Goal: Obtain resource: Download file/media

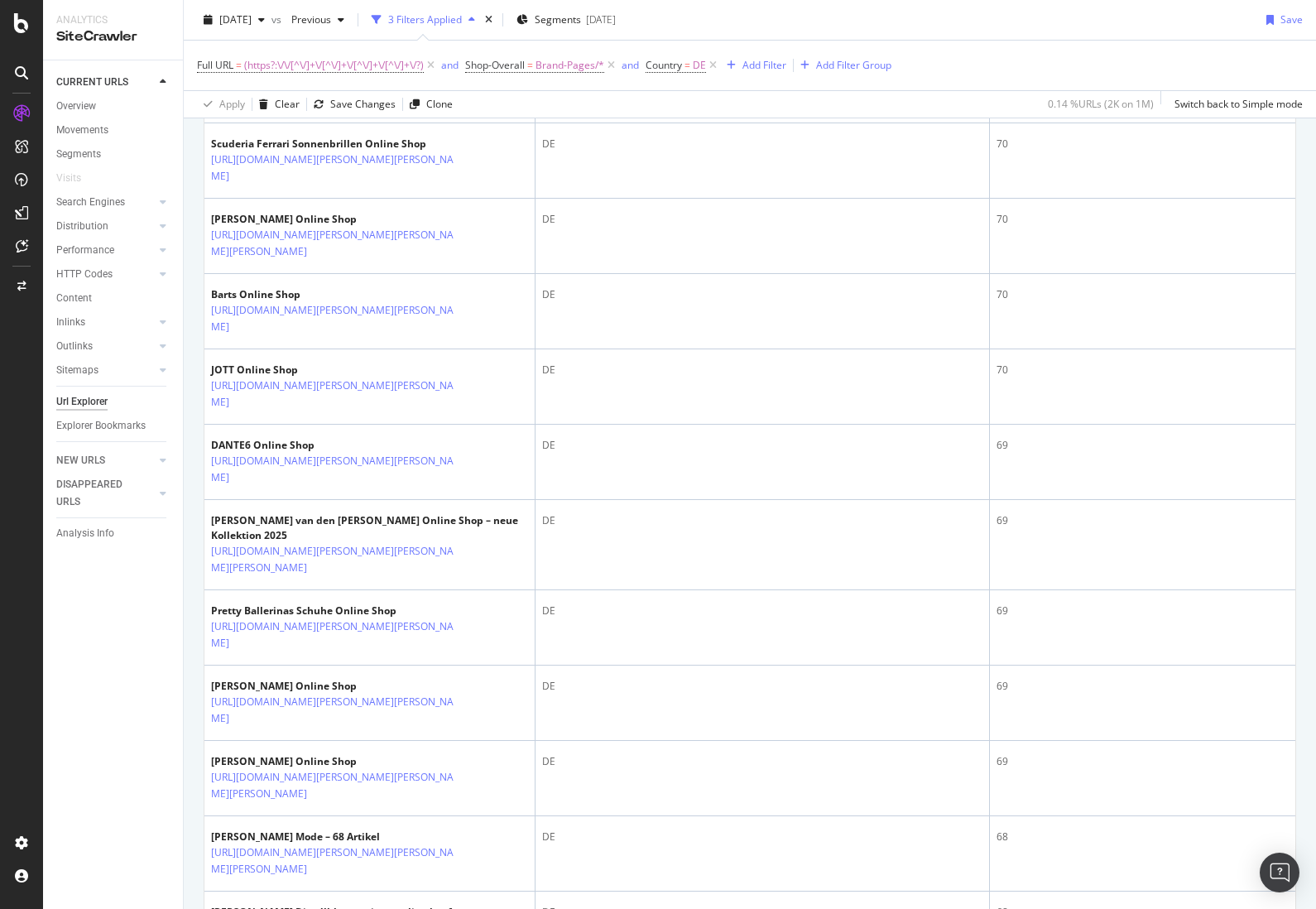
scroll to position [3074, 0]
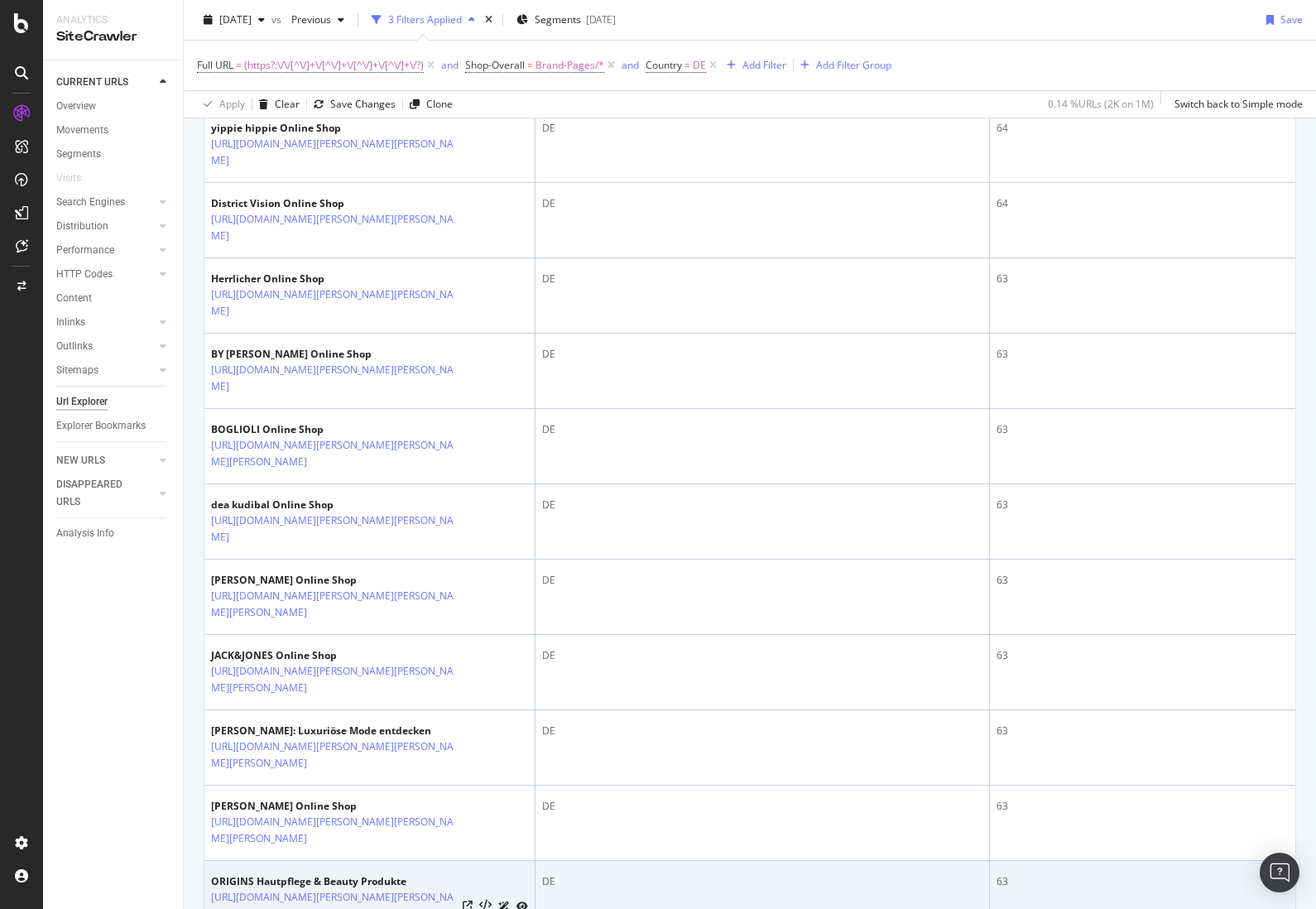
scroll to position [2311, 0]
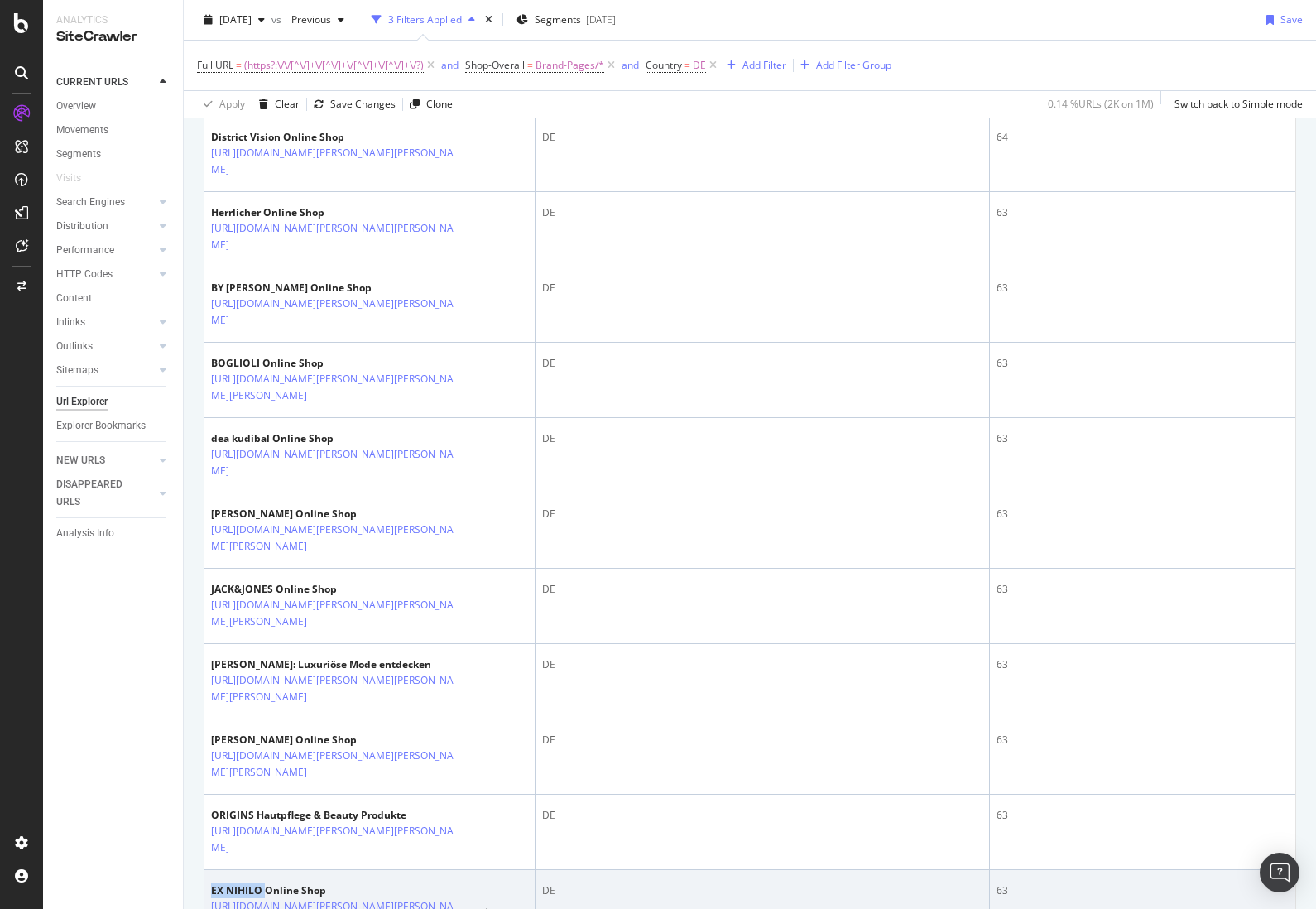
drag, startPoint x: 262, startPoint y: 619, endPoint x: 213, endPoint y: 615, distance: 49.2
click at [213, 884] on div "EX NIHILO Online Shop" at bounding box center [369, 891] width 317 height 15
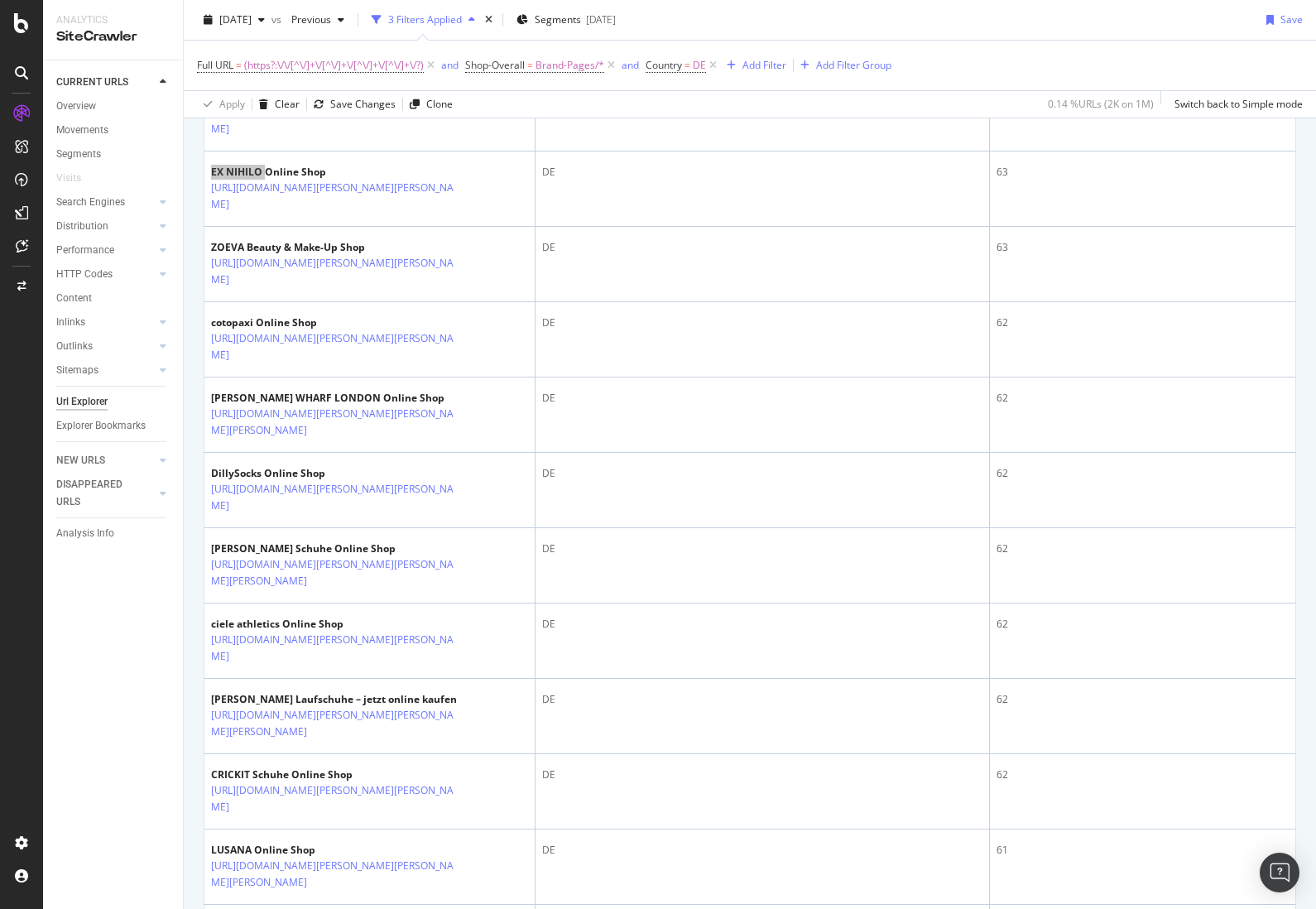
scroll to position [3050, 0]
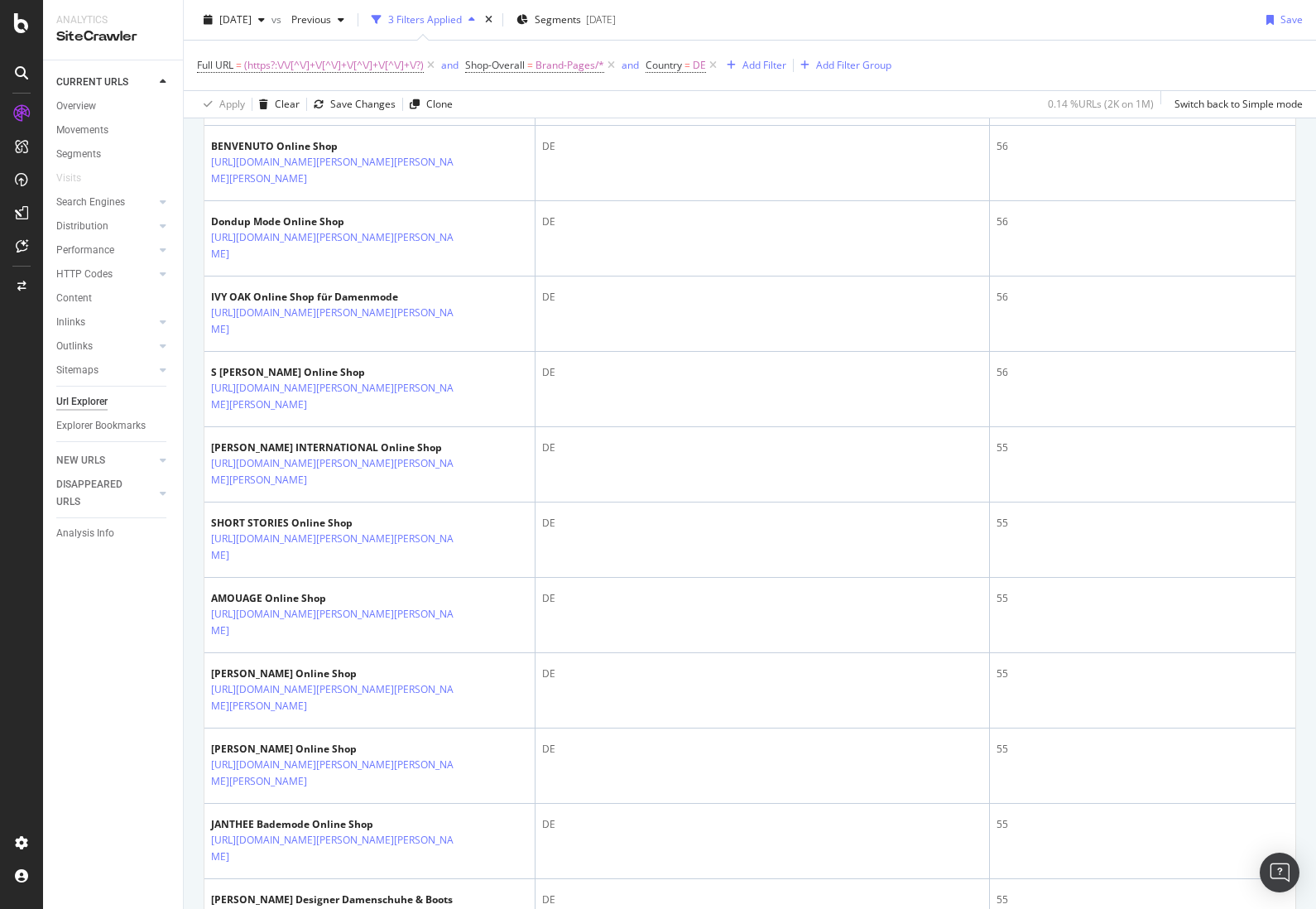
scroll to position [3152, 0]
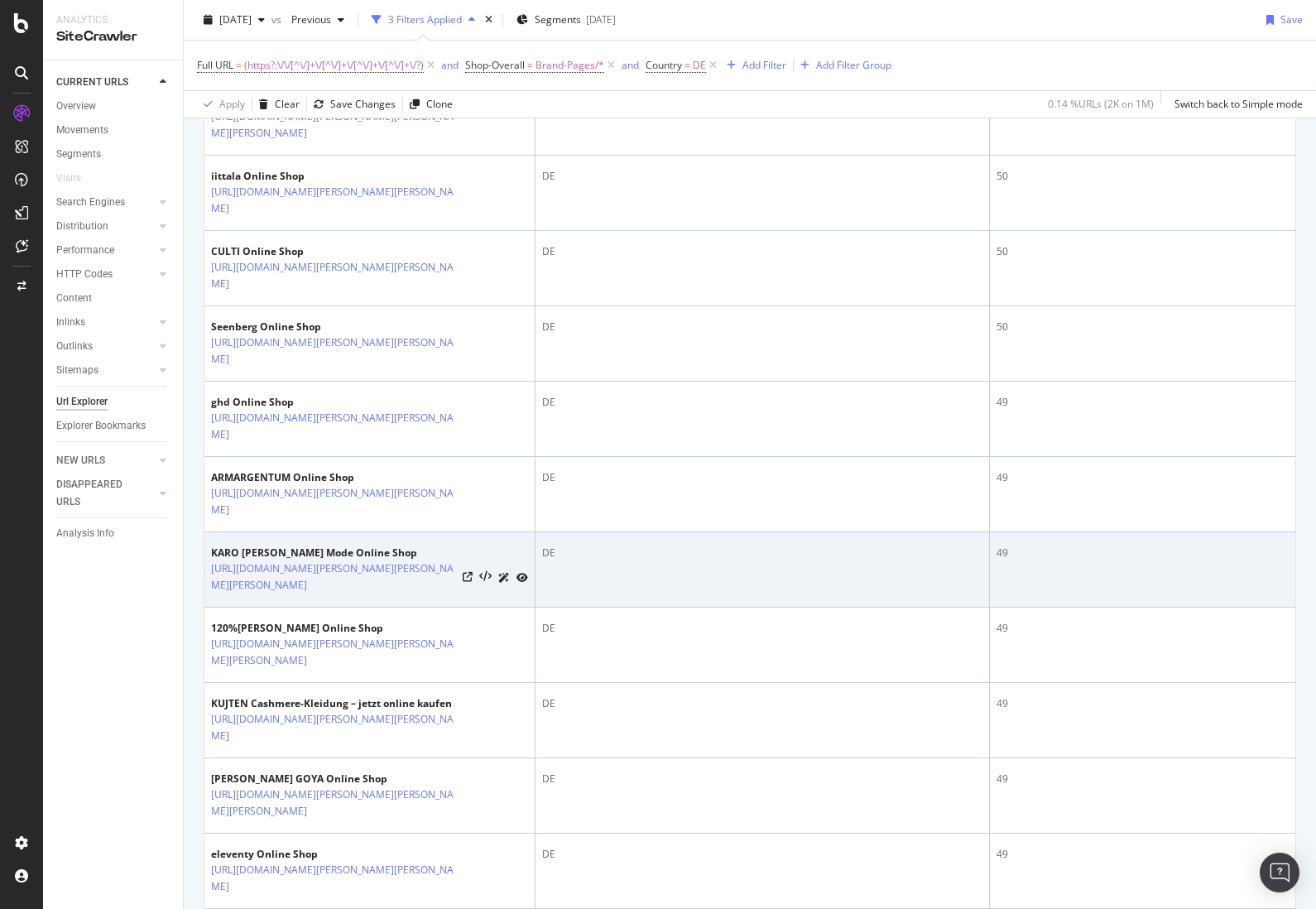
scroll to position [2985, 0]
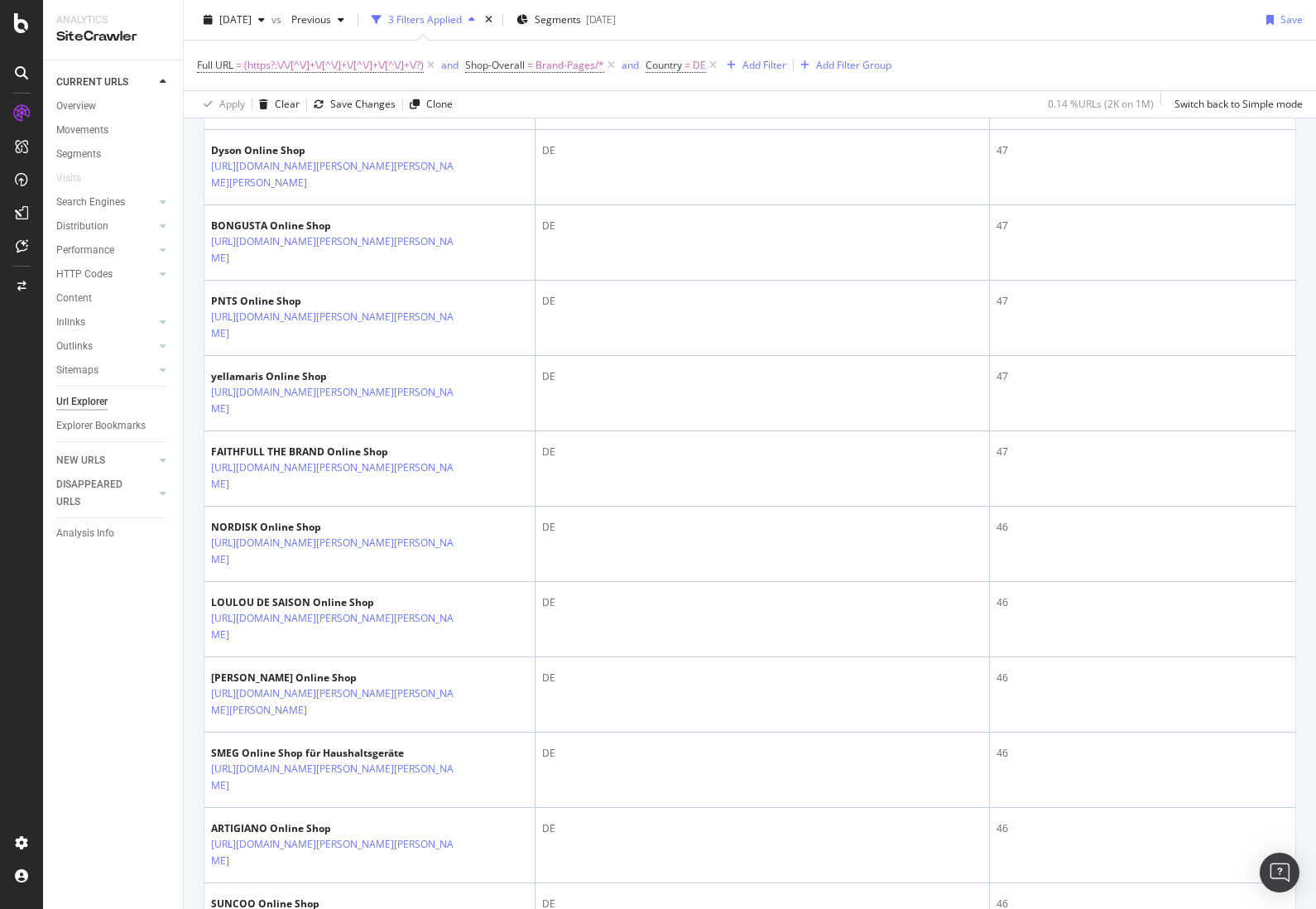
scroll to position [1028, 0]
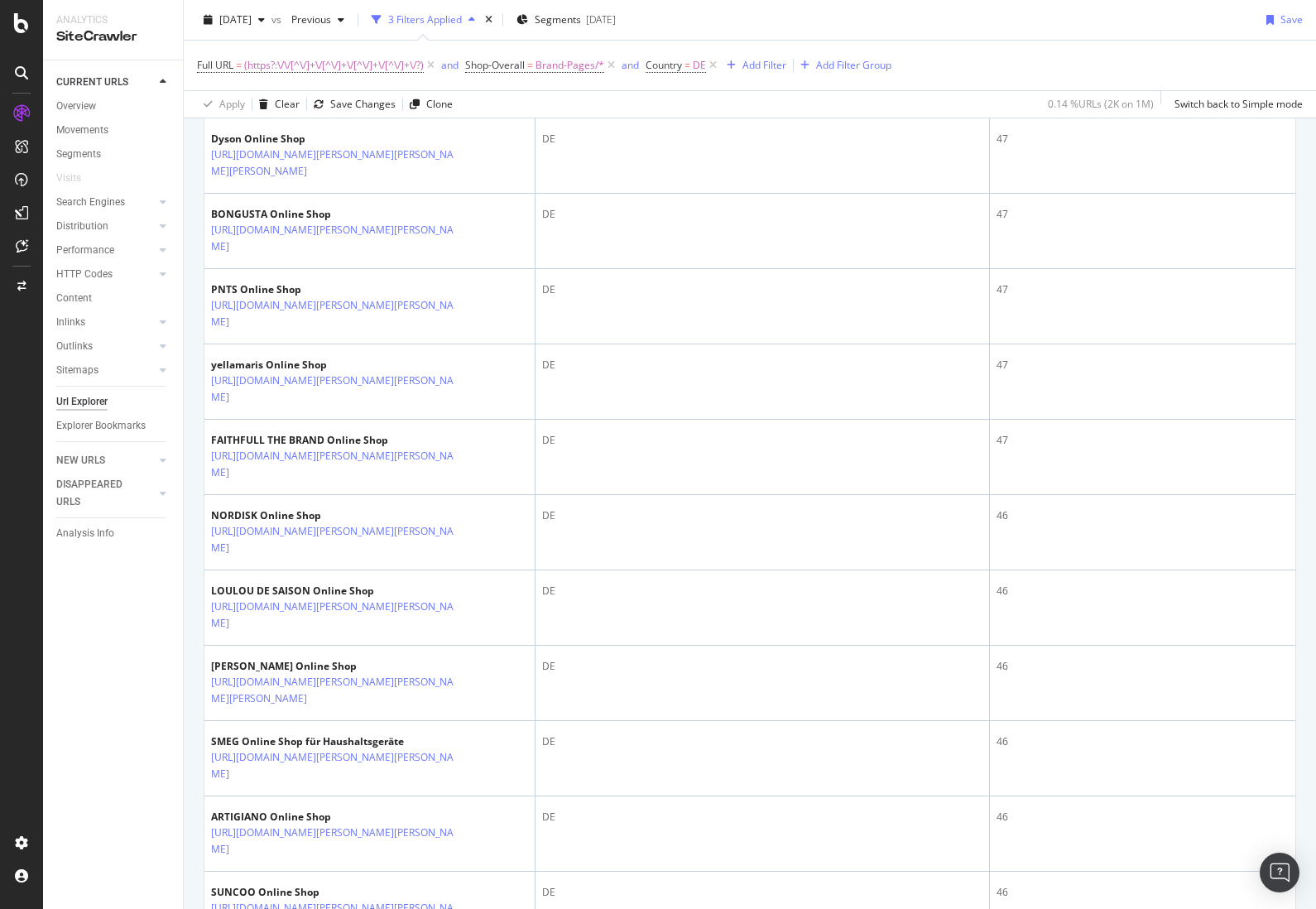
copy div "PARFUMS de MARLY Parfum"
drag, startPoint x: 211, startPoint y: 723, endPoint x: 312, endPoint y: 724, distance: 101.0
copy div "PARFUMS de MARLY"
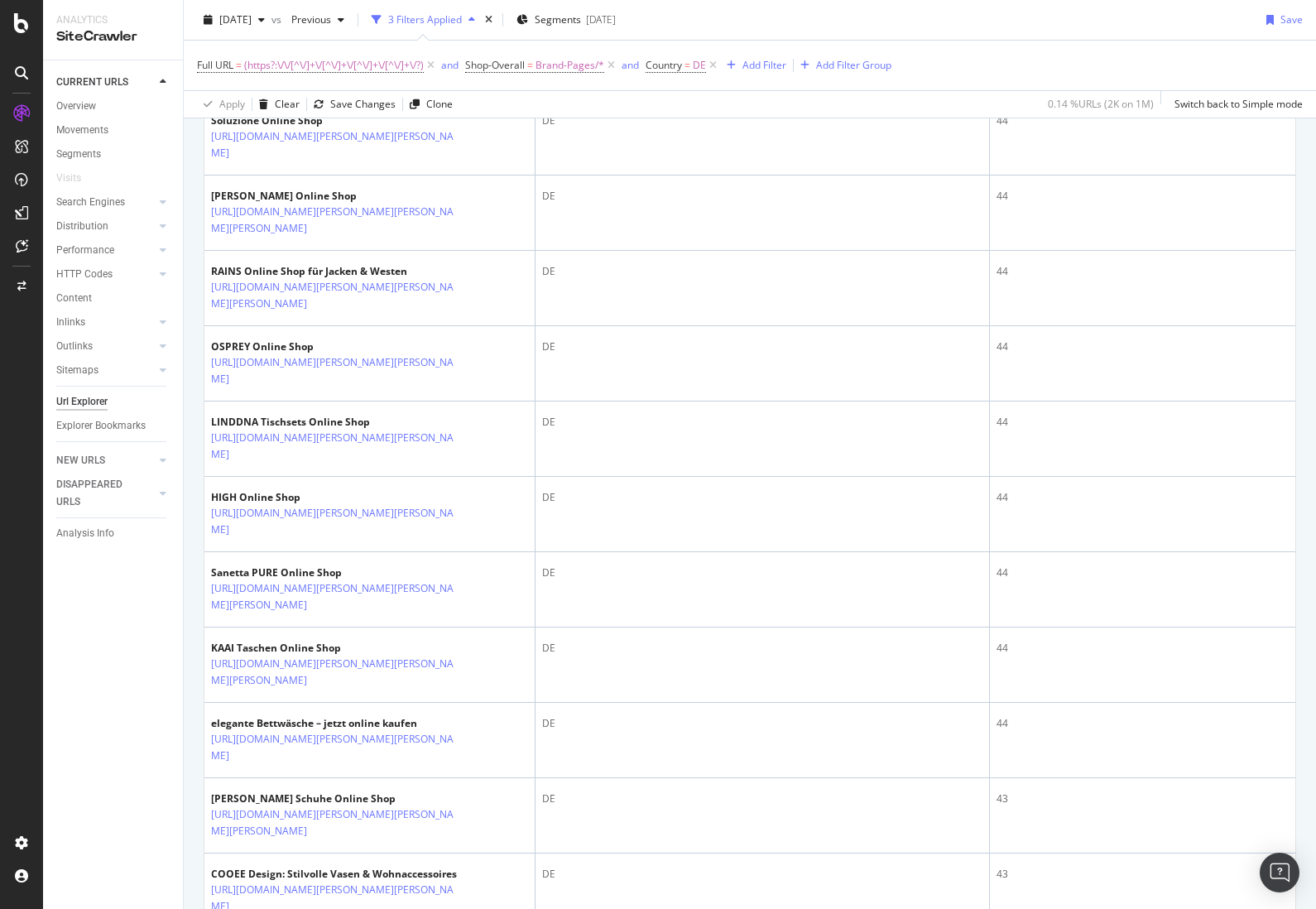
scroll to position [3031, 0]
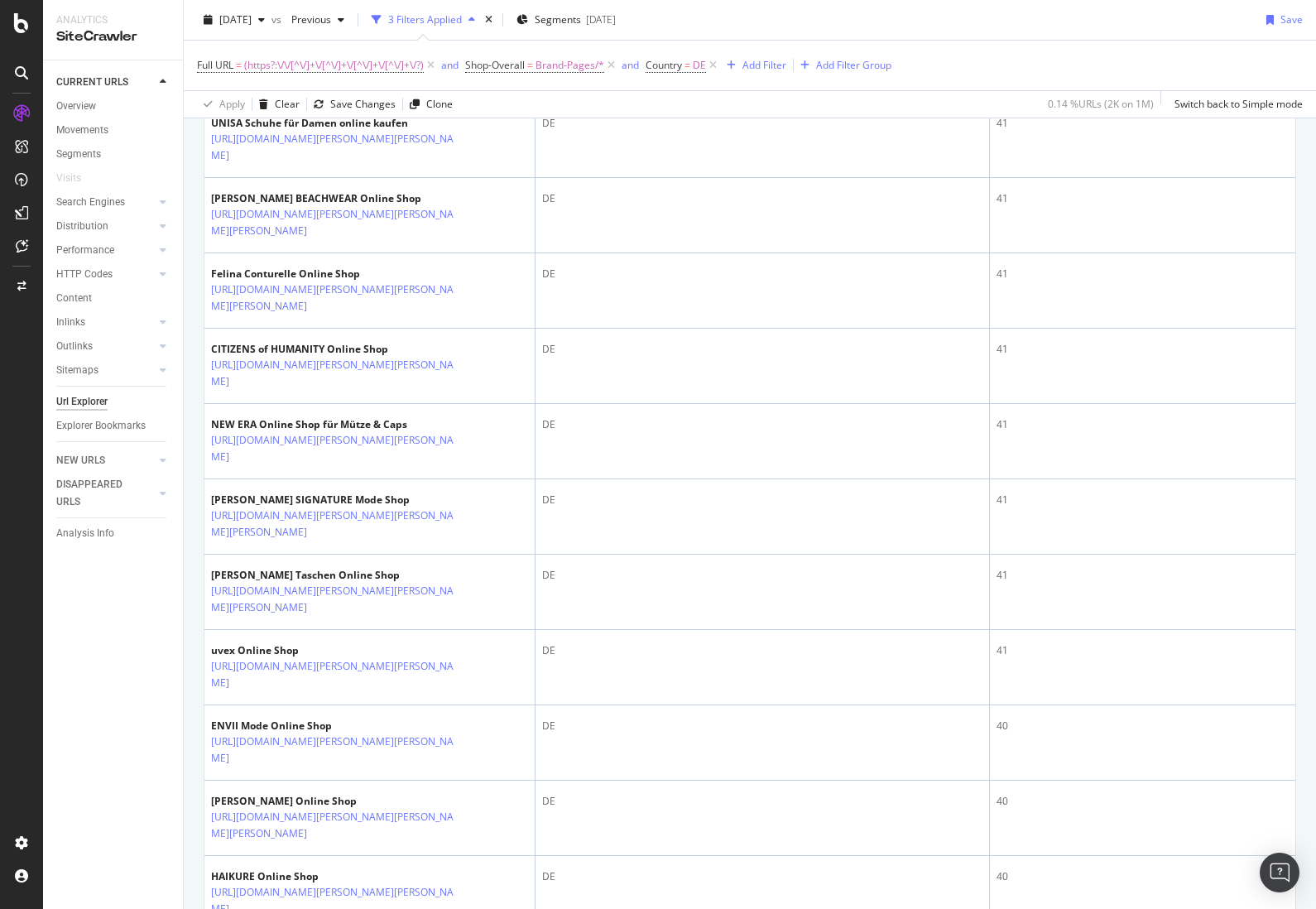
scroll to position [1350, 0]
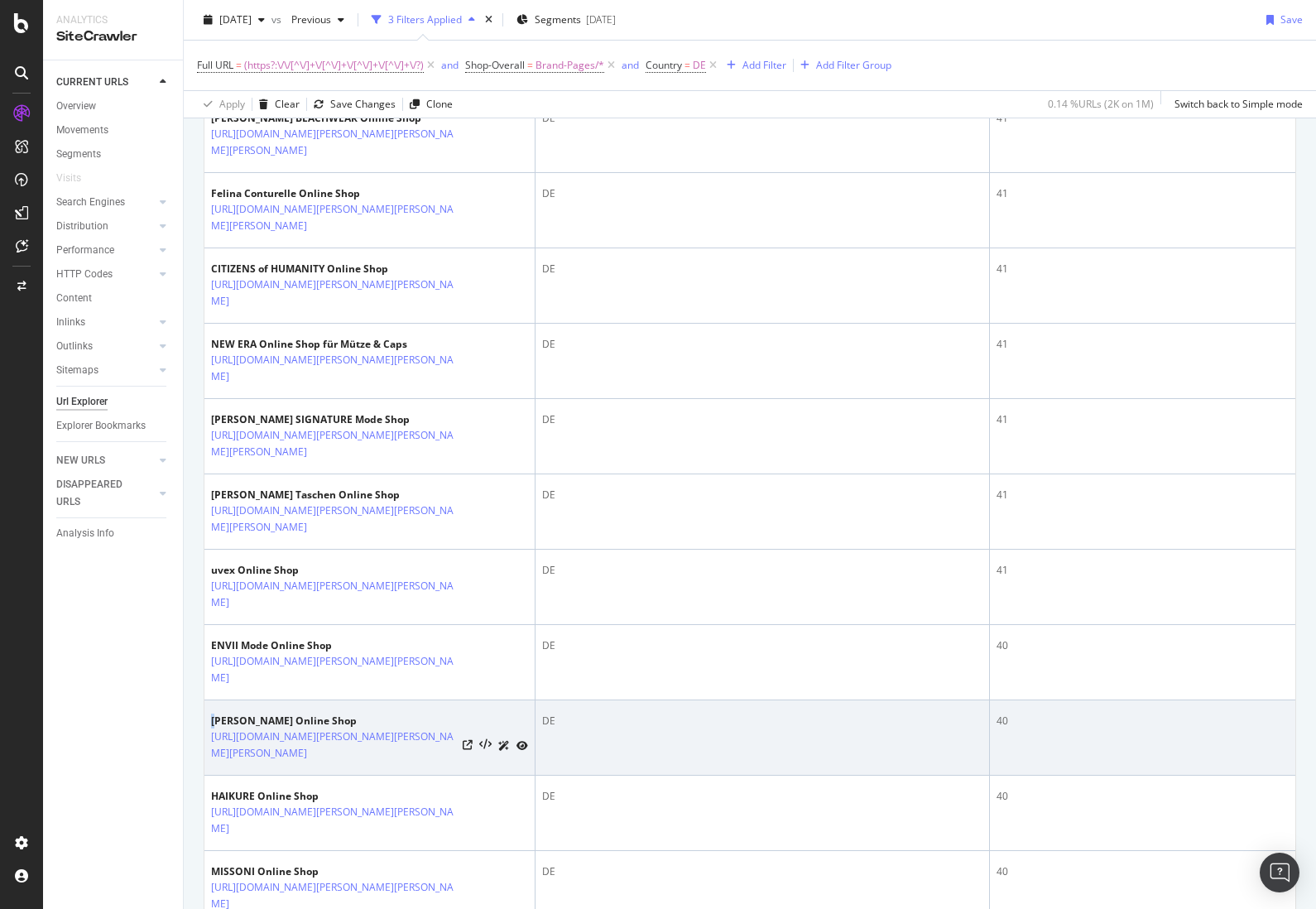
click at [219, 713] on div "DIANE VON FURSTENBERG Online Shop" at bounding box center [369, 721] width 317 height 15
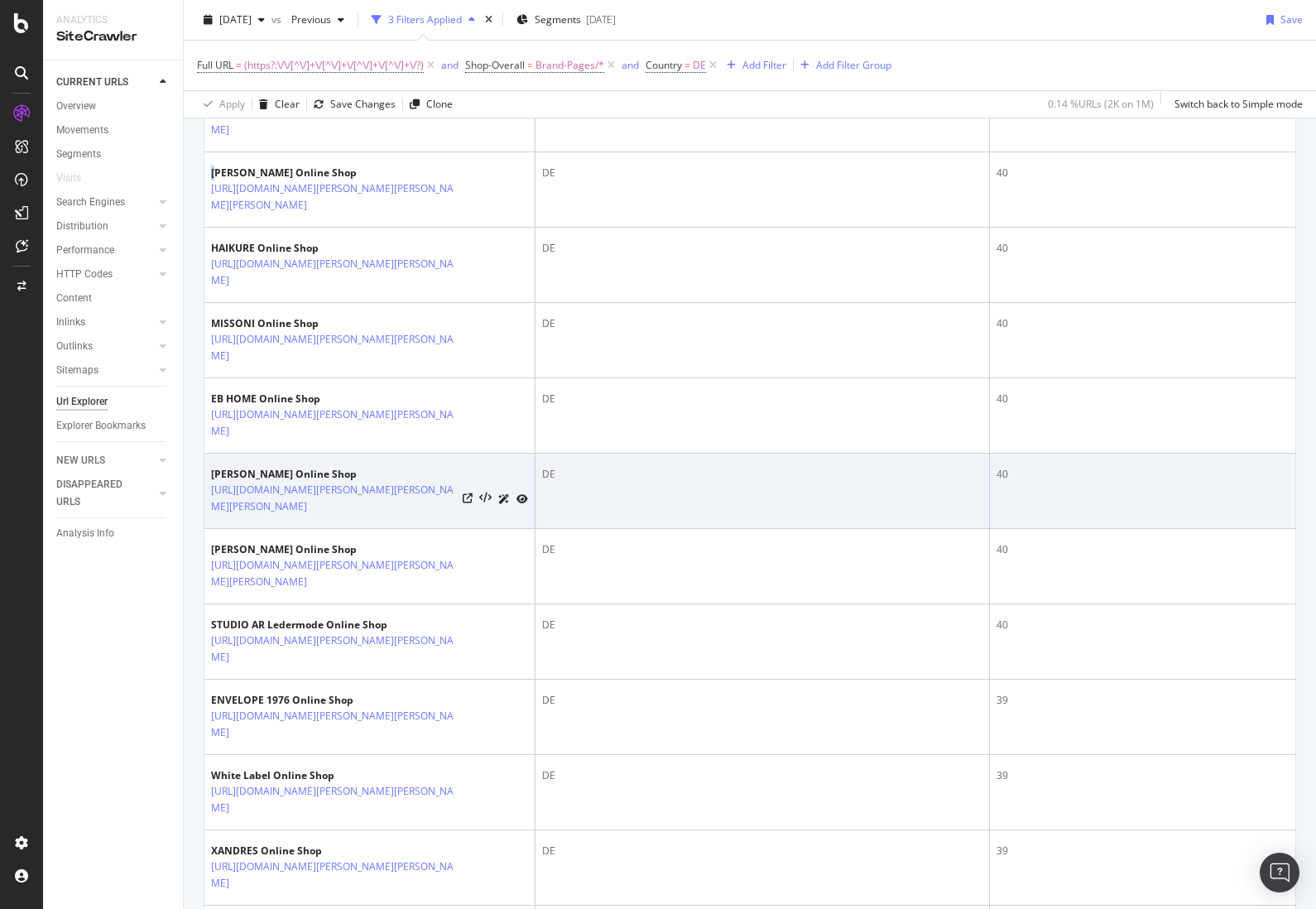
scroll to position [1920, 0]
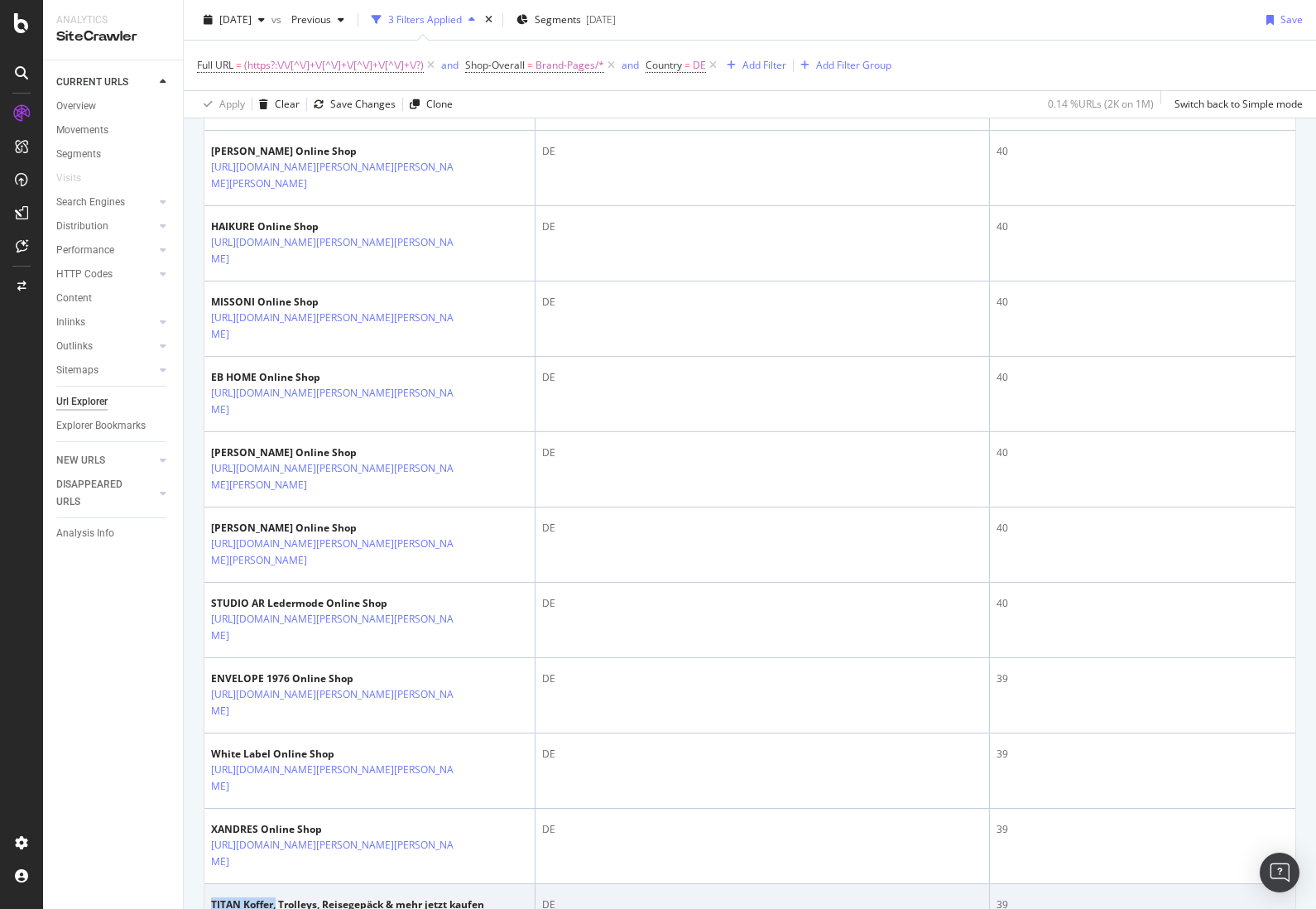
drag, startPoint x: 209, startPoint y: 635, endPoint x: 276, endPoint y: 631, distance: 67.1
click at [276, 884] on td "TITAN Koffer, Trolleys, Reisegepäck & mehr jetzt kaufen https://www.breuninger.…" at bounding box center [369, 922] width 331 height 75
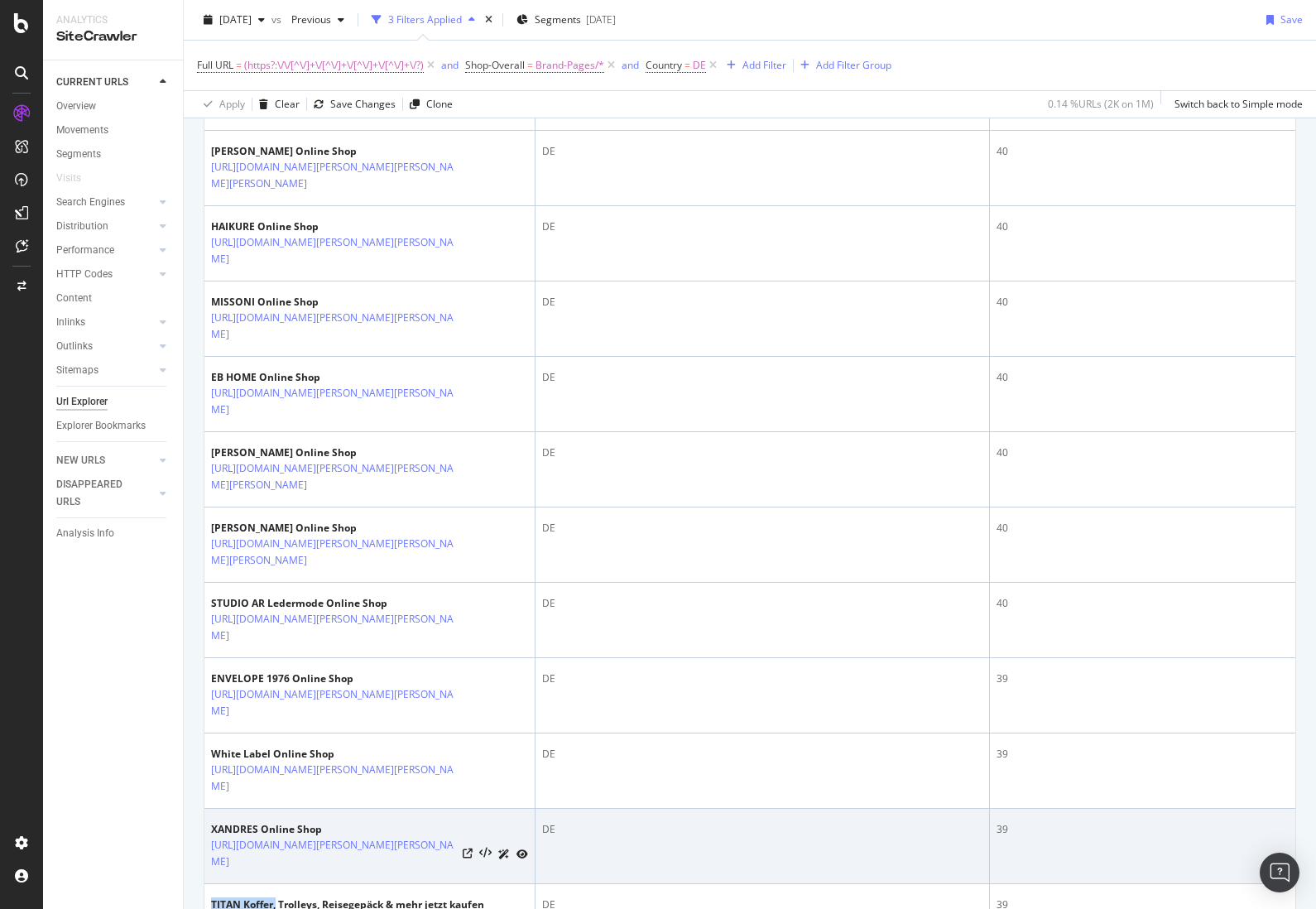
copy div "TITAN Koffer,"
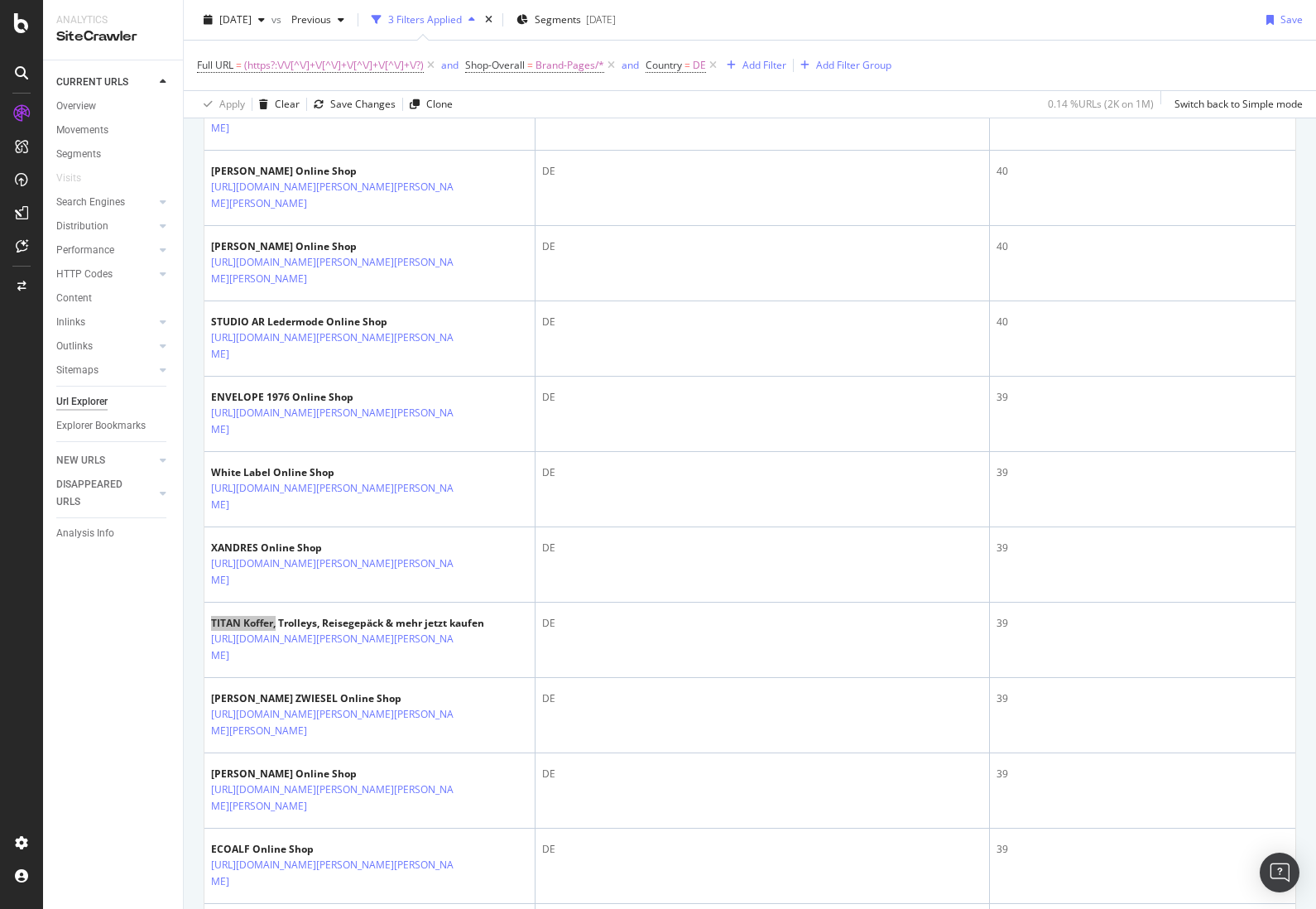
scroll to position [2208, 0]
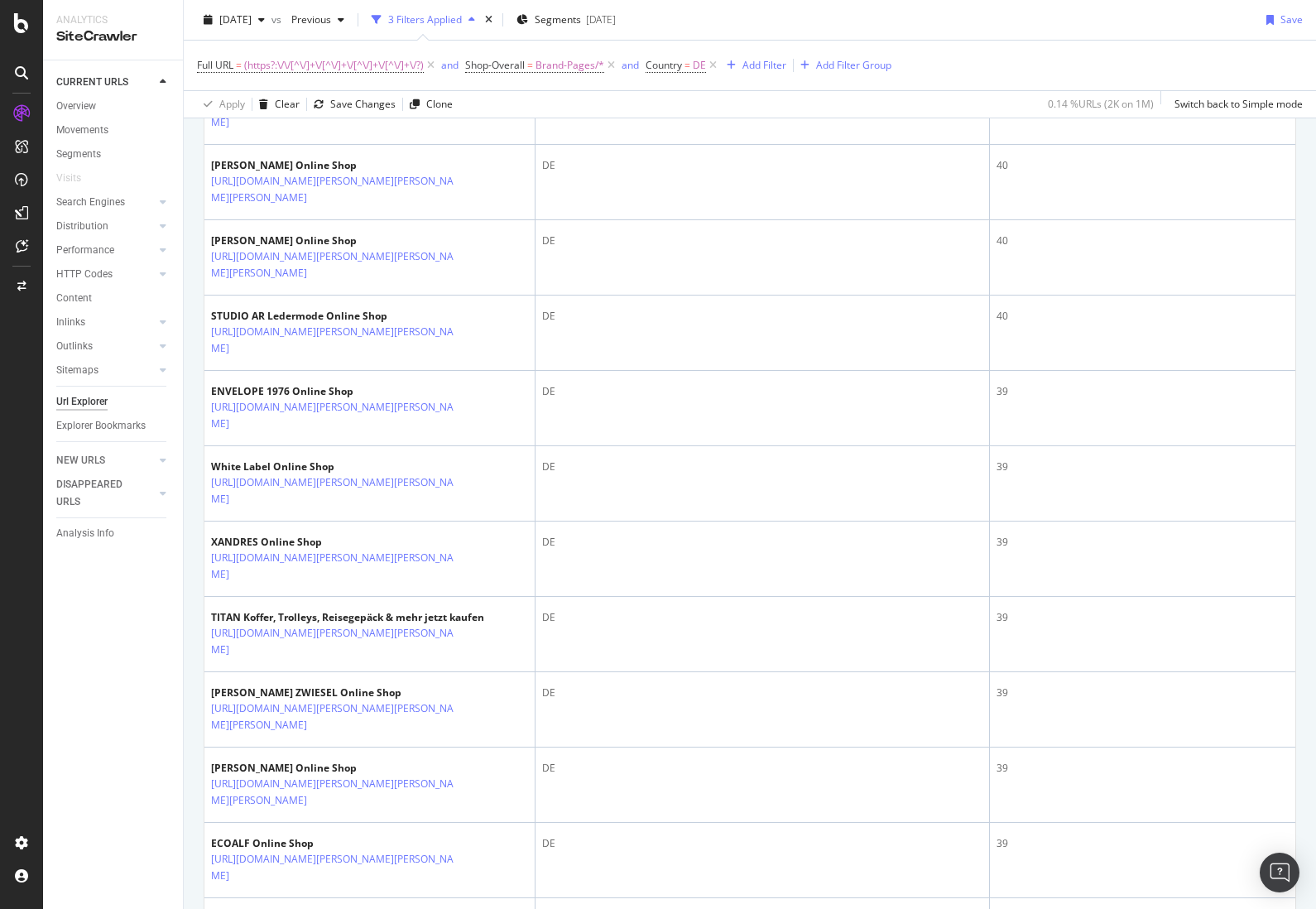
drag, startPoint x: 211, startPoint y: 766, endPoint x: 317, endPoint y: 764, distance: 106.0
copy div "louis poulsen Lampen"
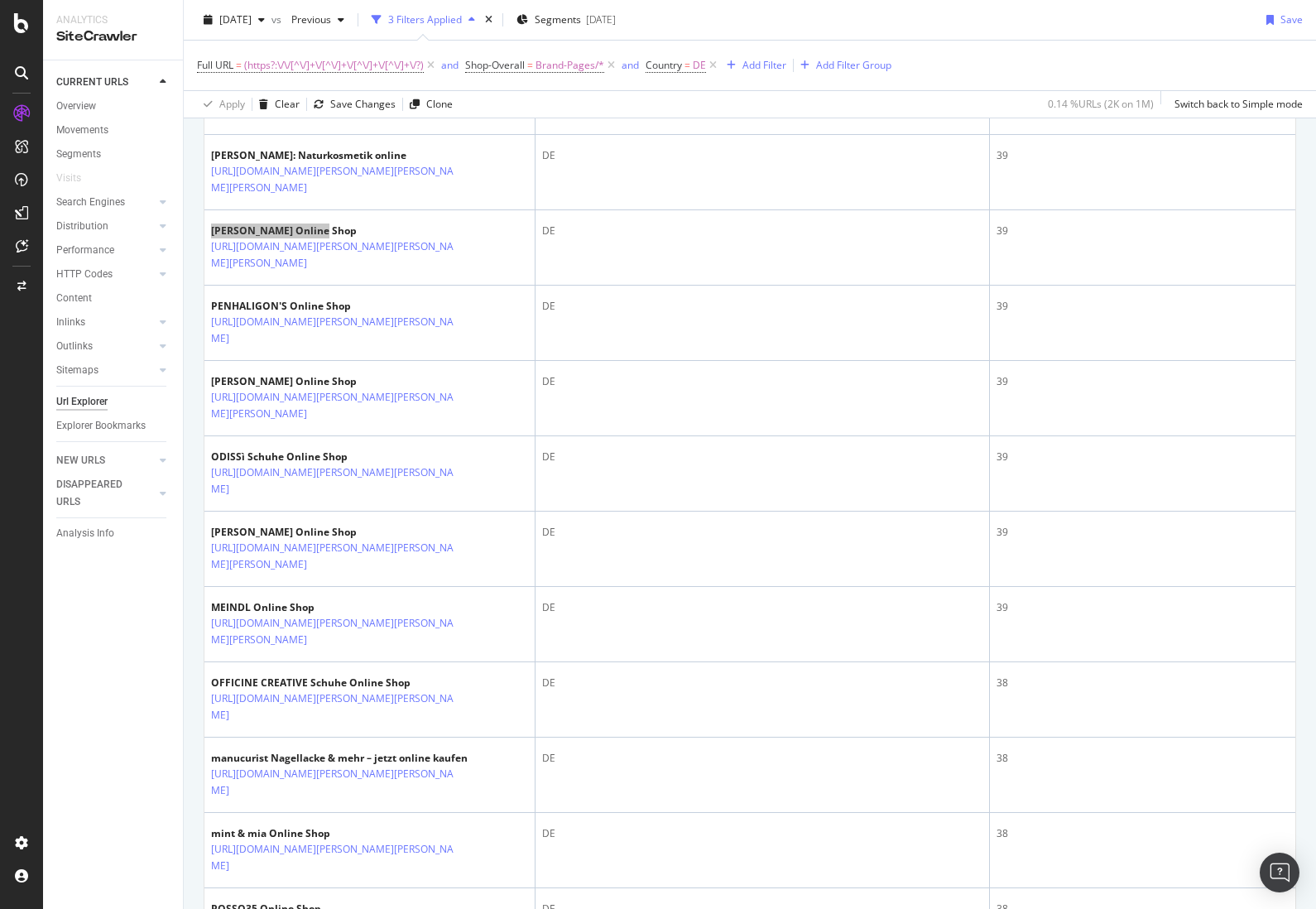
scroll to position [3047, 0]
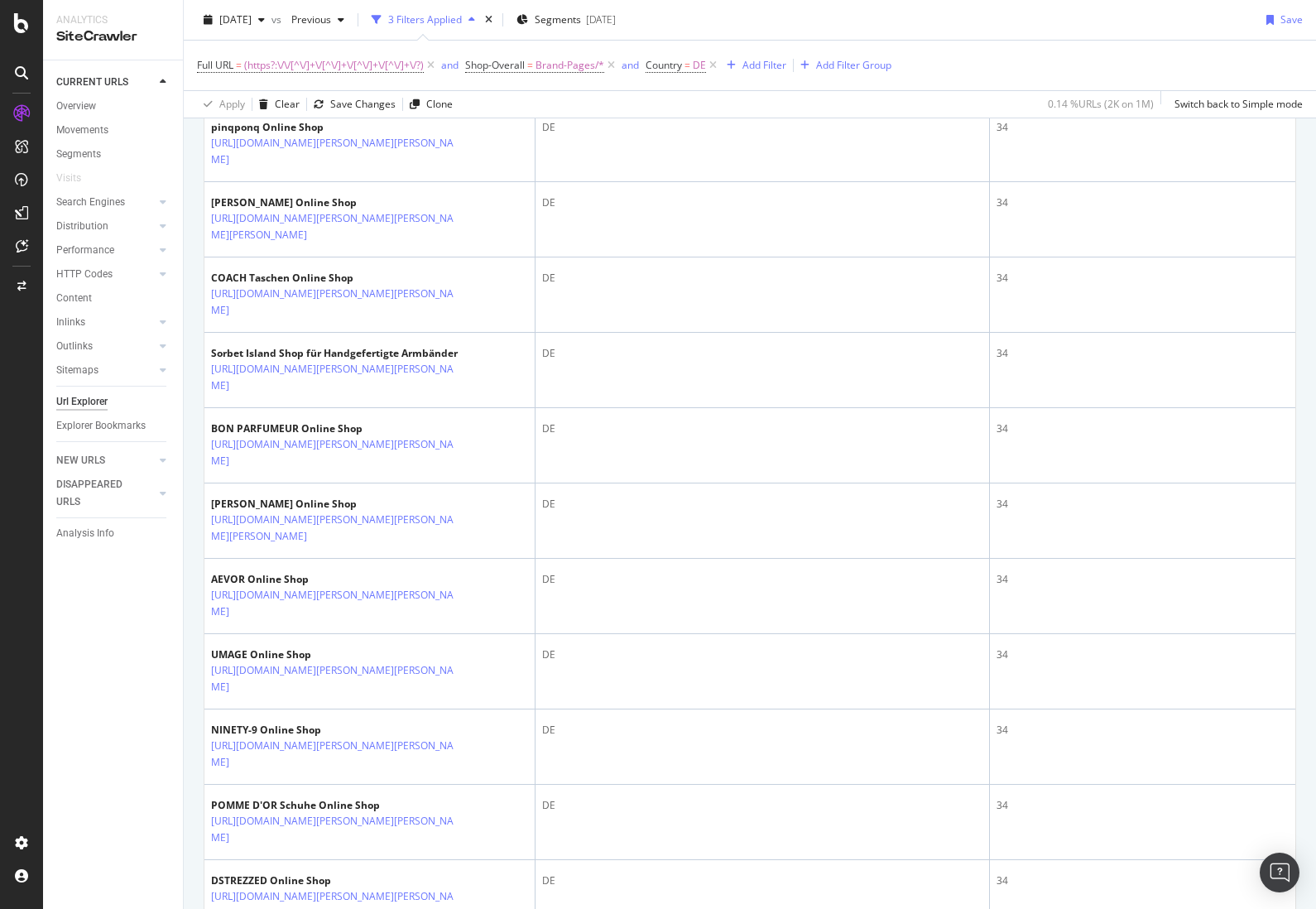
scroll to position [3111, 0]
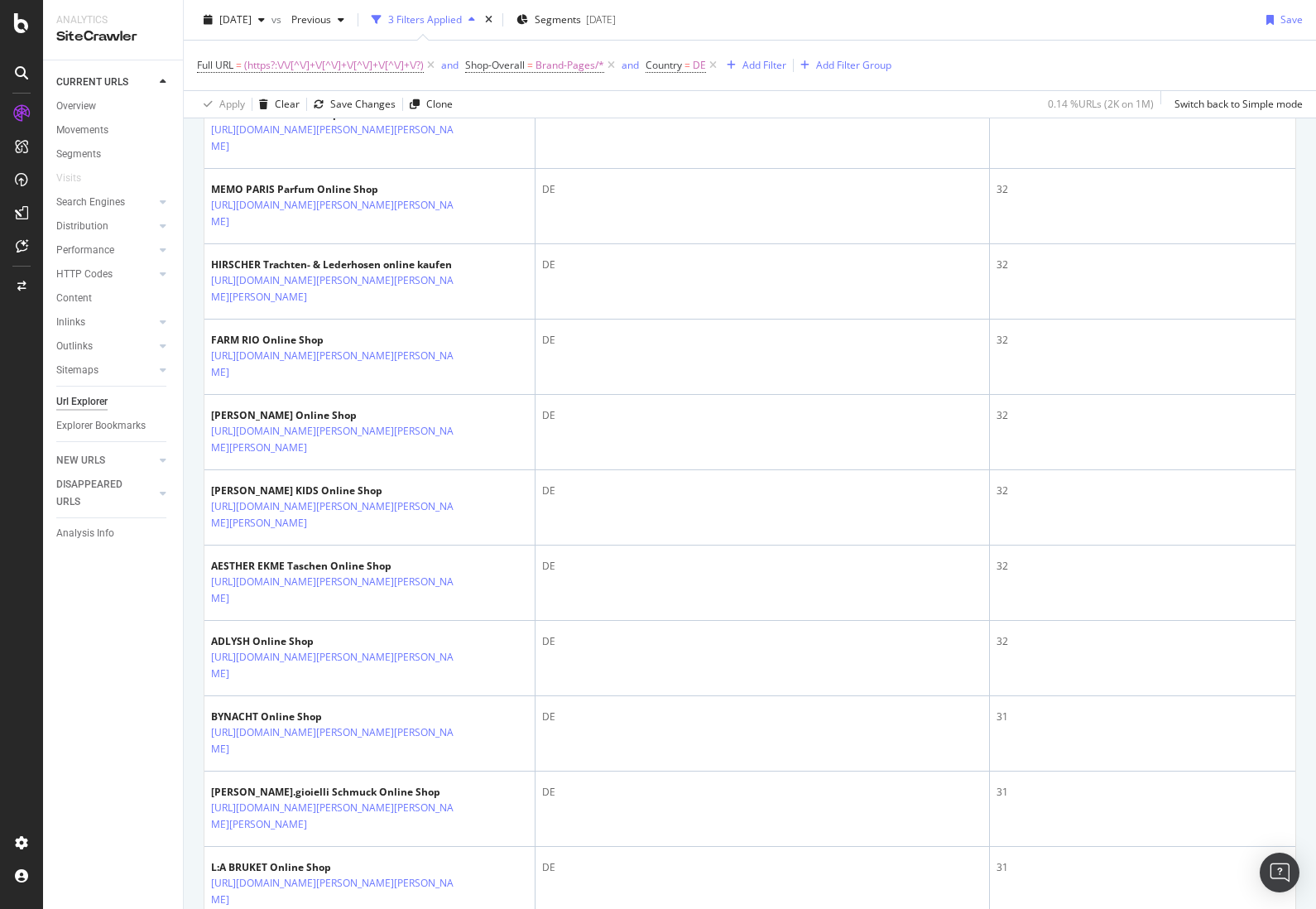
scroll to position [1903, 0]
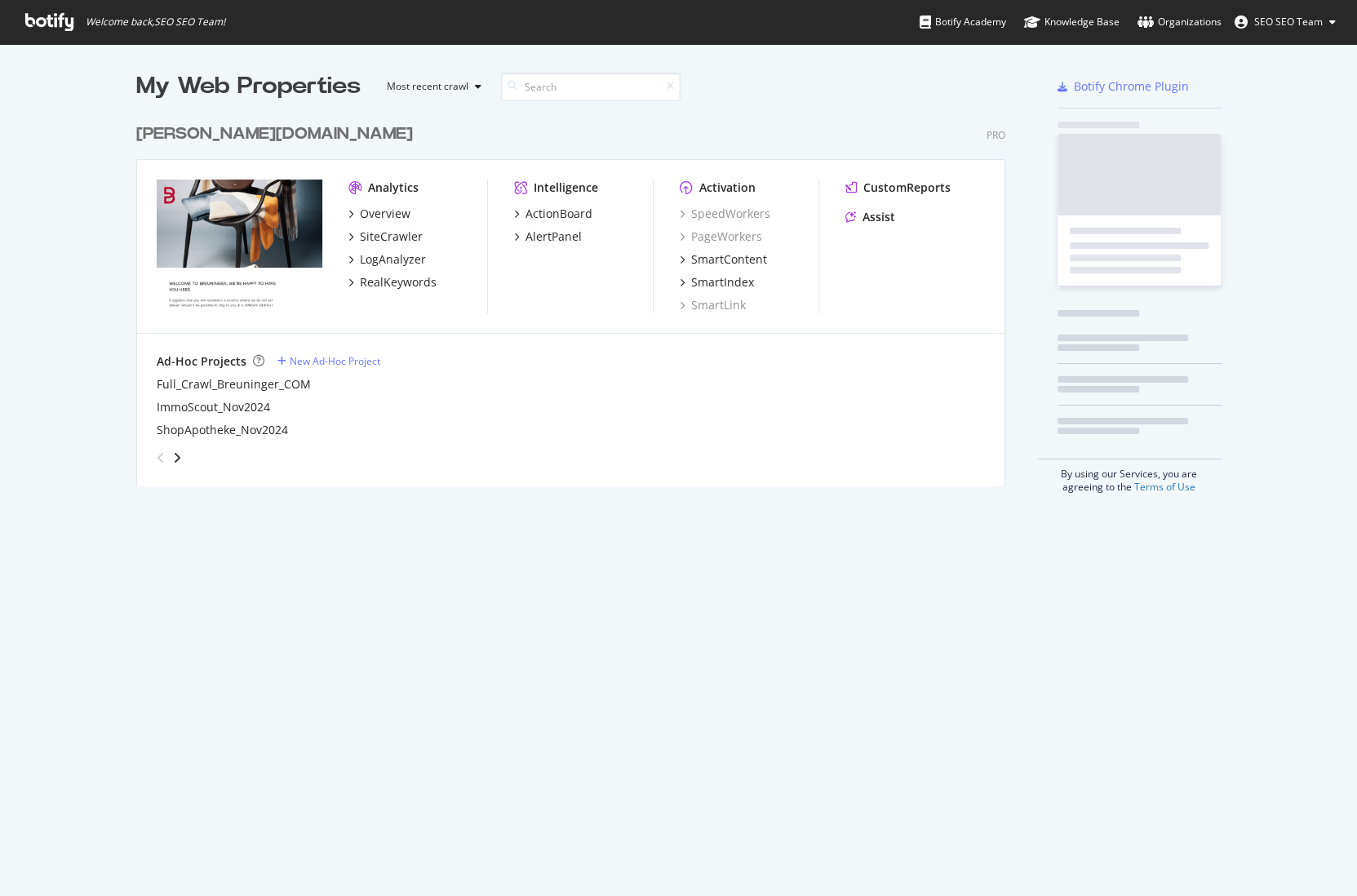
scroll to position [372, 871]
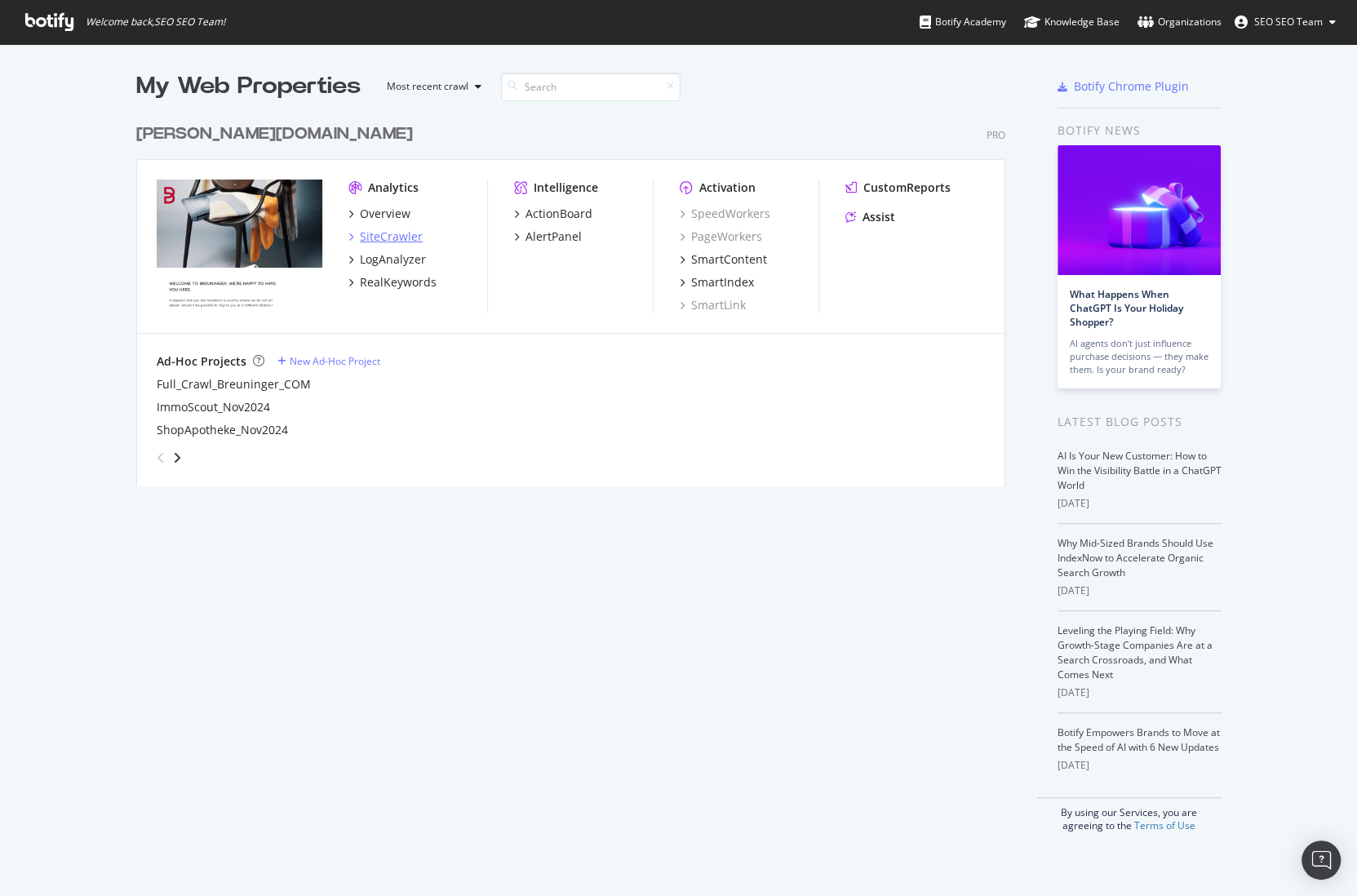
click at [403, 240] on div "SiteCrawler" at bounding box center [391, 237] width 63 height 17
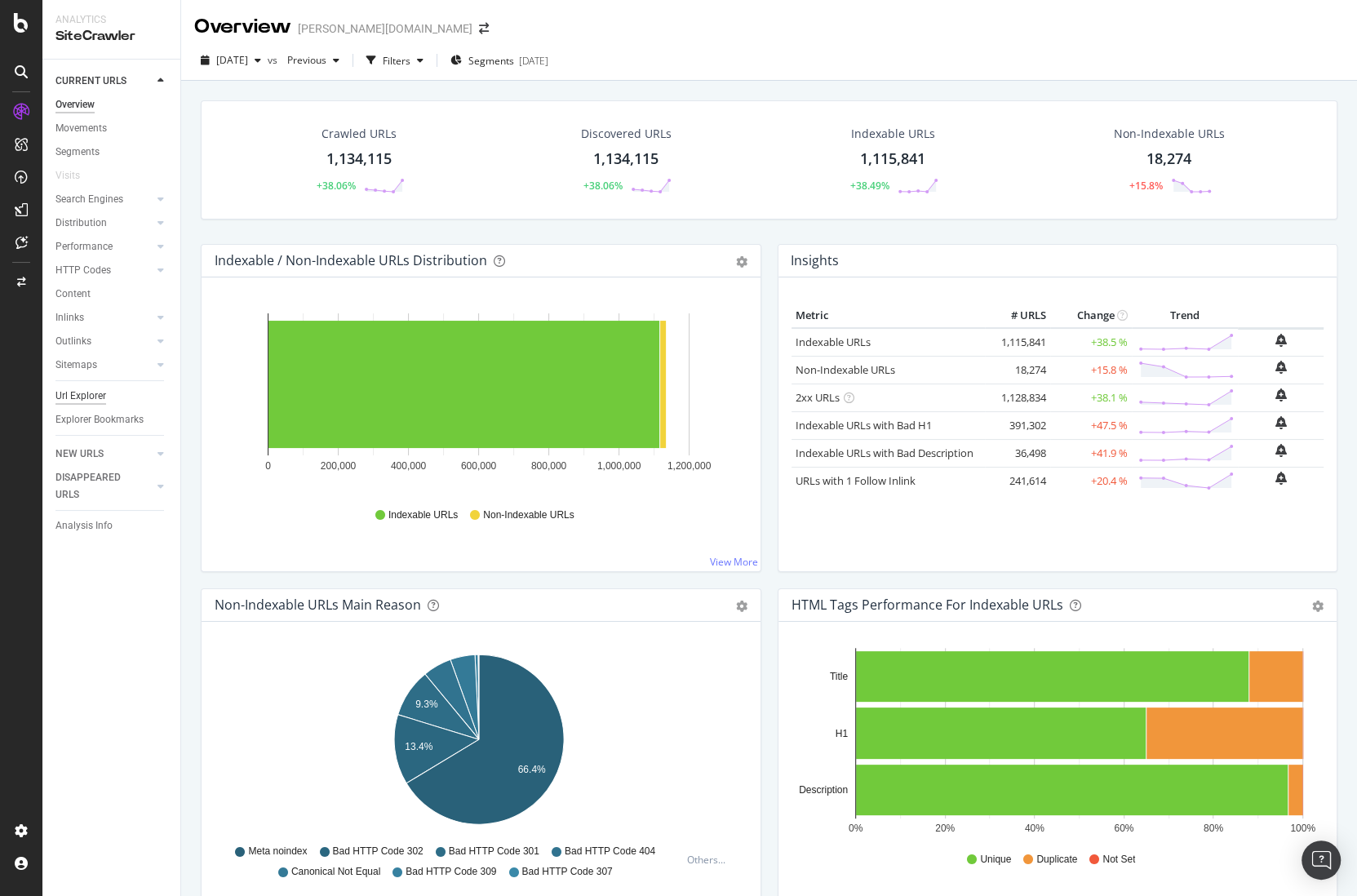
click at [75, 394] on div "Url Explorer" at bounding box center [80, 396] width 51 height 18
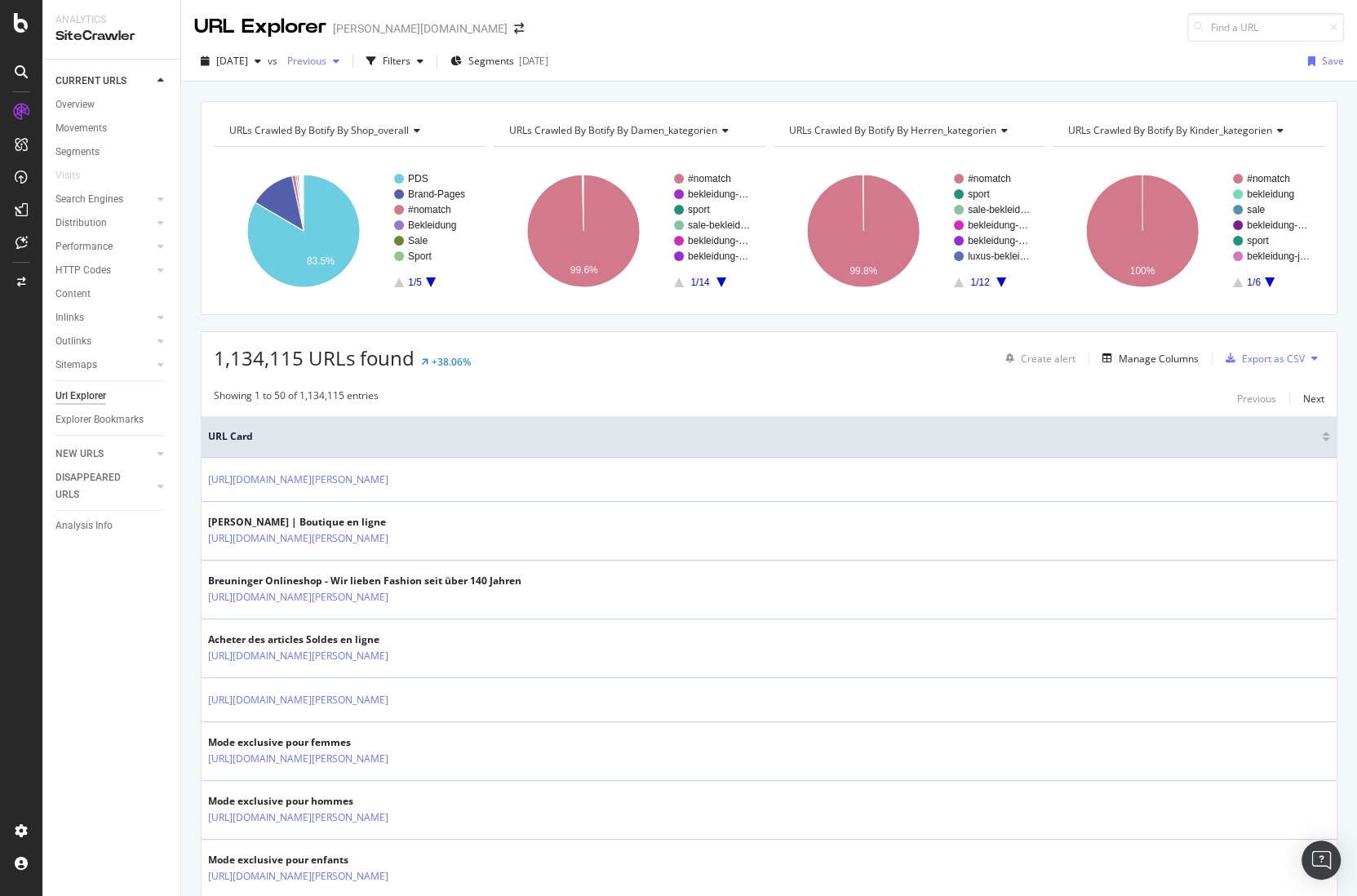
click at [339, 68] on div "Previous" at bounding box center [313, 61] width 65 height 24
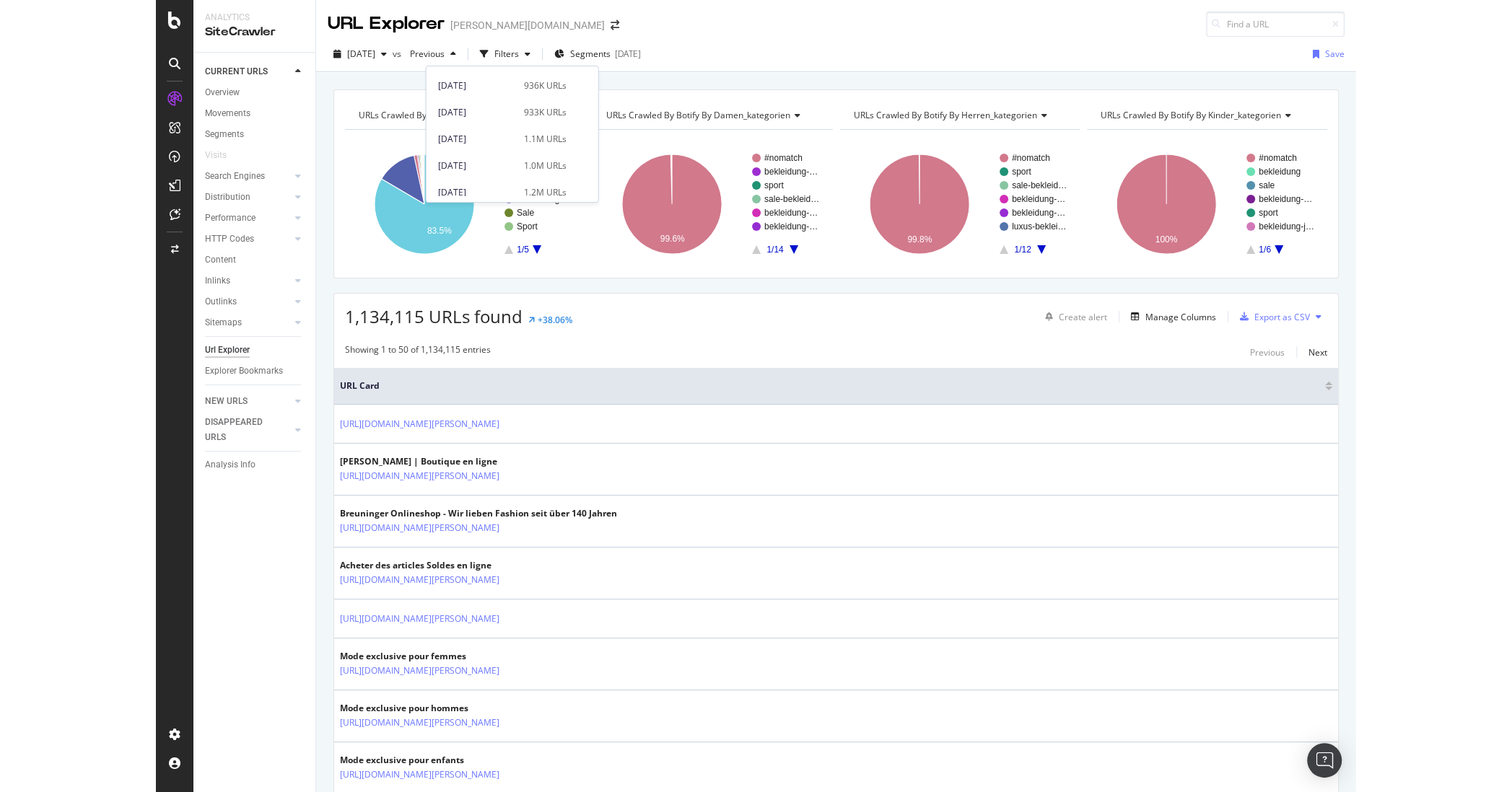
scroll to position [317, 0]
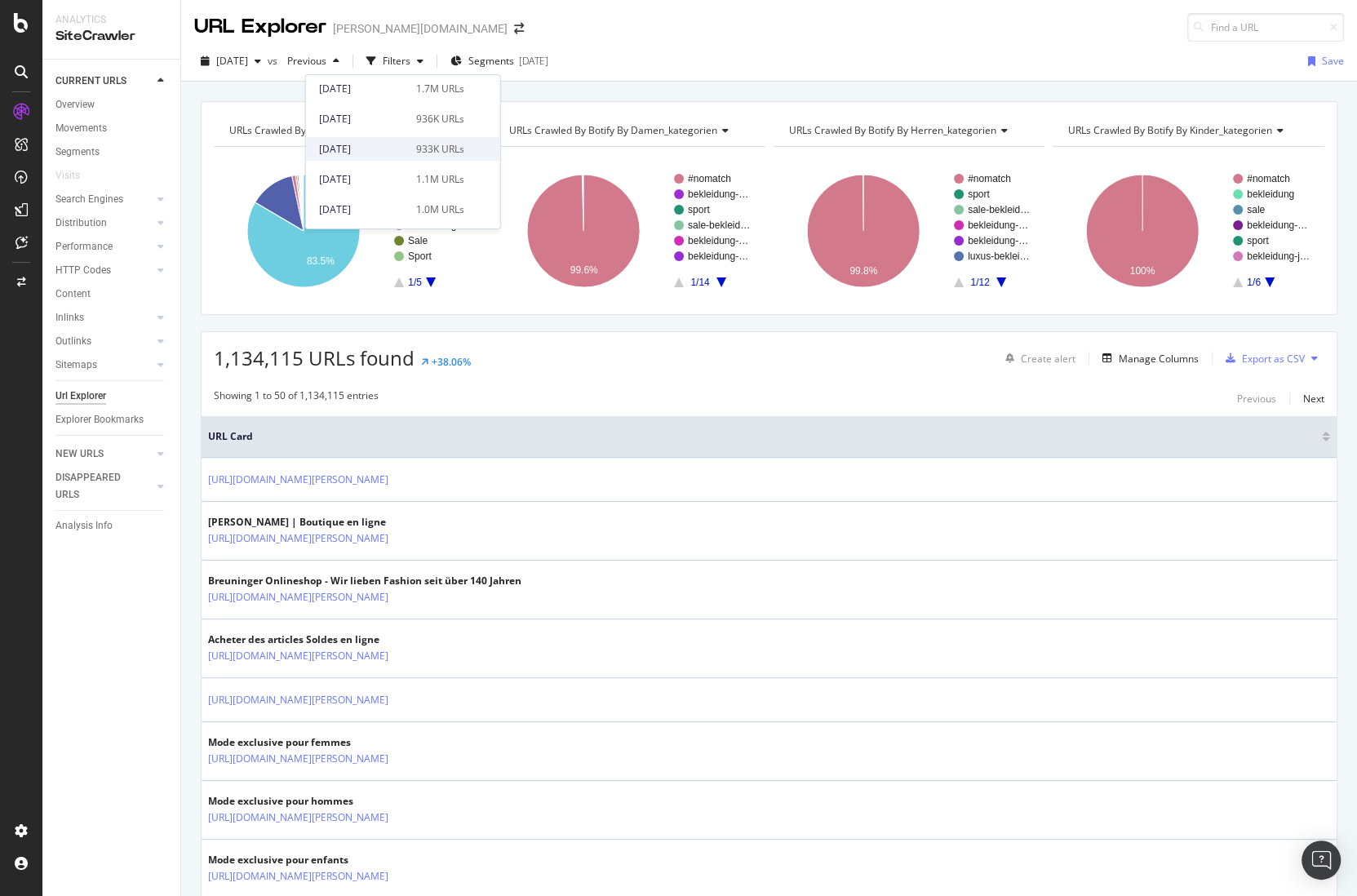
click at [392, 148] on div "2025 Mar. 31st" at bounding box center [362, 149] width 88 height 15
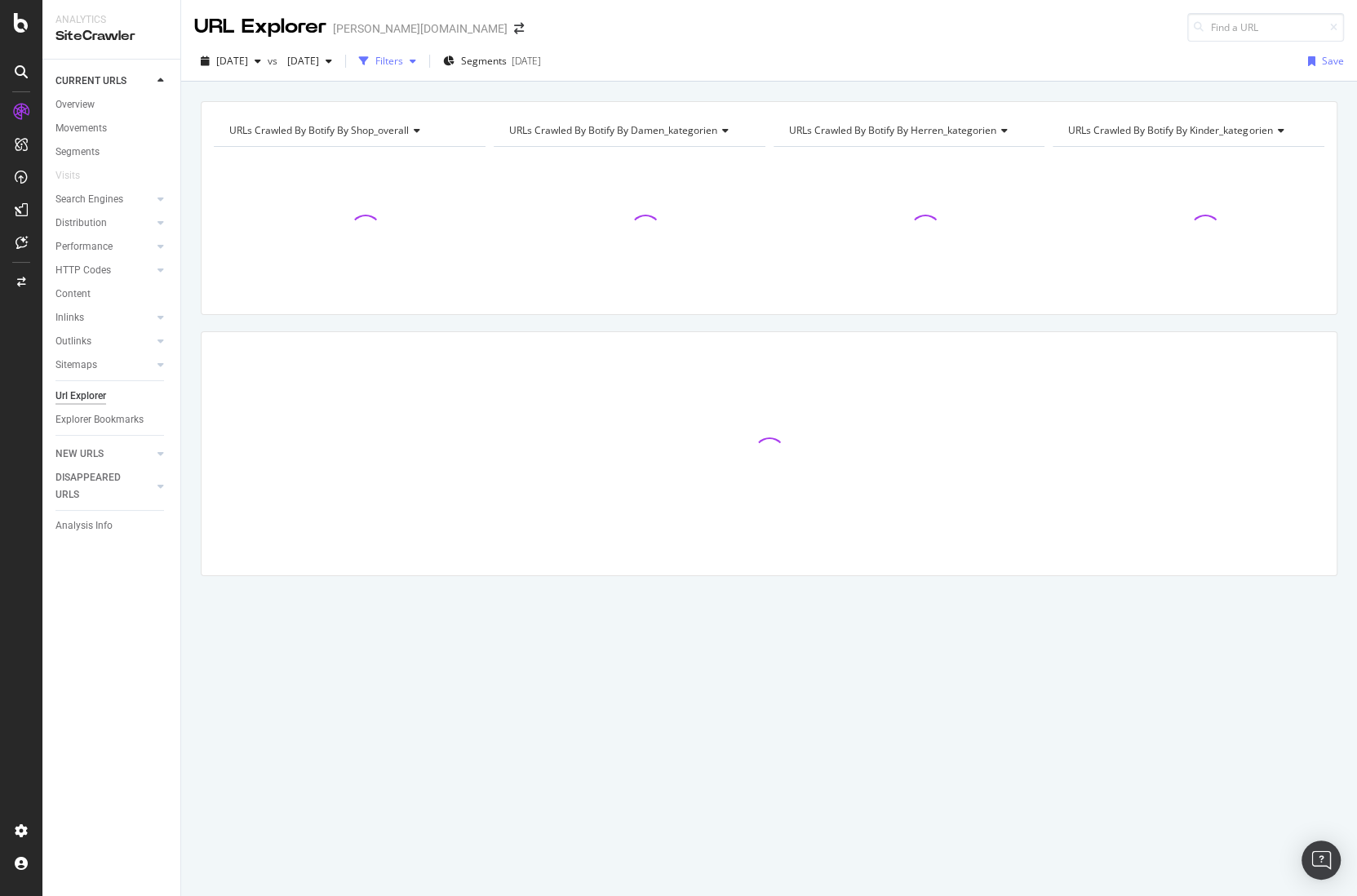
click at [403, 63] on div "Filters" at bounding box center [389, 61] width 28 height 14
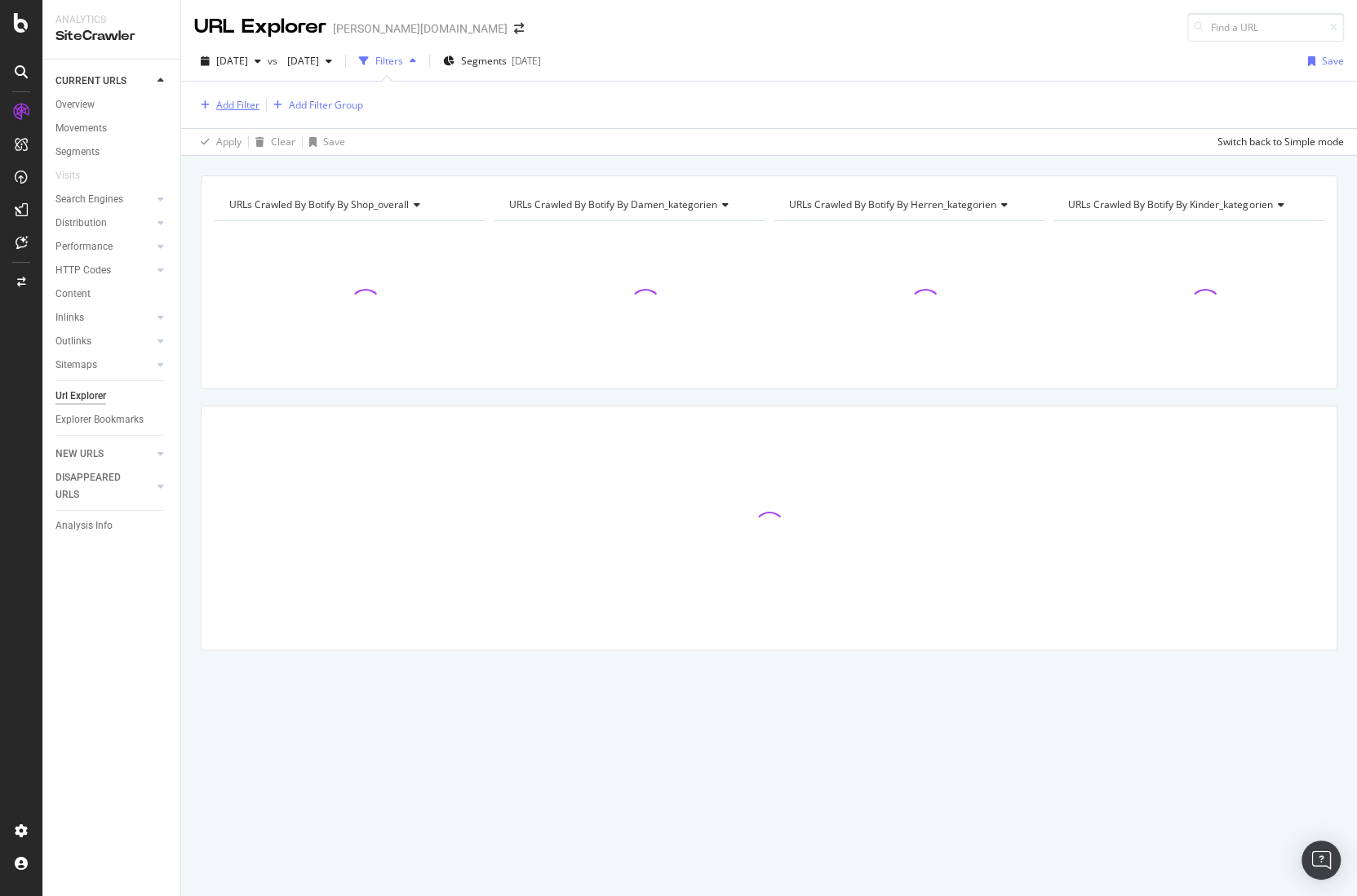
click at [249, 104] on div "Add Filter" at bounding box center [238, 104] width 43 height 14
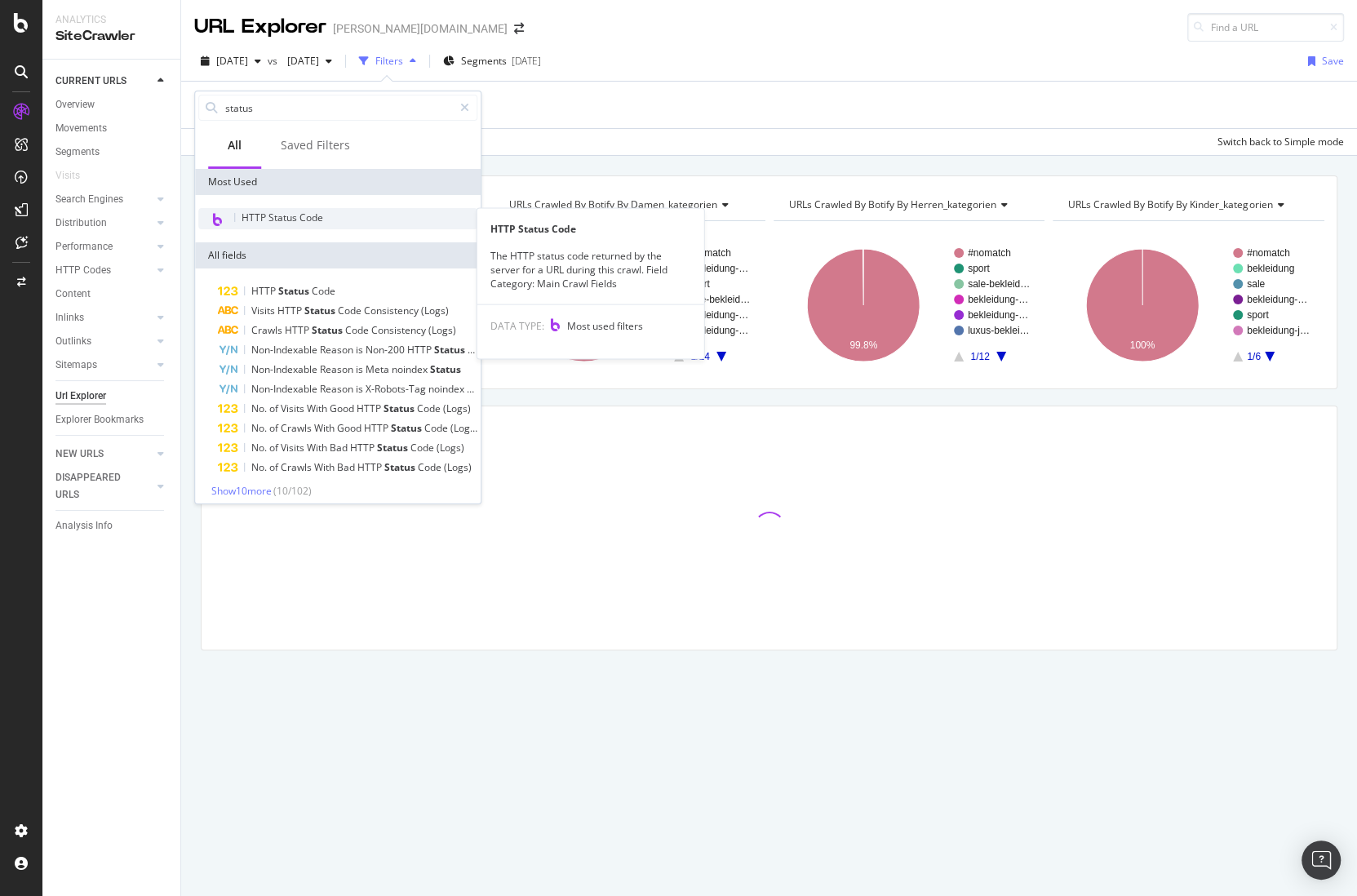
type input "status"
click at [266, 227] on div "HTTP Status Code" at bounding box center [337, 218] width 279 height 21
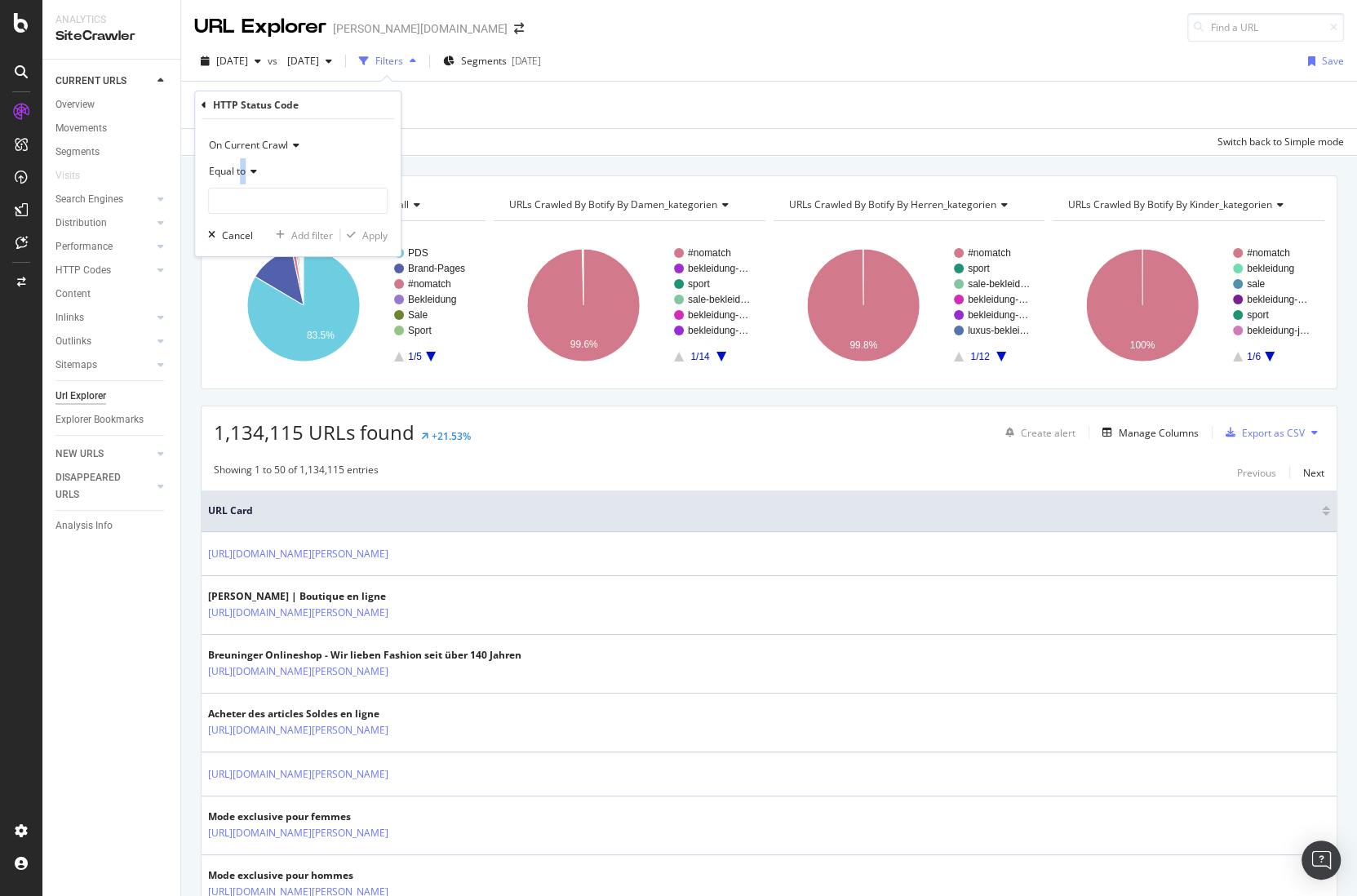
click at [241, 173] on span "Equal to" at bounding box center [227, 170] width 37 height 14
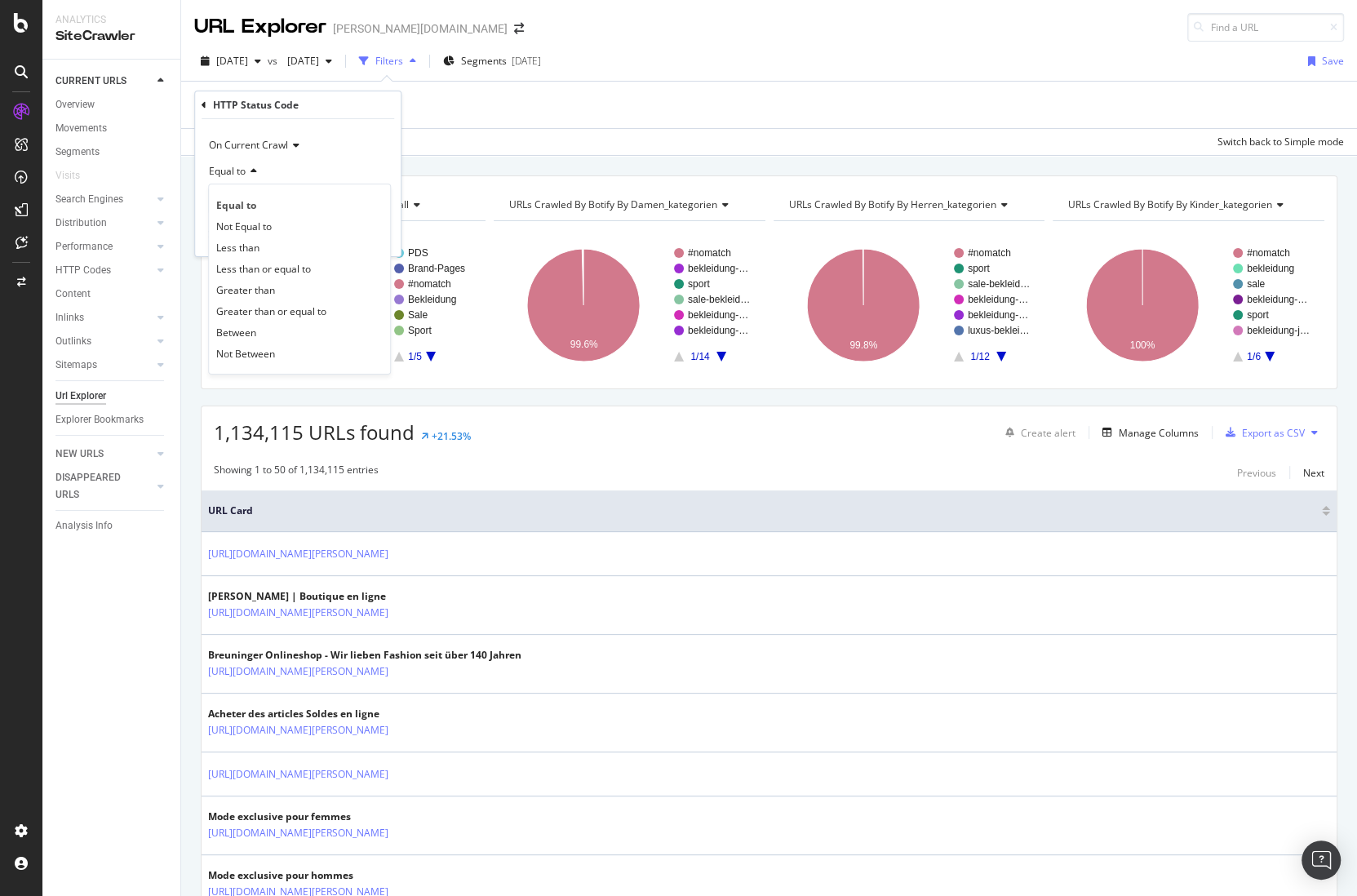
click at [241, 173] on span "Equal to" at bounding box center [227, 170] width 37 height 14
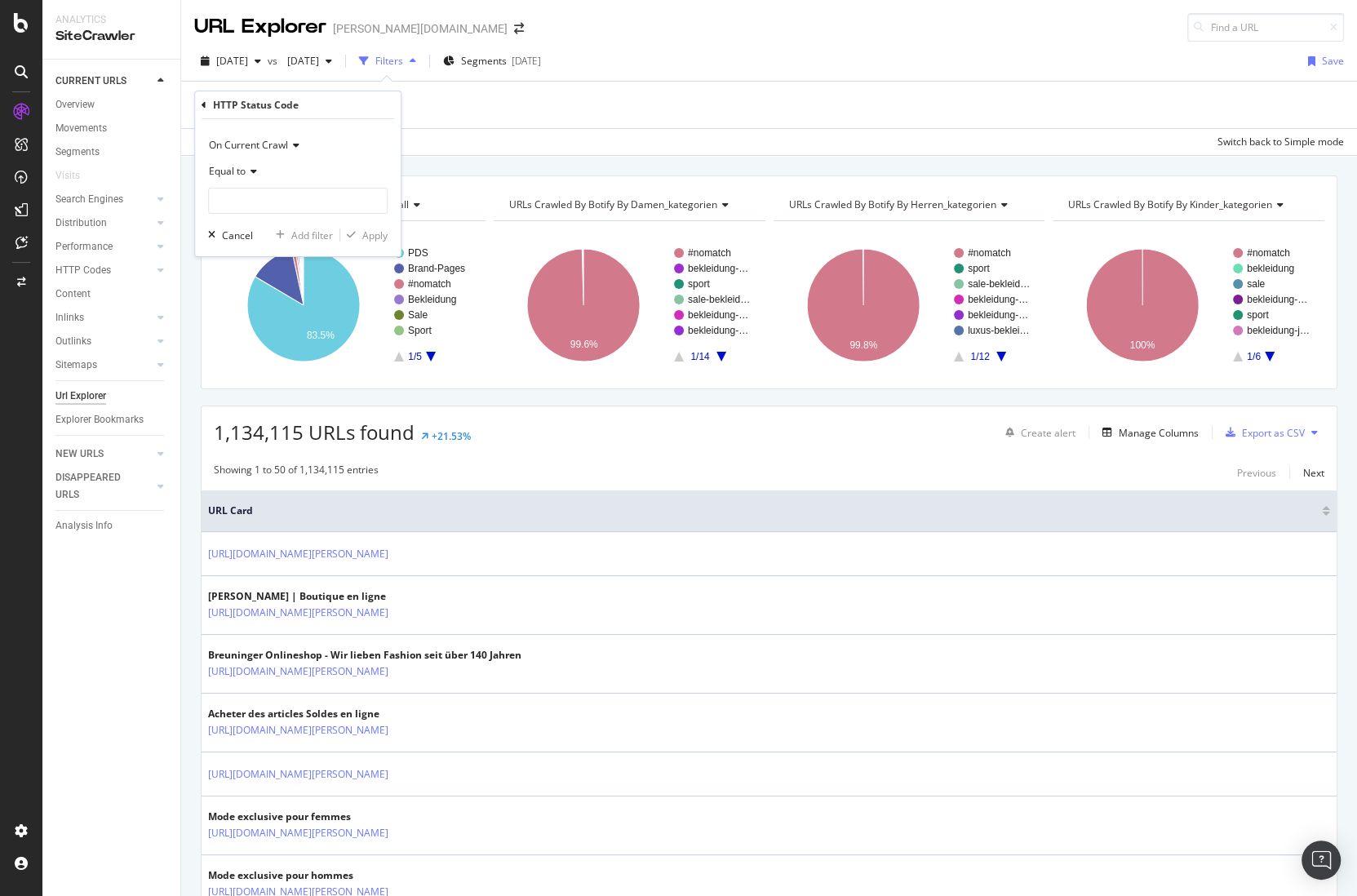
click at [244, 138] on span "On Current Crawl" at bounding box center [248, 144] width 79 height 14
click at [209, 174] on span "Equal to" at bounding box center [227, 170] width 37 height 14
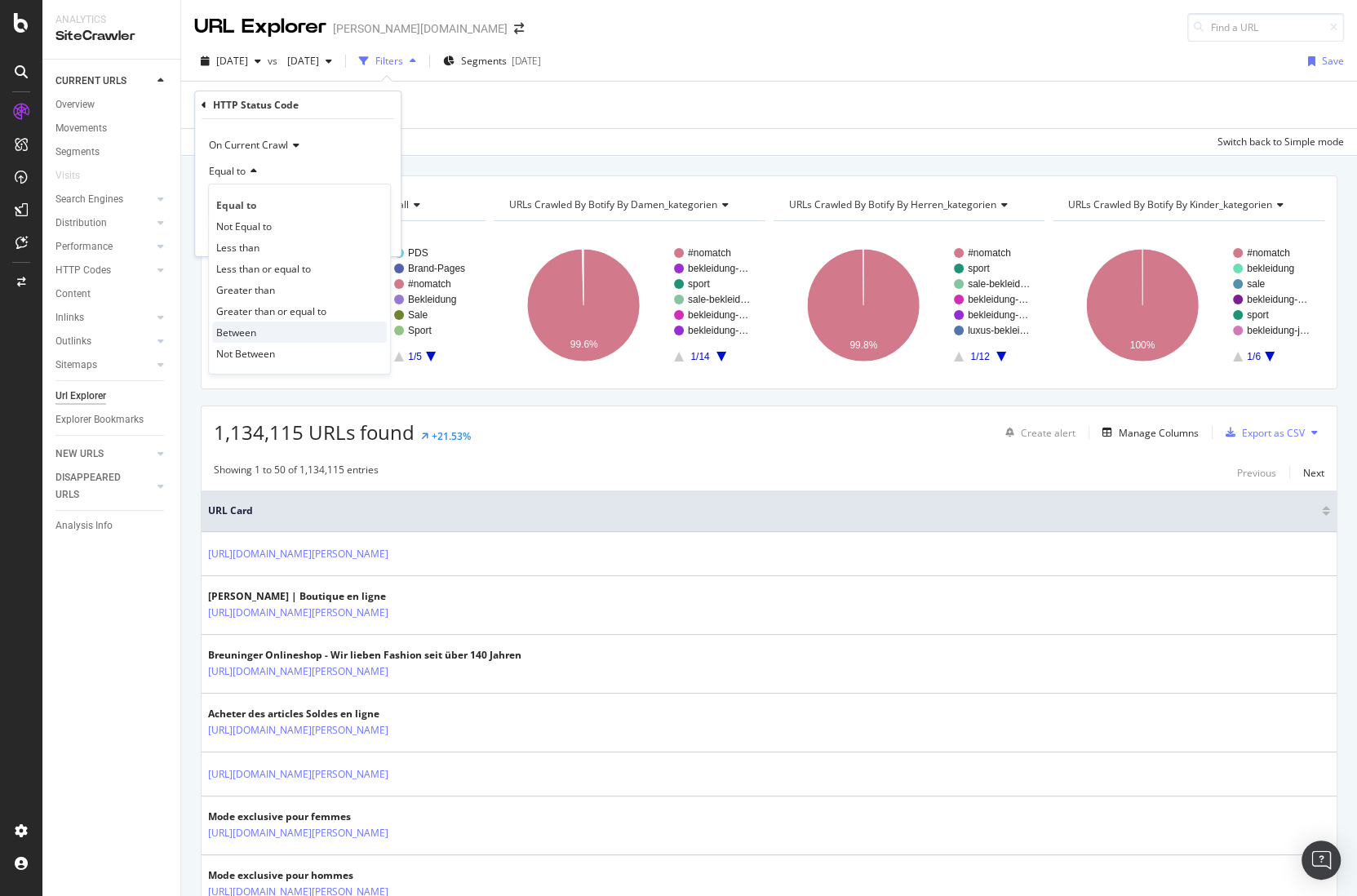
click at [256, 330] on div "Between" at bounding box center [299, 332] width 175 height 21
click at [251, 211] on input "0" at bounding box center [297, 200] width 180 height 26
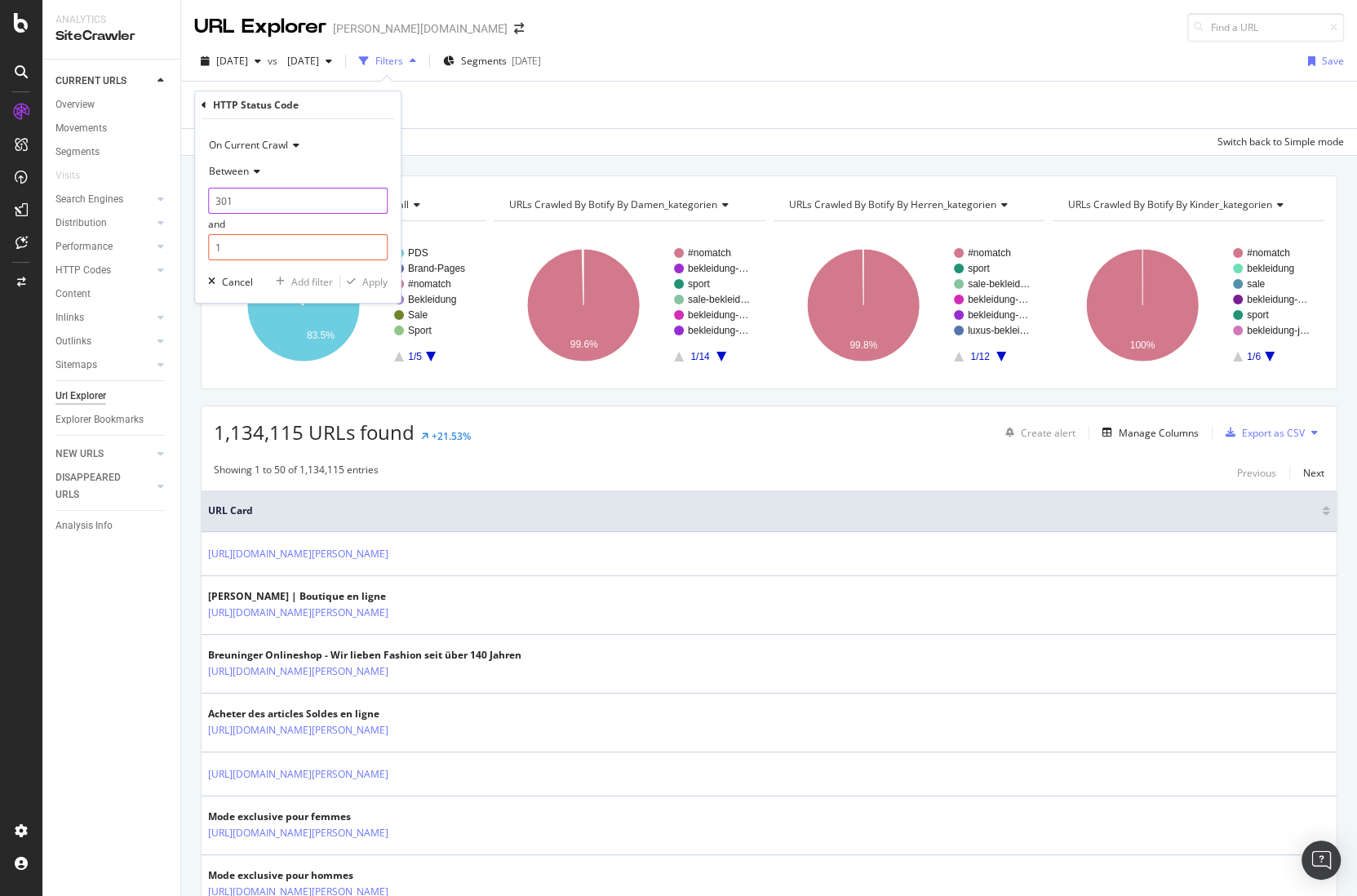
type input "301"
type input "302"
click at [378, 283] on div "Apply" at bounding box center [375, 281] width 25 height 14
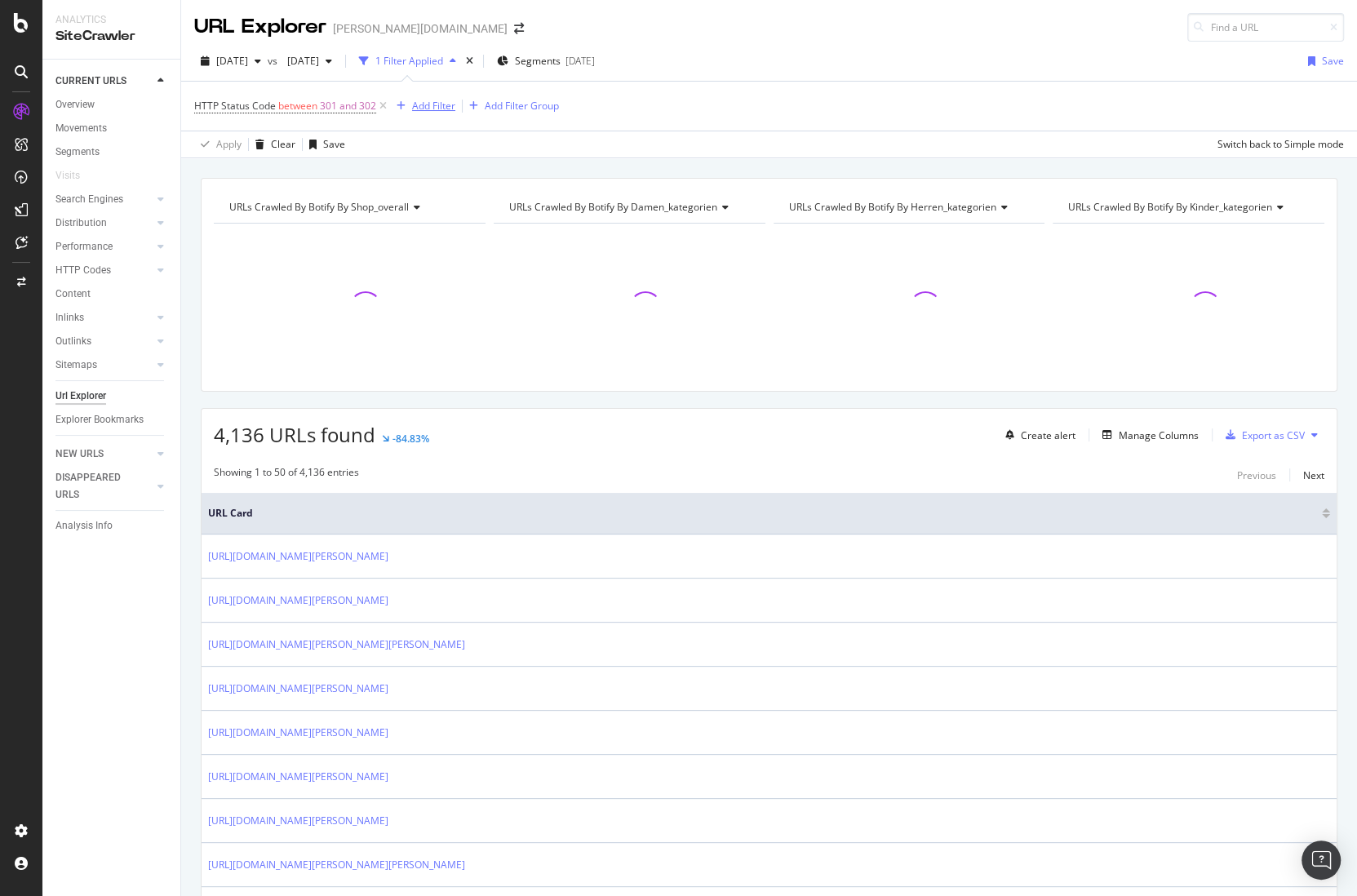
click at [428, 109] on div "Add Filter" at bounding box center [434, 105] width 43 height 14
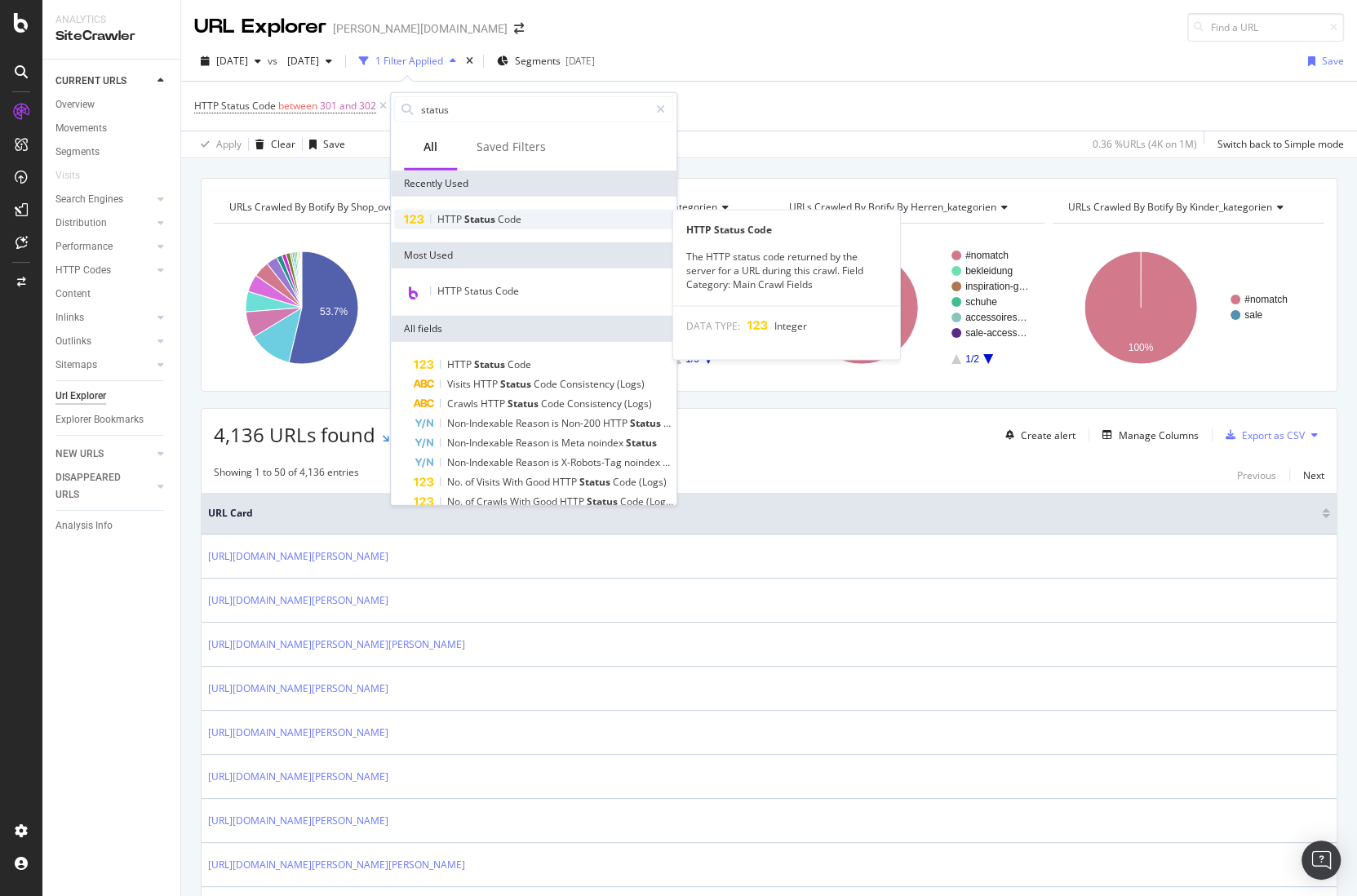
click at [483, 228] on div "HTTP Status Code" at bounding box center [534, 219] width 279 height 19
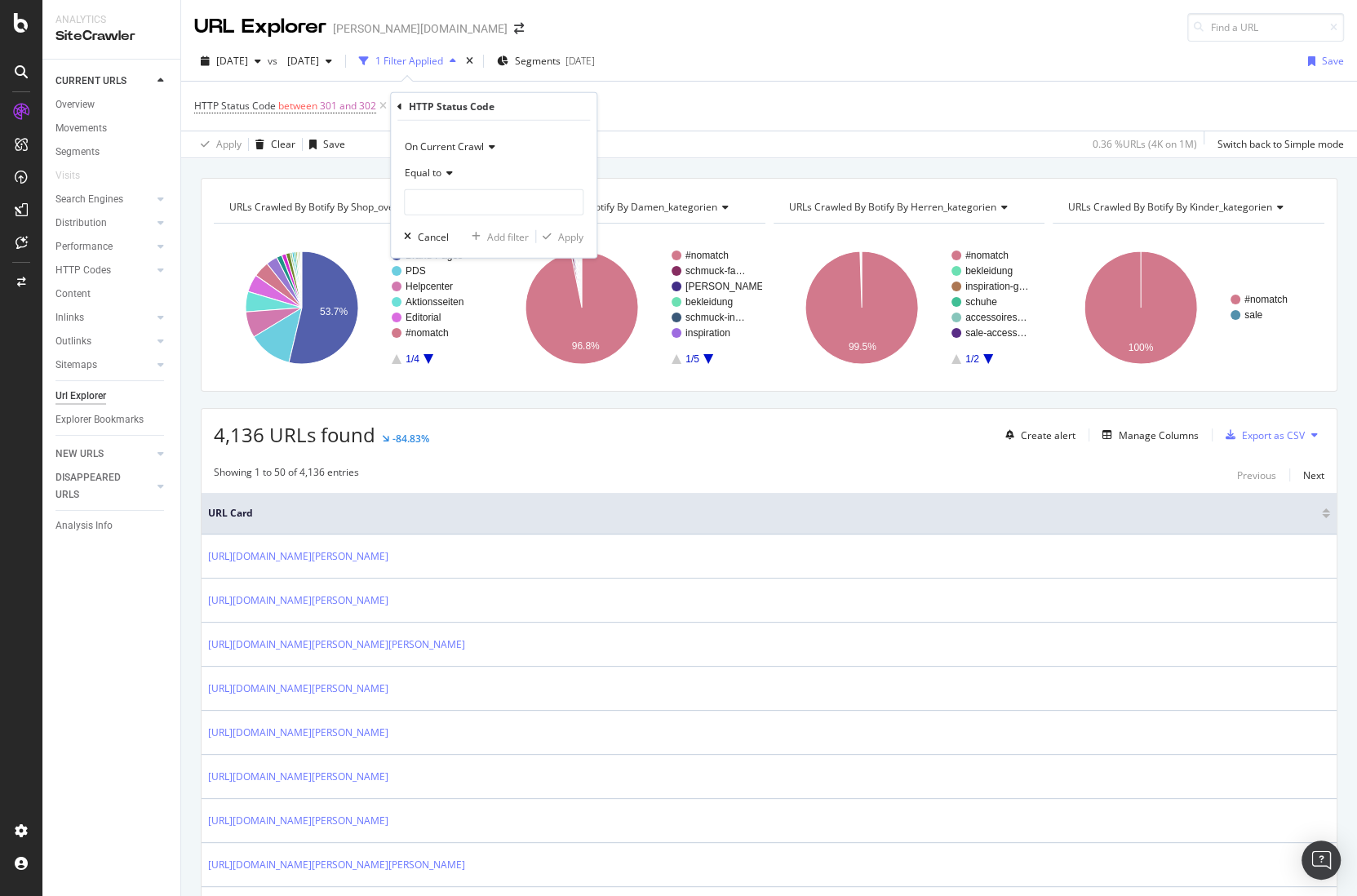
click at [447, 138] on div "On Current Crawl" at bounding box center [494, 146] width 180 height 26
click at [451, 198] on span "On Compared Crawl" at bounding box center [458, 201] width 92 height 14
click at [432, 173] on span "Equal to" at bounding box center [423, 172] width 37 height 14
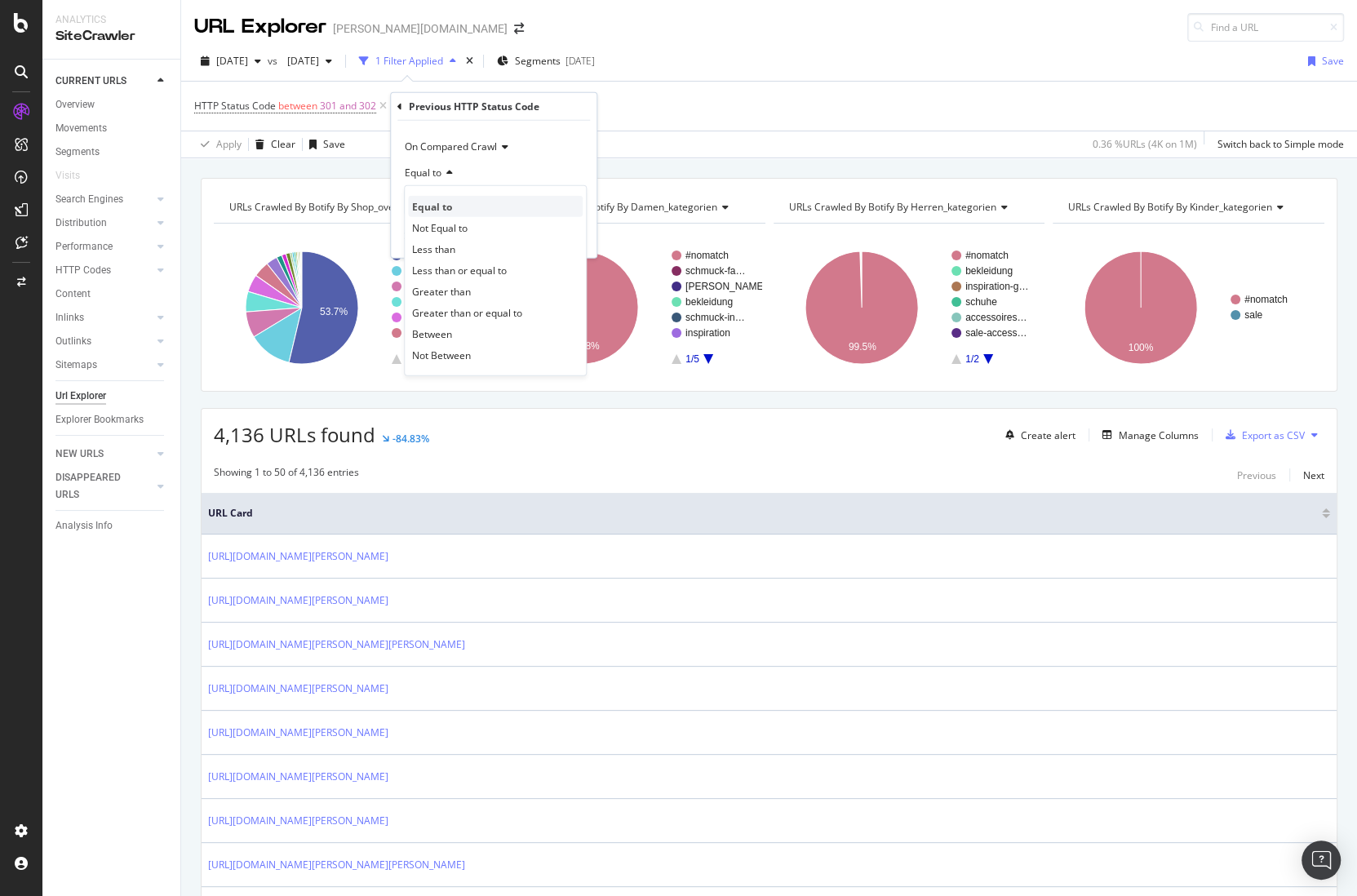
click at [458, 206] on div "Equal to" at bounding box center [495, 206] width 175 height 21
click at [452, 200] on input "number" at bounding box center [494, 202] width 180 height 26
click at [430, 168] on span "Equal to" at bounding box center [423, 172] width 37 height 14
click at [451, 331] on span "Between" at bounding box center [433, 333] width 40 height 14
click at [439, 205] on input "0" at bounding box center [494, 202] width 180 height 26
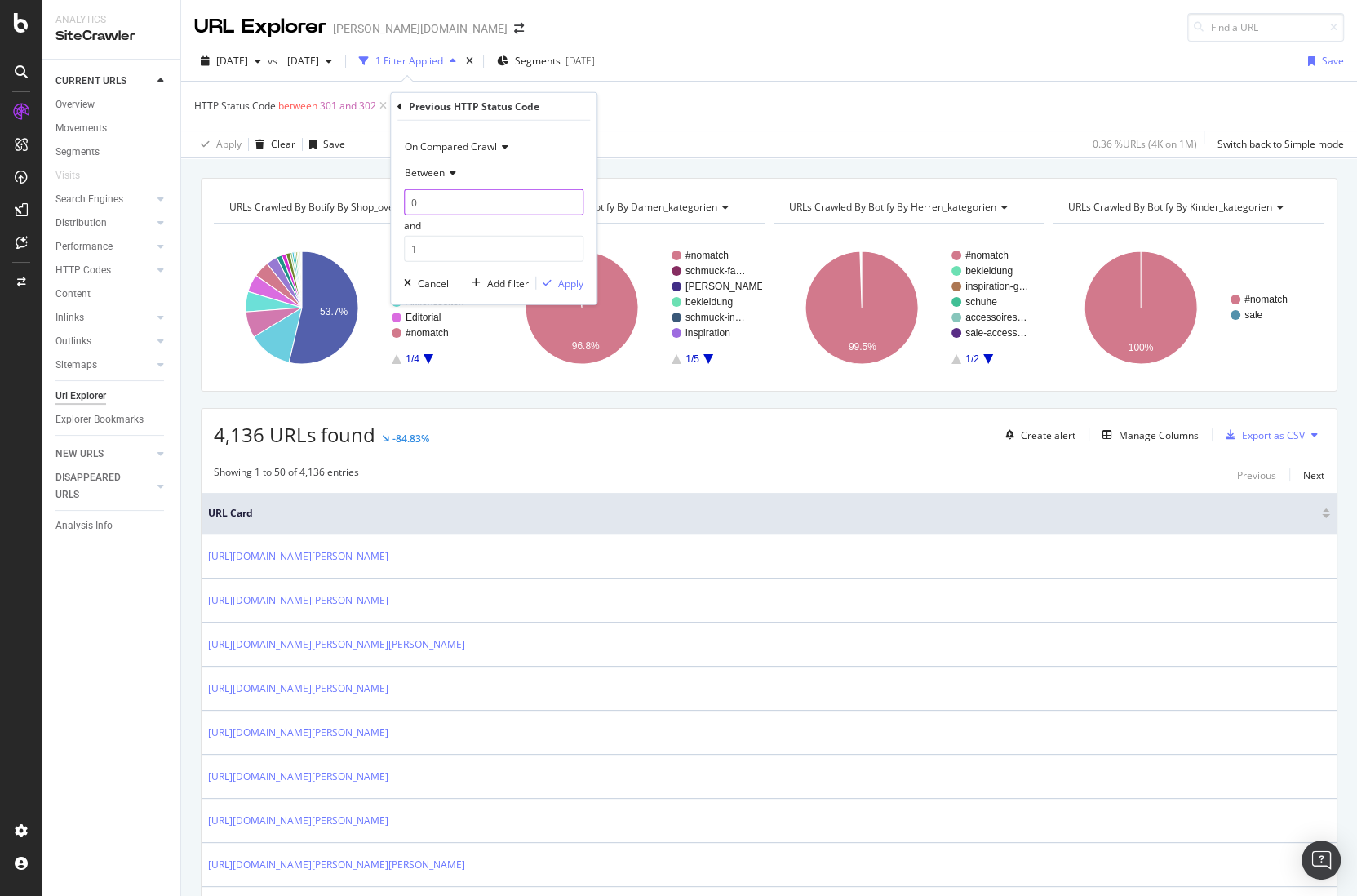
click at [439, 205] on input "0" at bounding box center [494, 202] width 180 height 26
type input "0"
type input "301"
type input "302"
click at [561, 287] on div "Apply" at bounding box center [570, 282] width 25 height 14
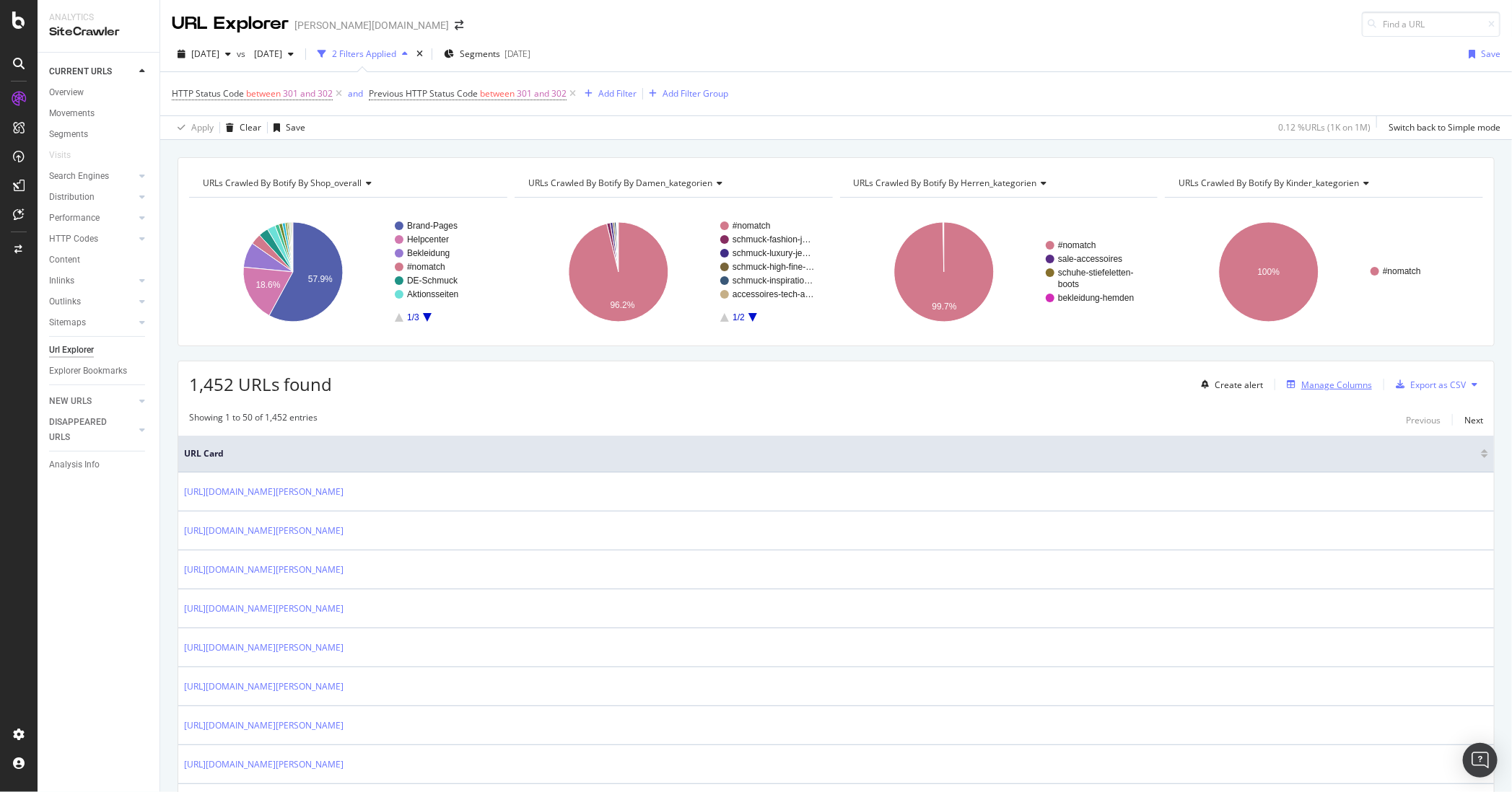
click at [1199, 391] on div "Manage Columns" at bounding box center [1326, 385] width 91 height 16
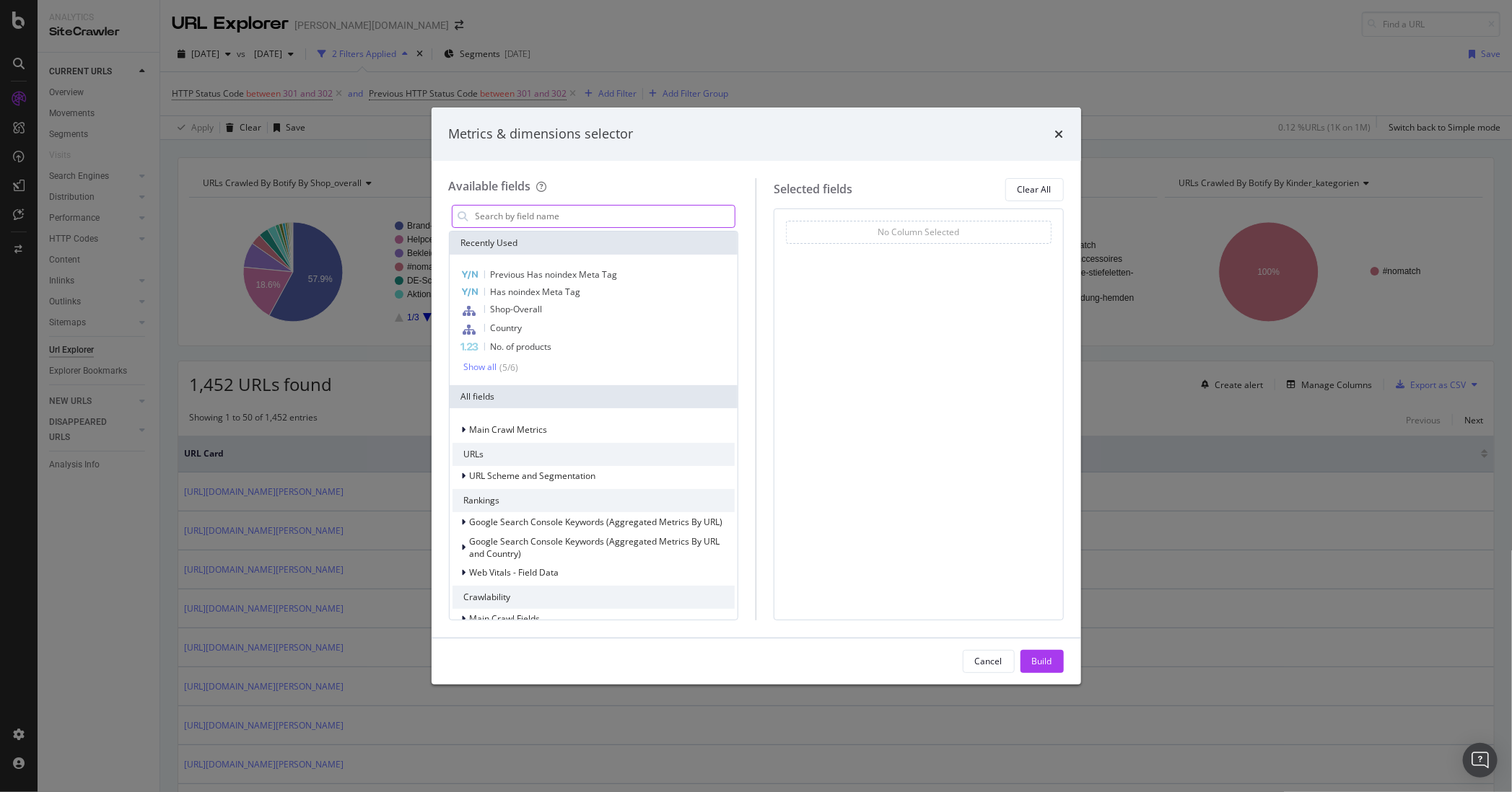
click at [603, 218] on input "modal" at bounding box center [605, 216] width 261 height 21
type input "x"
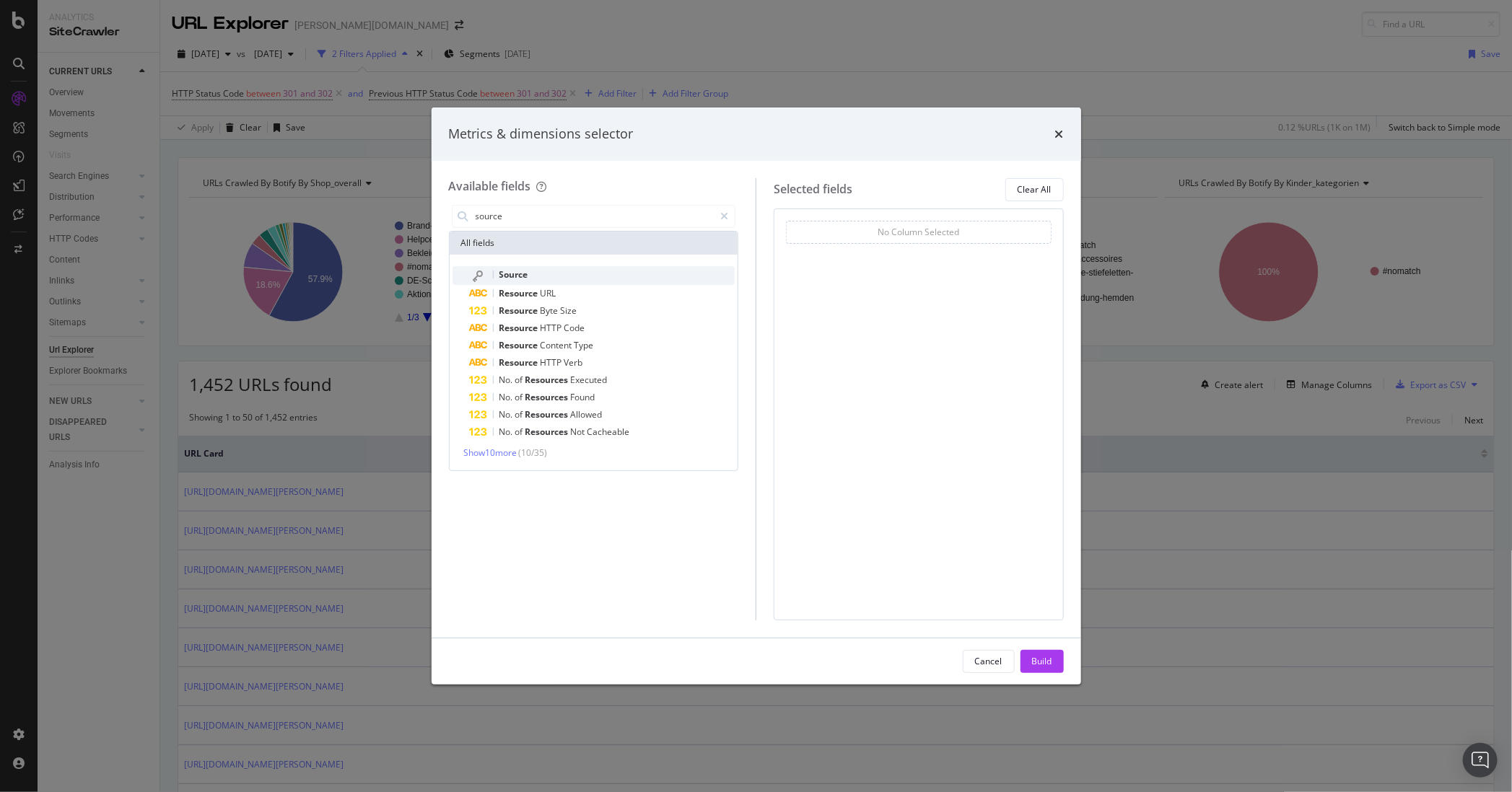
type input "source"
click at [594, 266] on div "Source" at bounding box center [602, 275] width 266 height 18
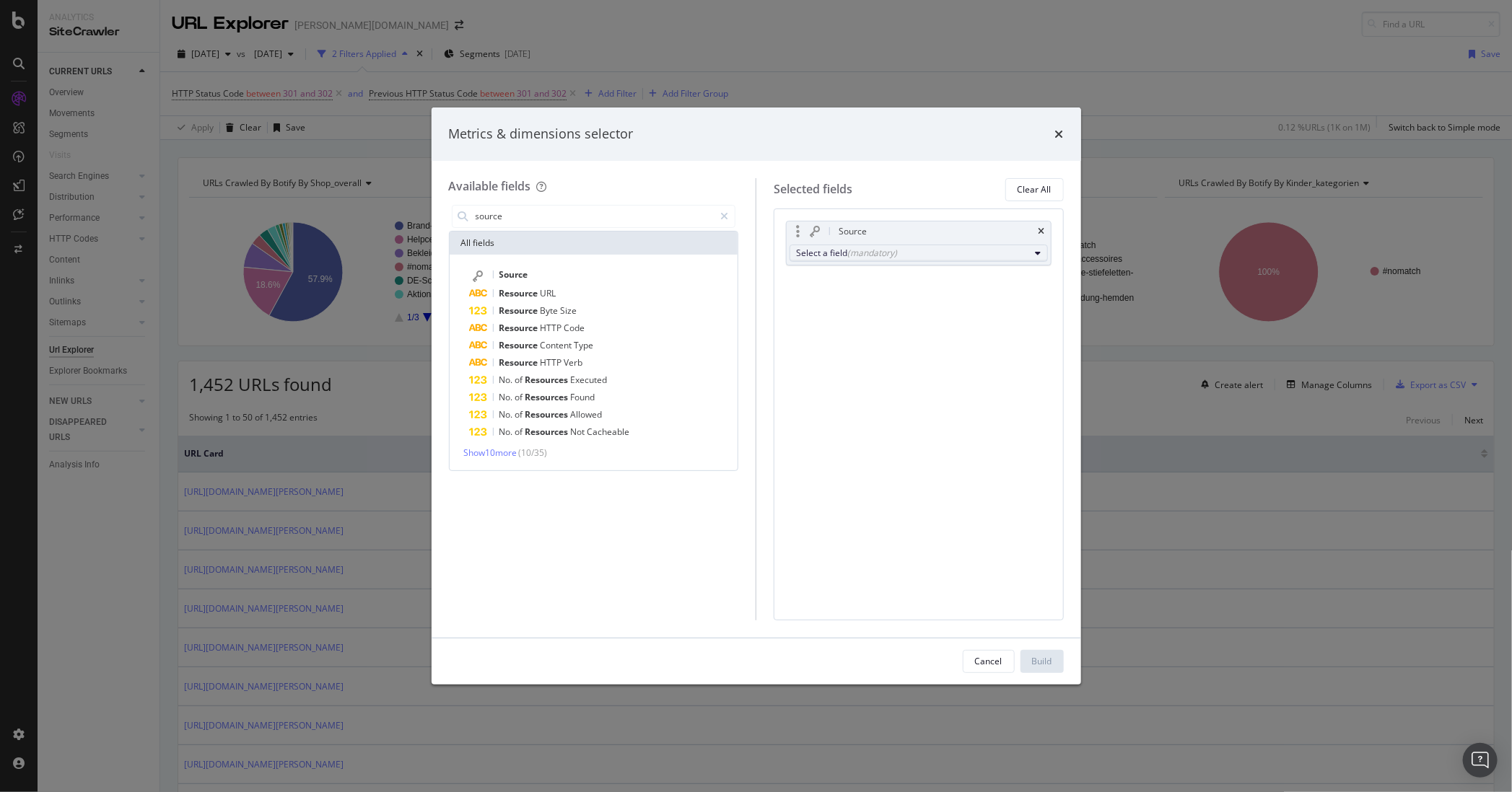
click at [831, 250] on div "Select a field (mandatory)" at bounding box center [913, 252] width 234 height 13
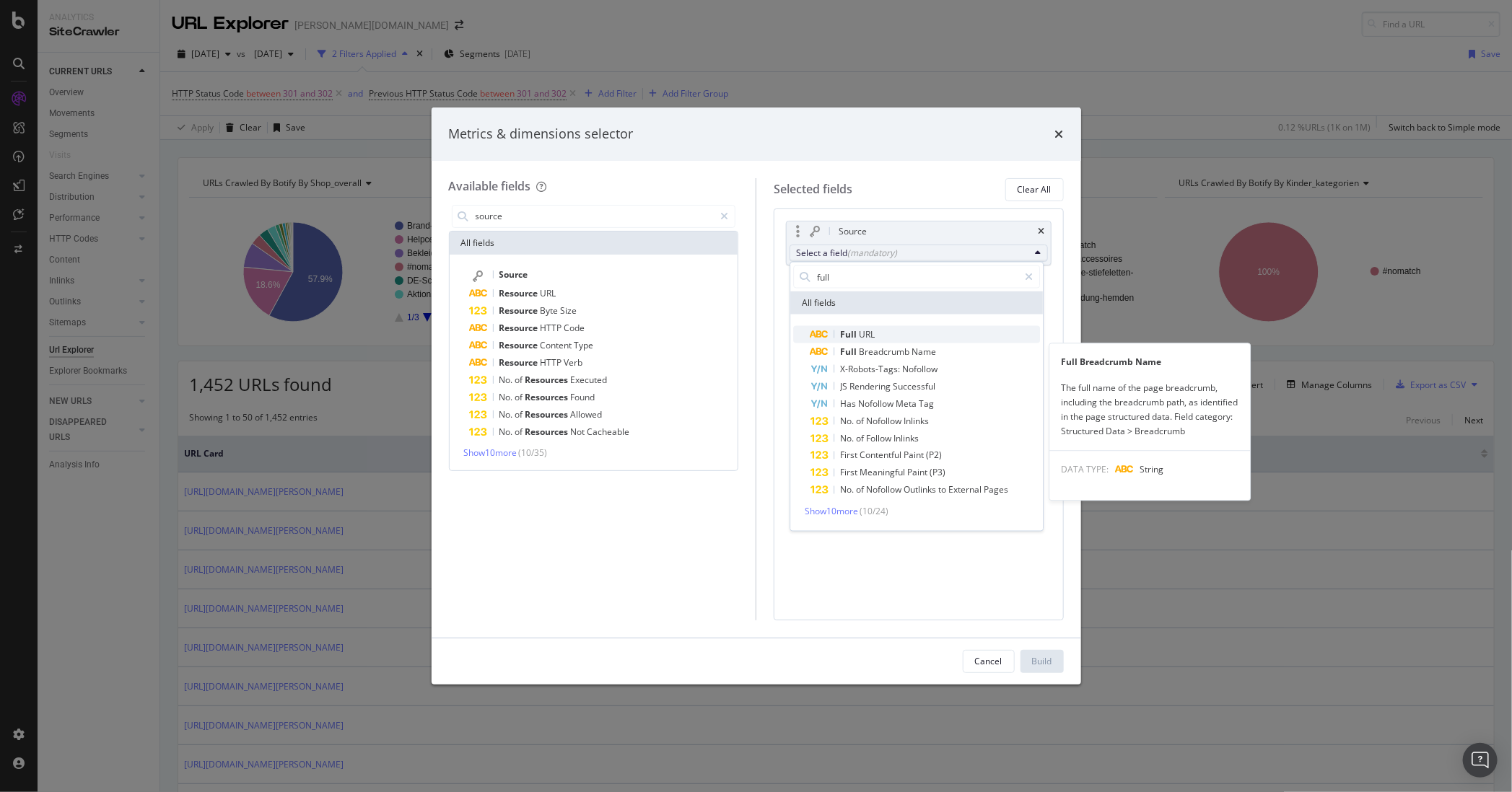
type input "full"
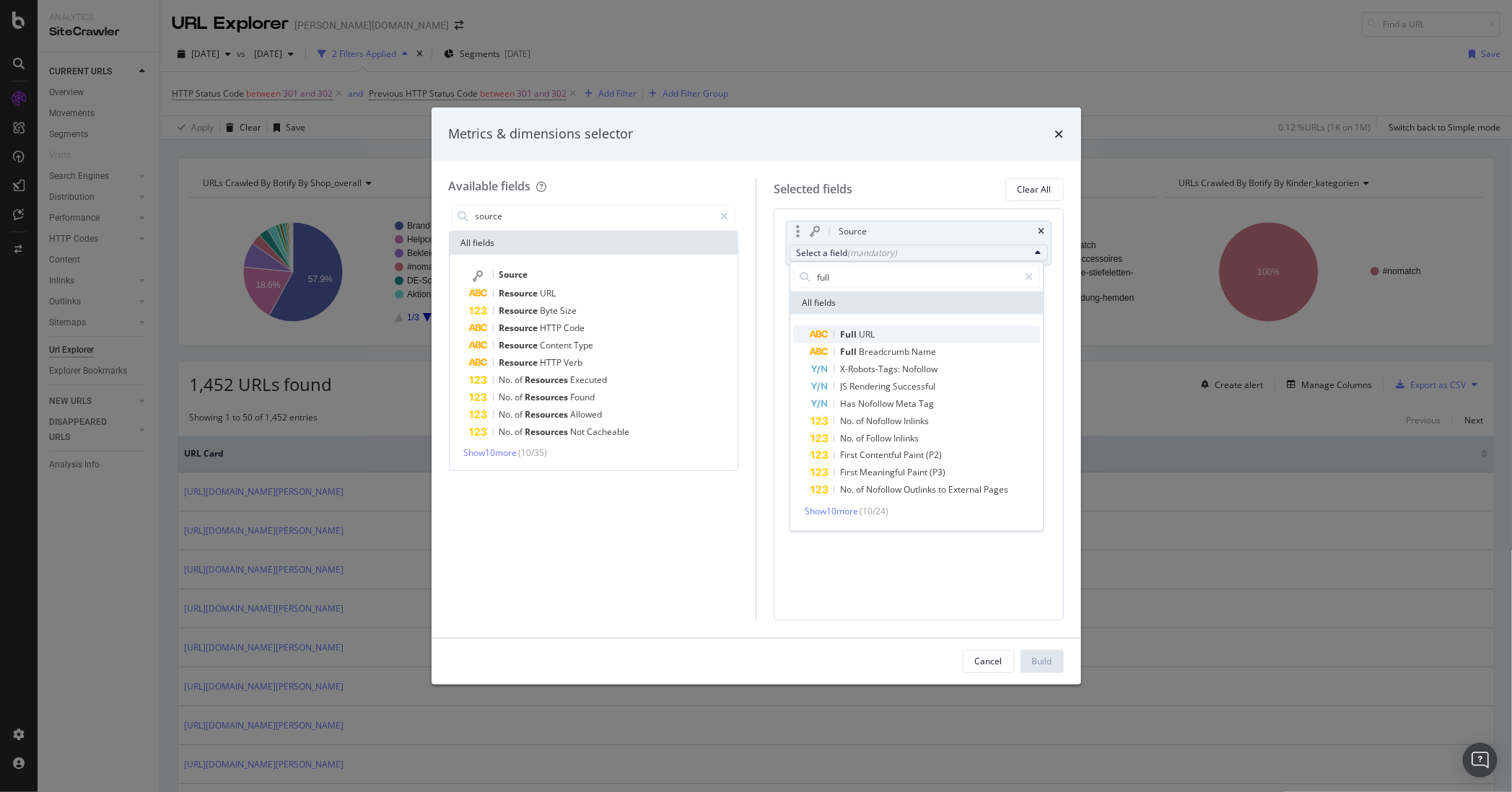
click at [876, 336] on span "Full URL" at bounding box center [925, 334] width 230 height 17
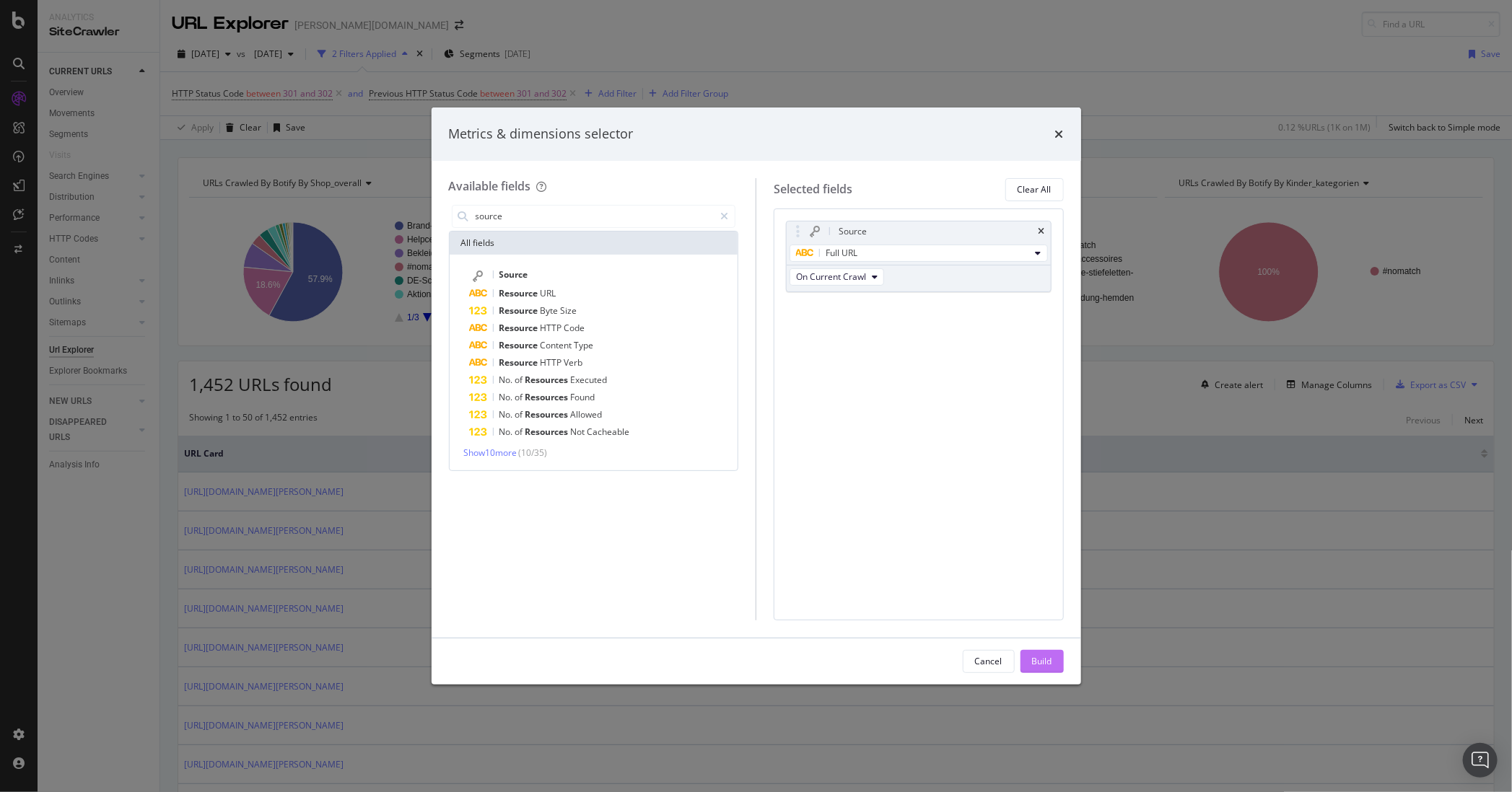
click at [1053, 664] on button "Build" at bounding box center [1042, 661] width 44 height 23
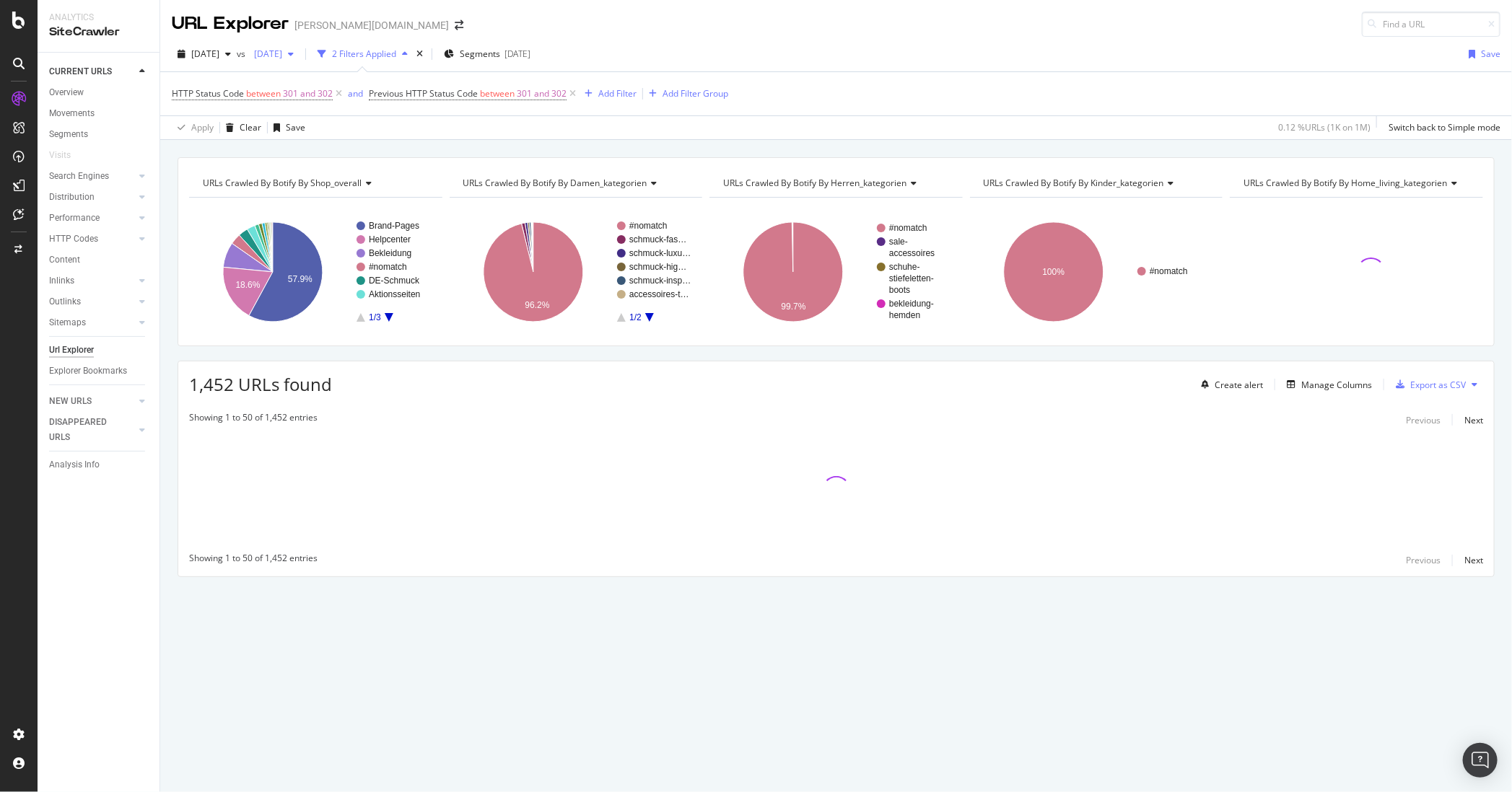
click at [282, 55] on span "2025 Mar. 31st" at bounding box center [265, 54] width 34 height 13
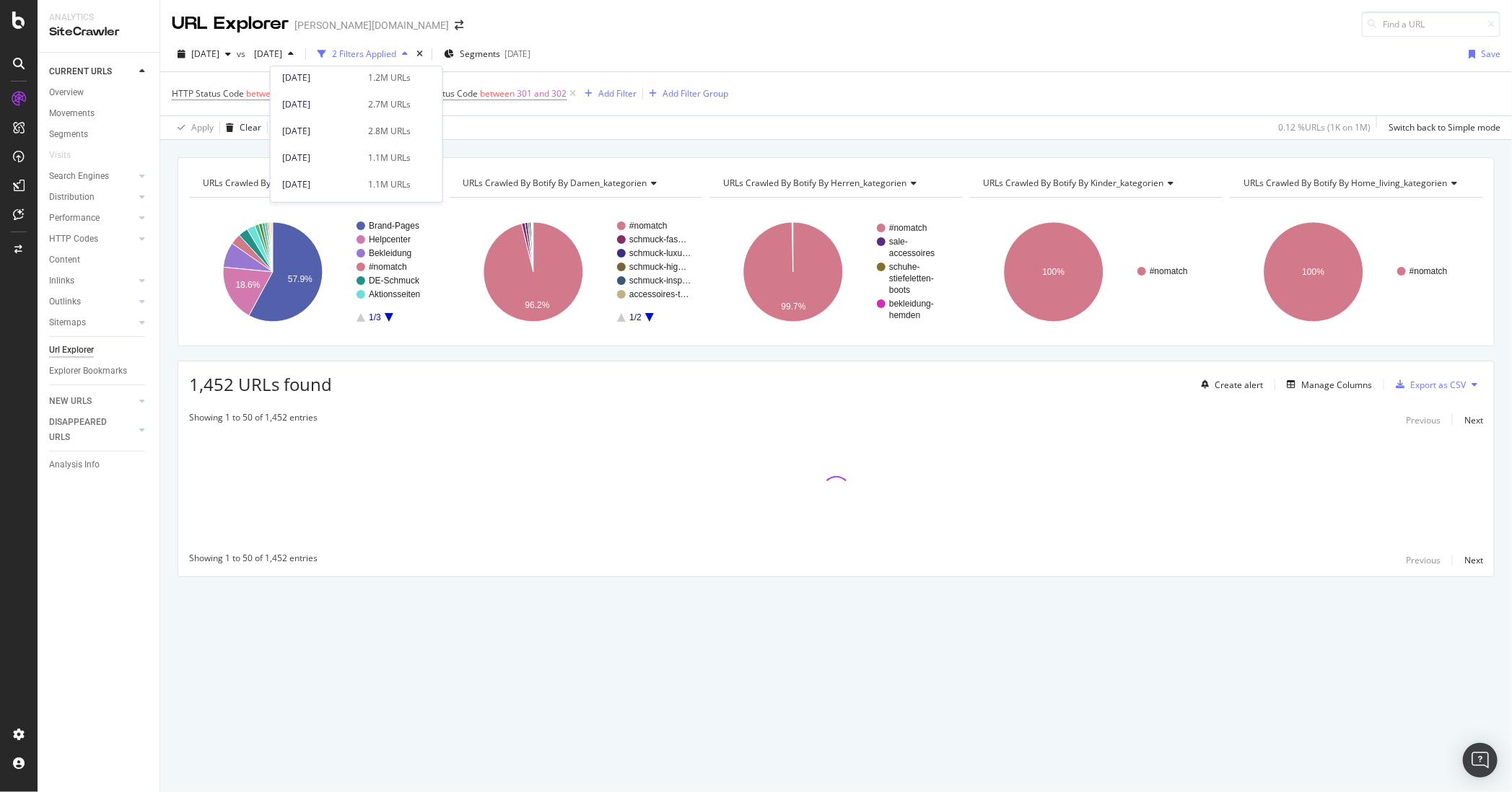
scroll to position [509, 0]
click at [350, 129] on div "2024 Aug. 19th" at bounding box center [320, 126] width 78 height 13
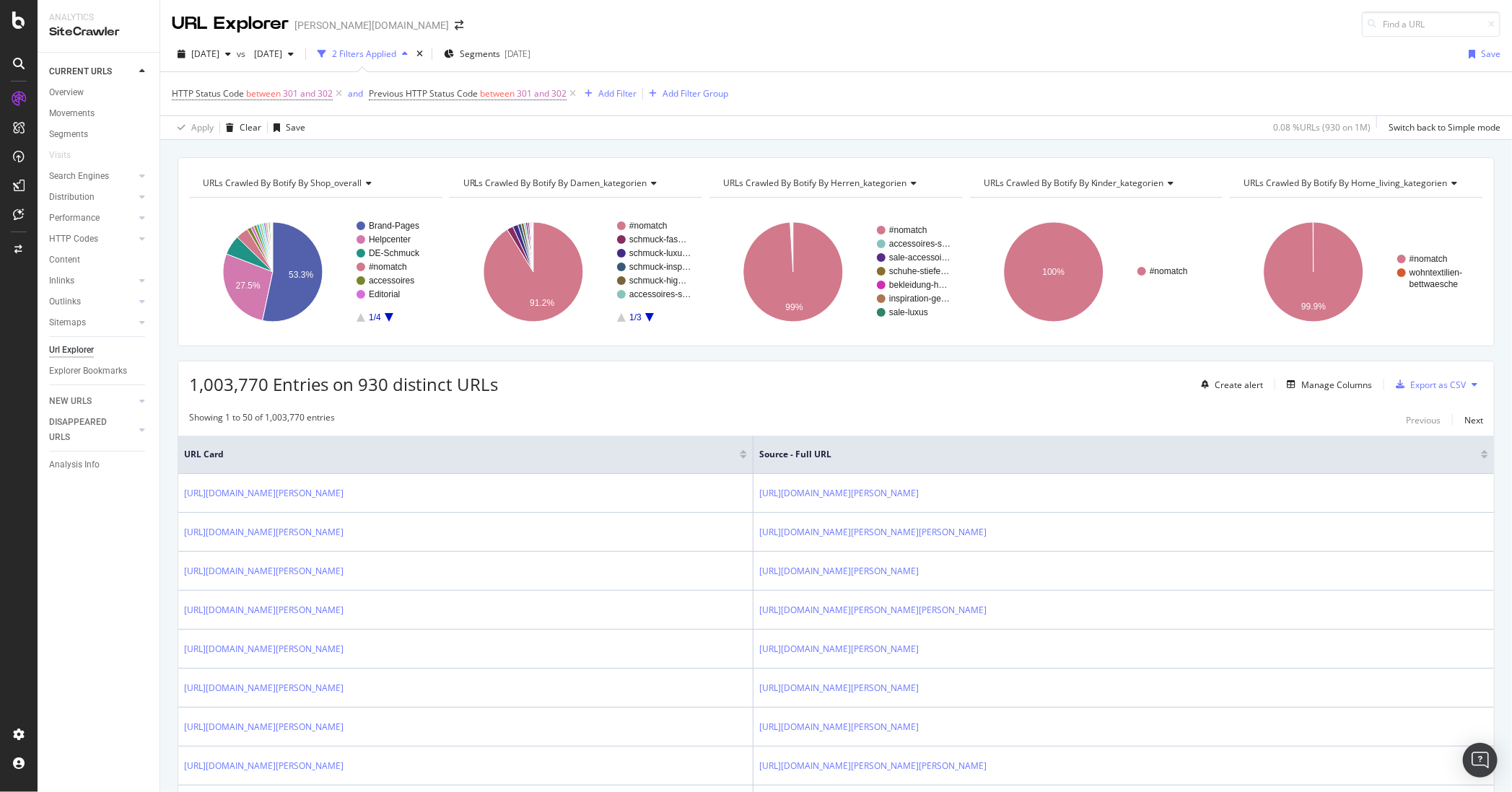
click at [367, 395] on span "1,003,770 Entries on 930 distinct URLs" at bounding box center [343, 384] width 309 height 24
click at [1199, 385] on div "Manage Columns" at bounding box center [1336, 385] width 71 height 13
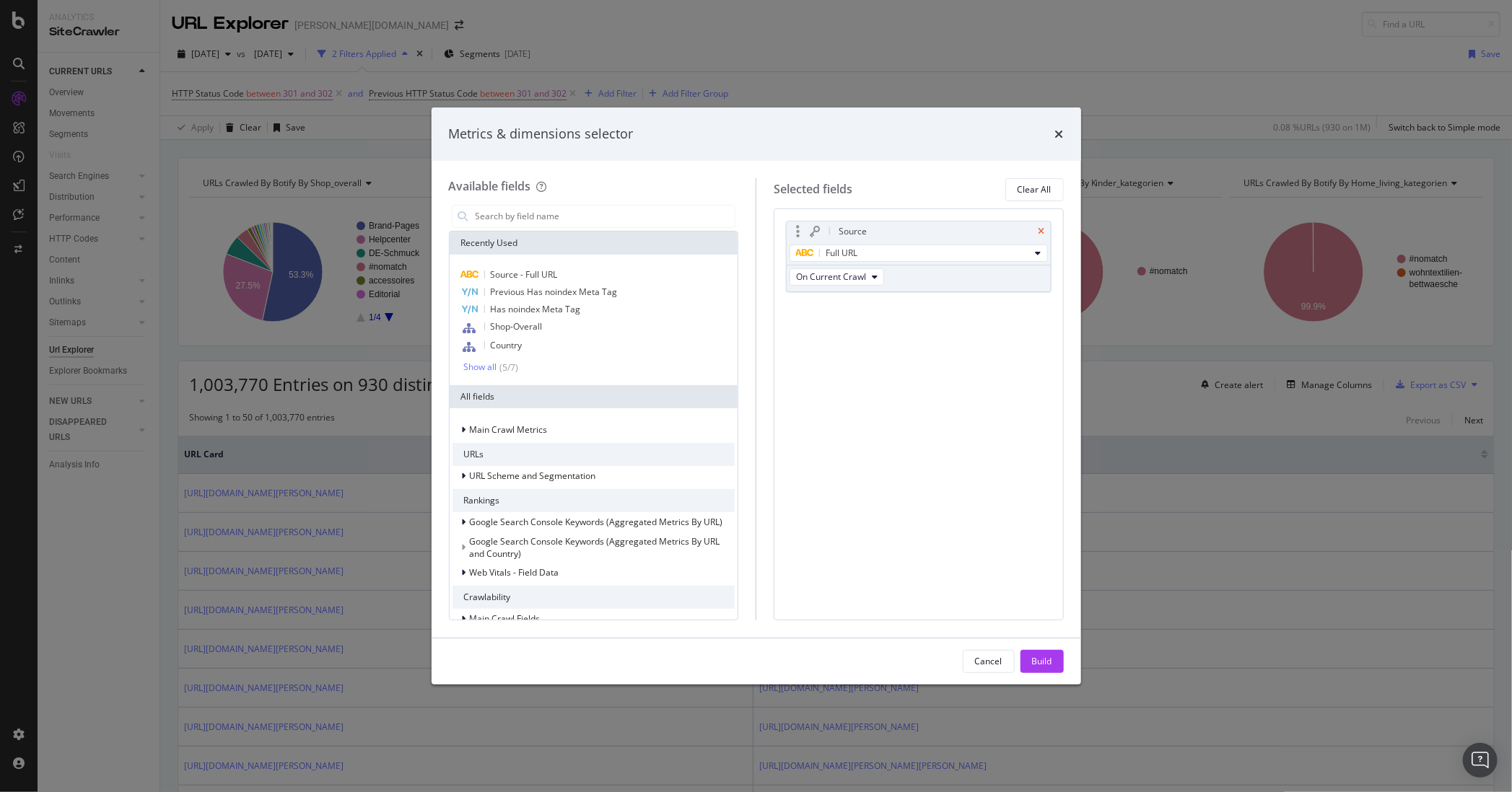
click at [1039, 227] on icon "times" at bounding box center [1041, 232] width 7 height 9
click at [1046, 651] on div "Build" at bounding box center [1042, 661] width 20 height 21
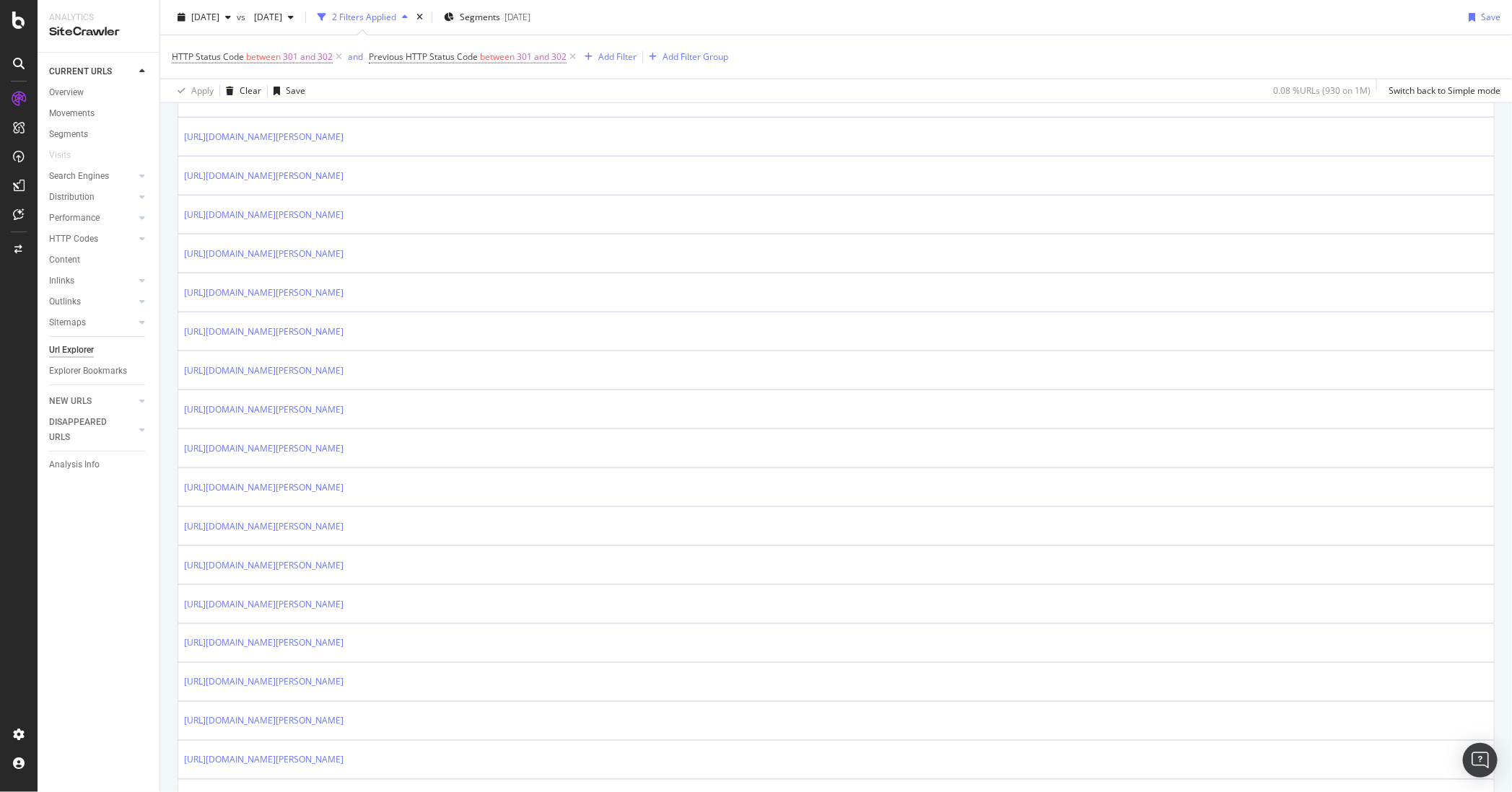
scroll to position [1195, 0]
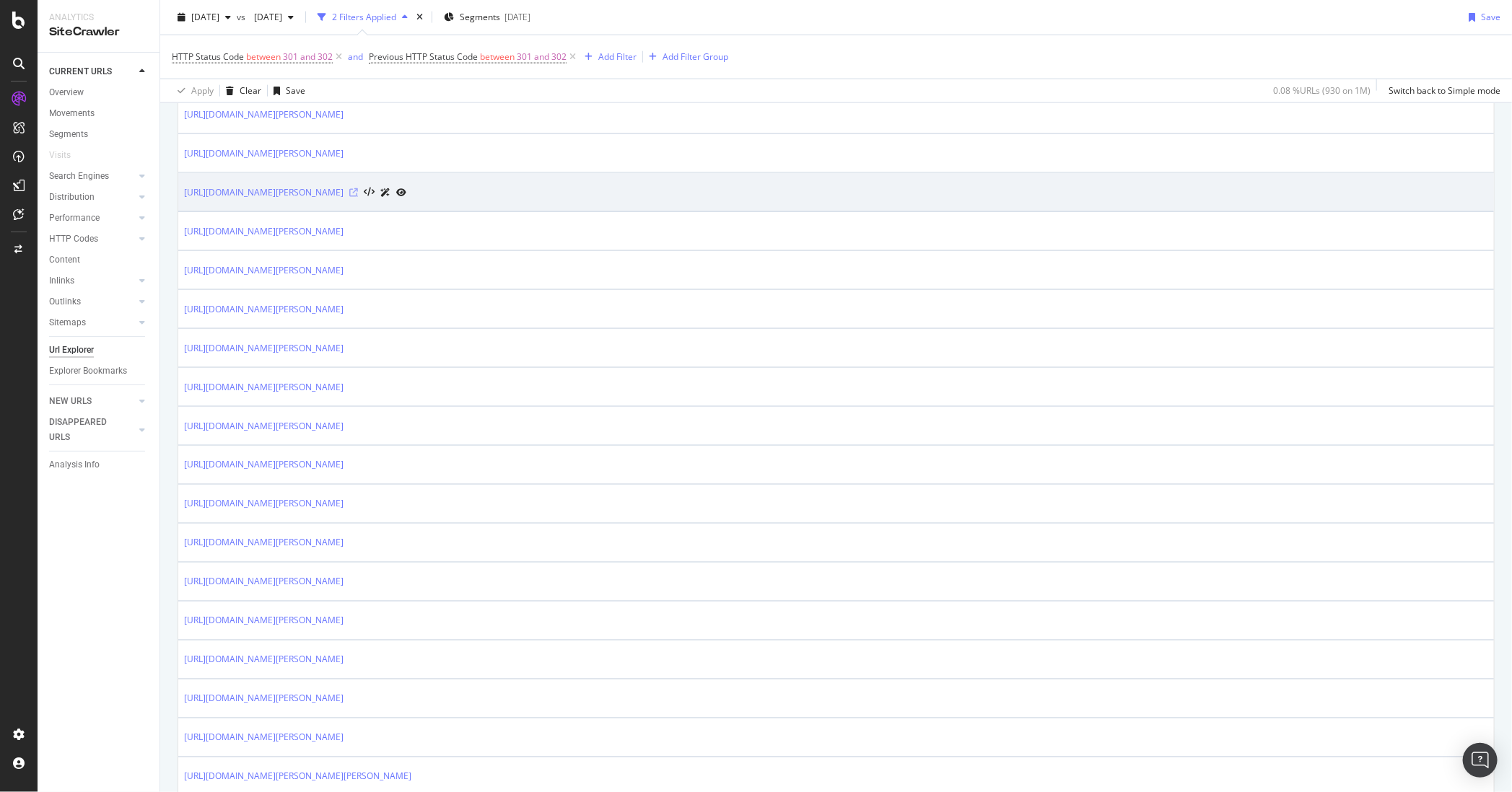
click at [358, 191] on icon at bounding box center [354, 193] width 9 height 9
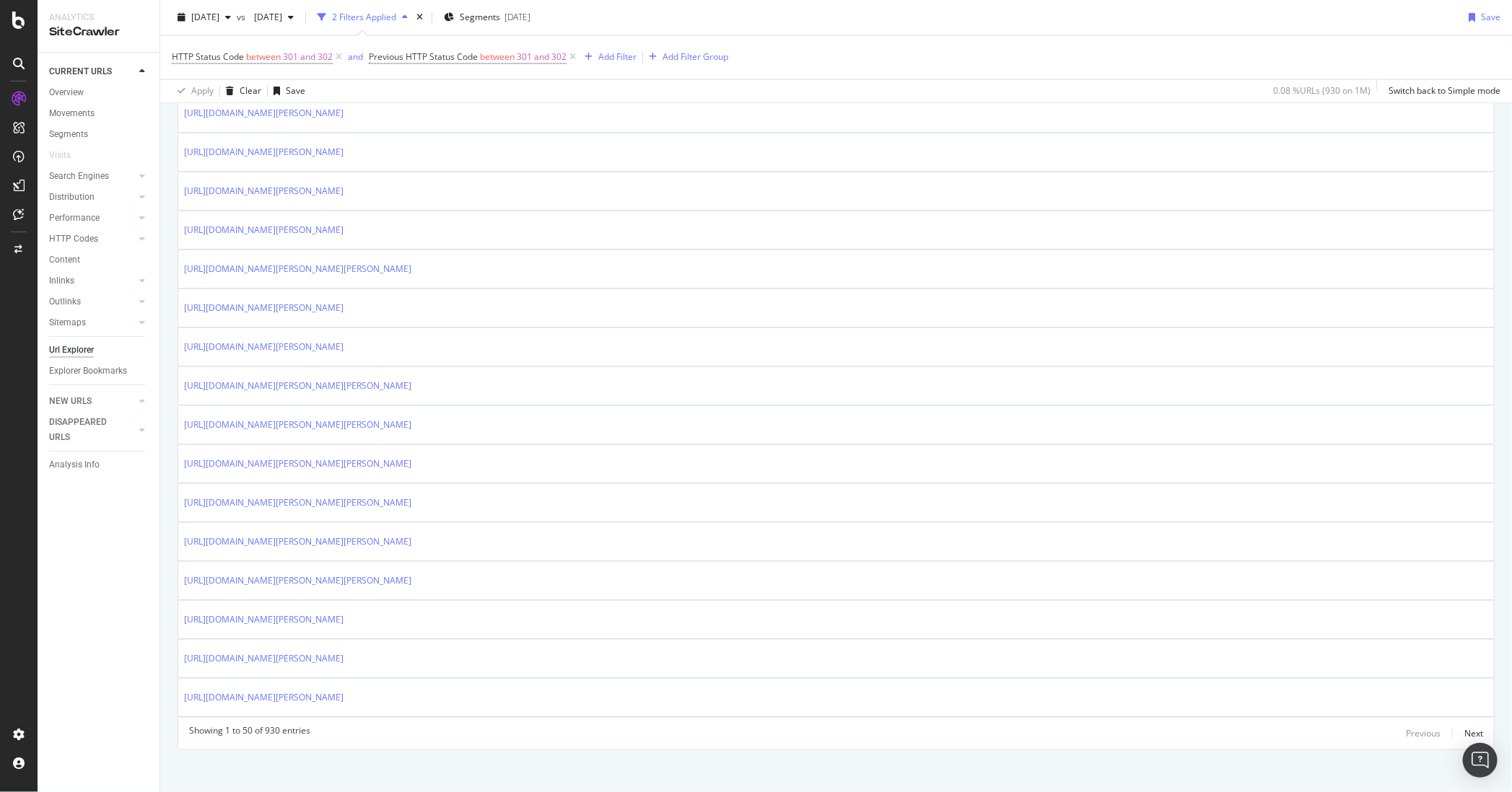
scroll to position [1707, 0]
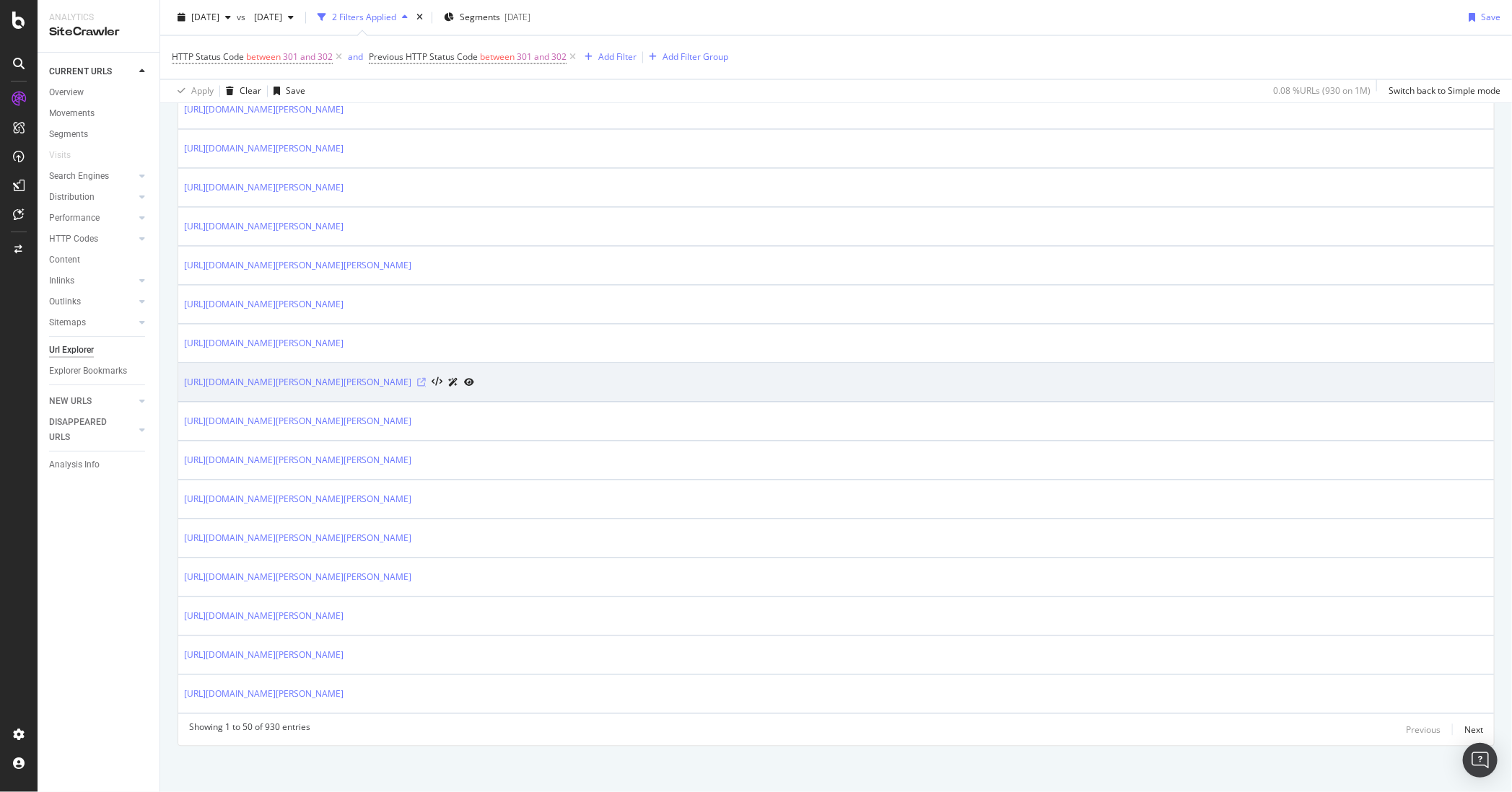
click at [426, 378] on icon at bounding box center [422, 382] width 9 height 9
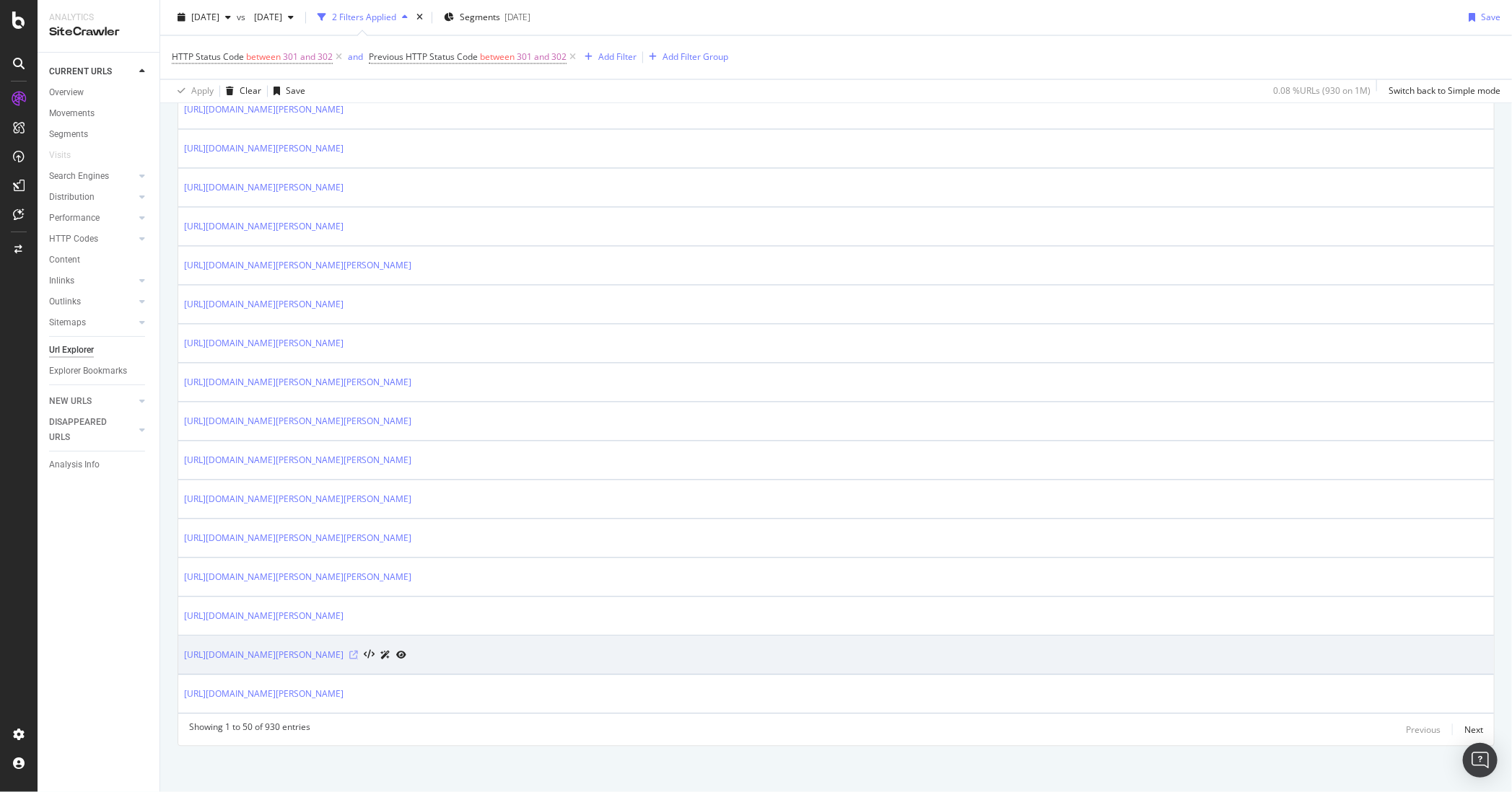
click at [358, 652] on icon at bounding box center [354, 655] width 9 height 9
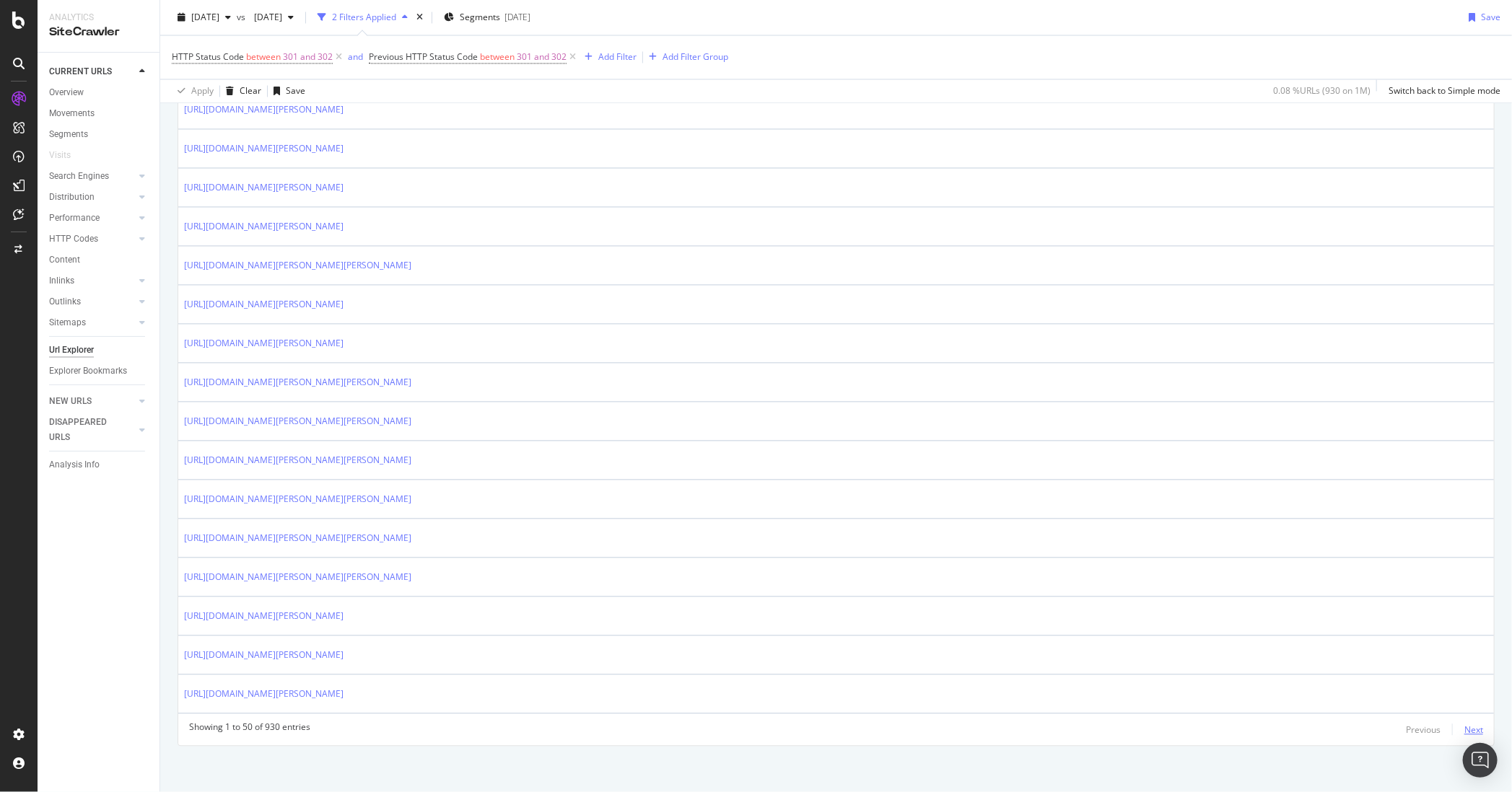
click at [1199, 723] on div "Next" at bounding box center [1473, 729] width 18 height 13
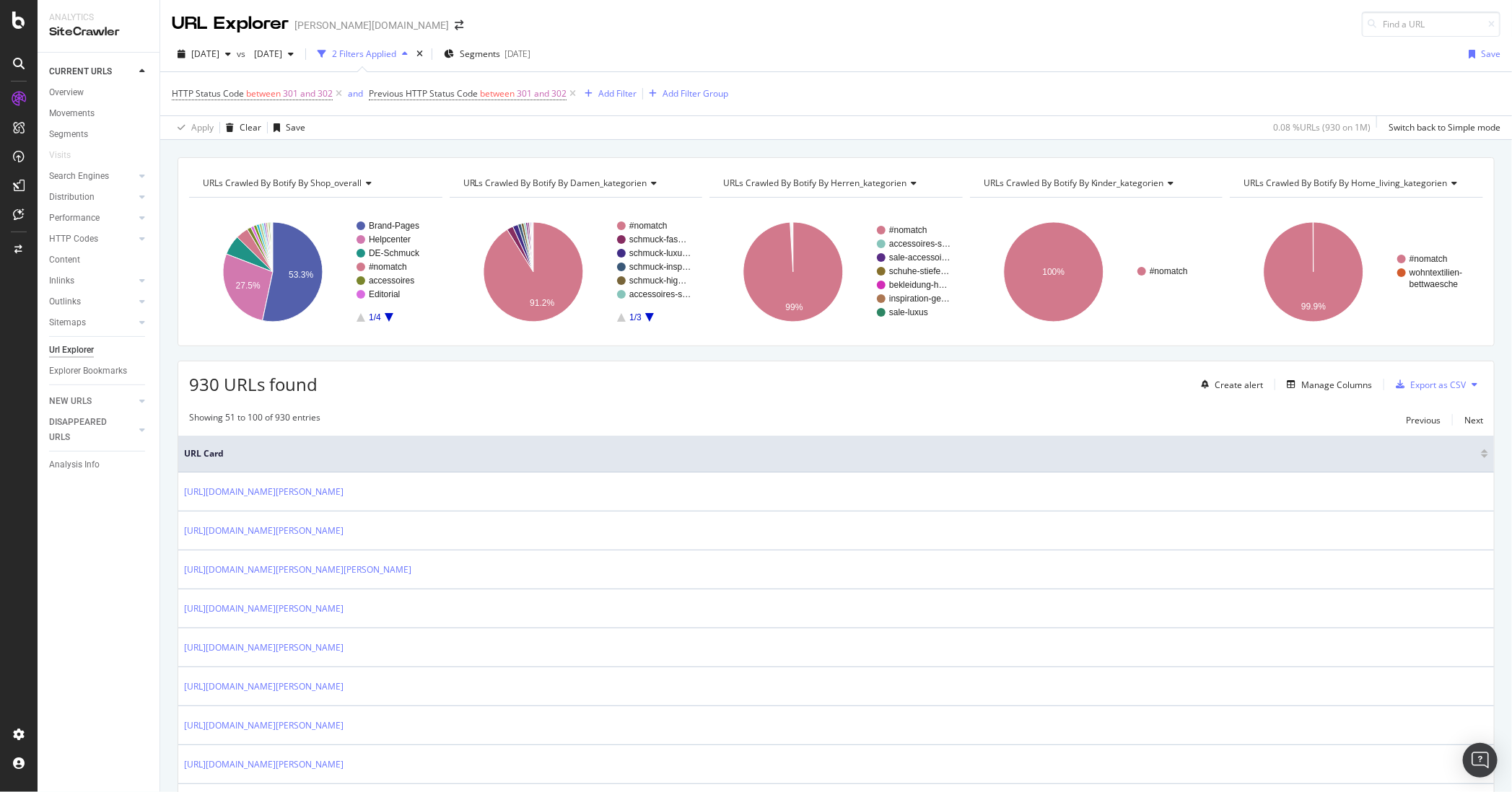
scroll to position [326, 0]
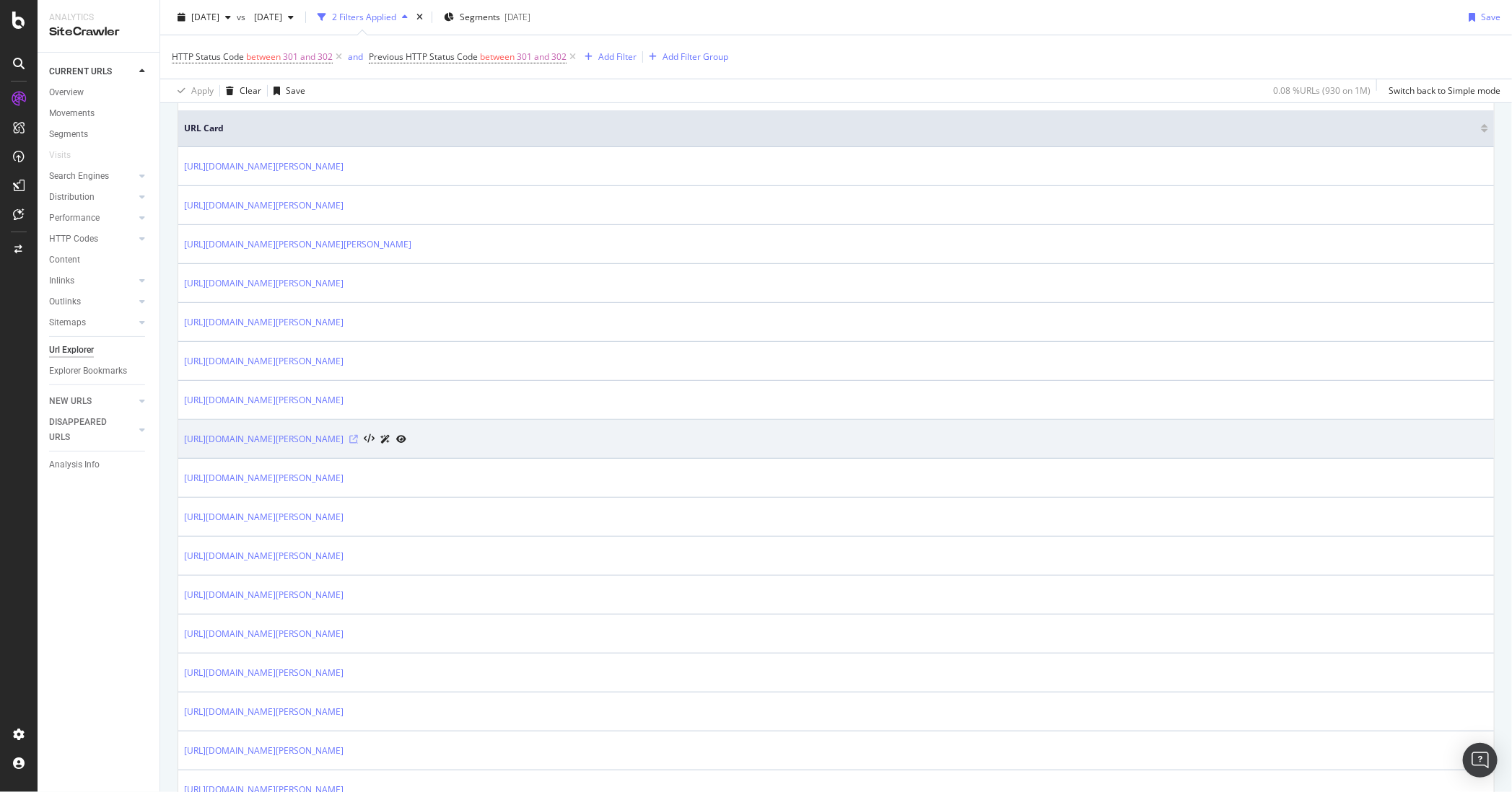
click at [358, 438] on icon at bounding box center [354, 439] width 9 height 9
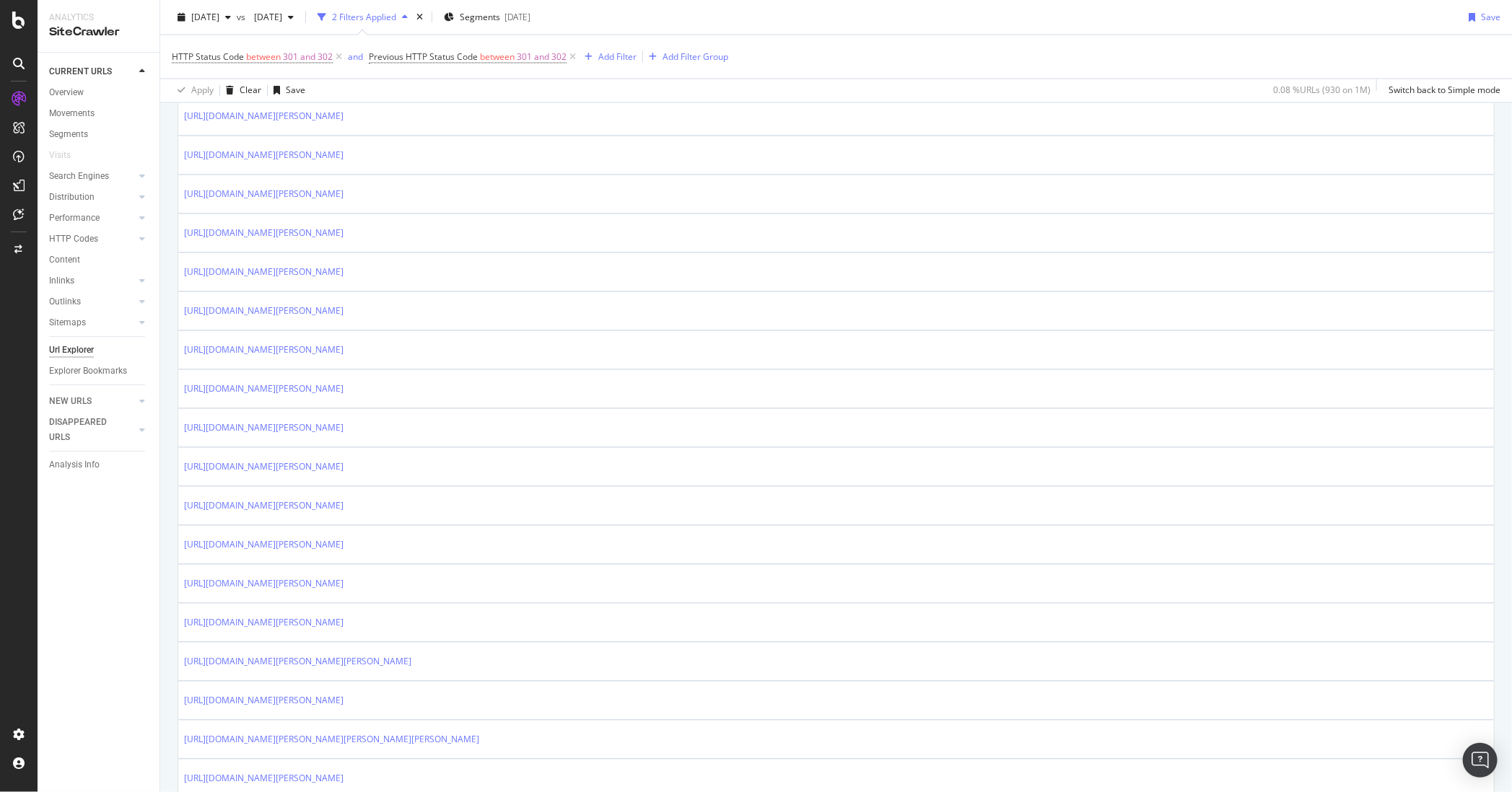
scroll to position [1707, 0]
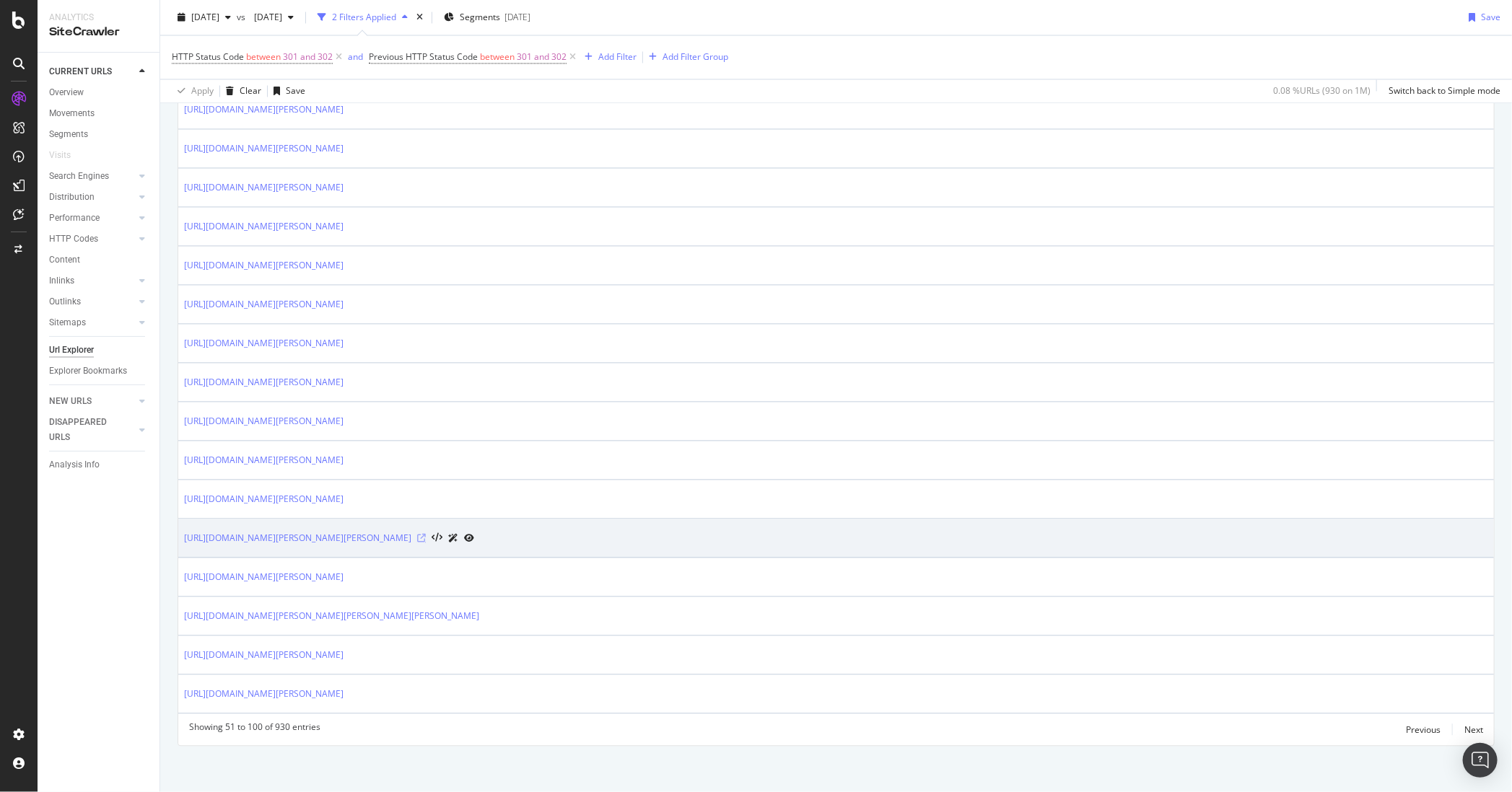
click at [426, 534] on icon at bounding box center [422, 538] width 9 height 9
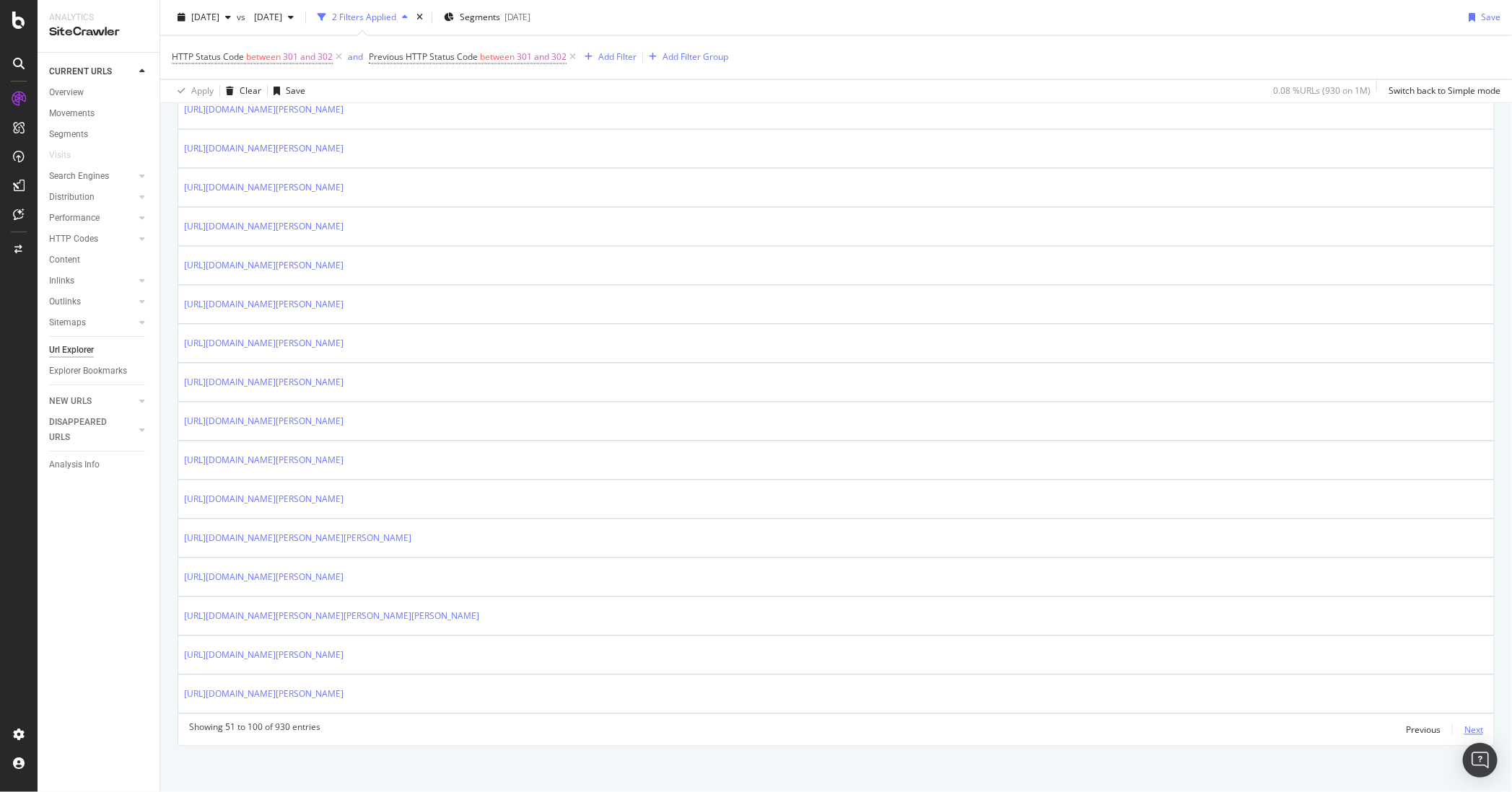
click at [1199, 723] on div "Next" at bounding box center [1473, 729] width 18 height 13
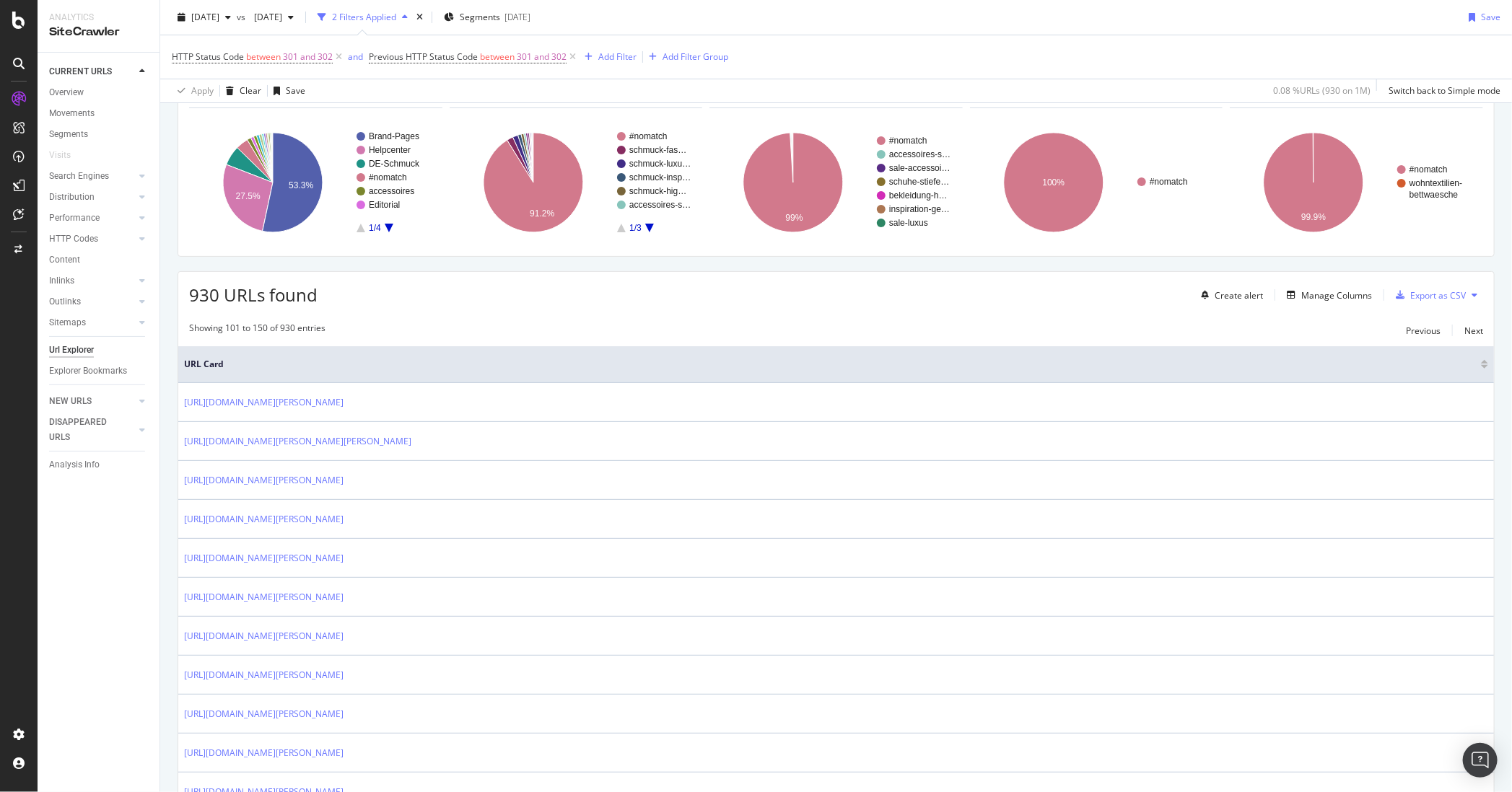
scroll to position [89, 0]
click at [208, 300] on span "930 URLs found" at bounding box center [253, 295] width 128 height 24
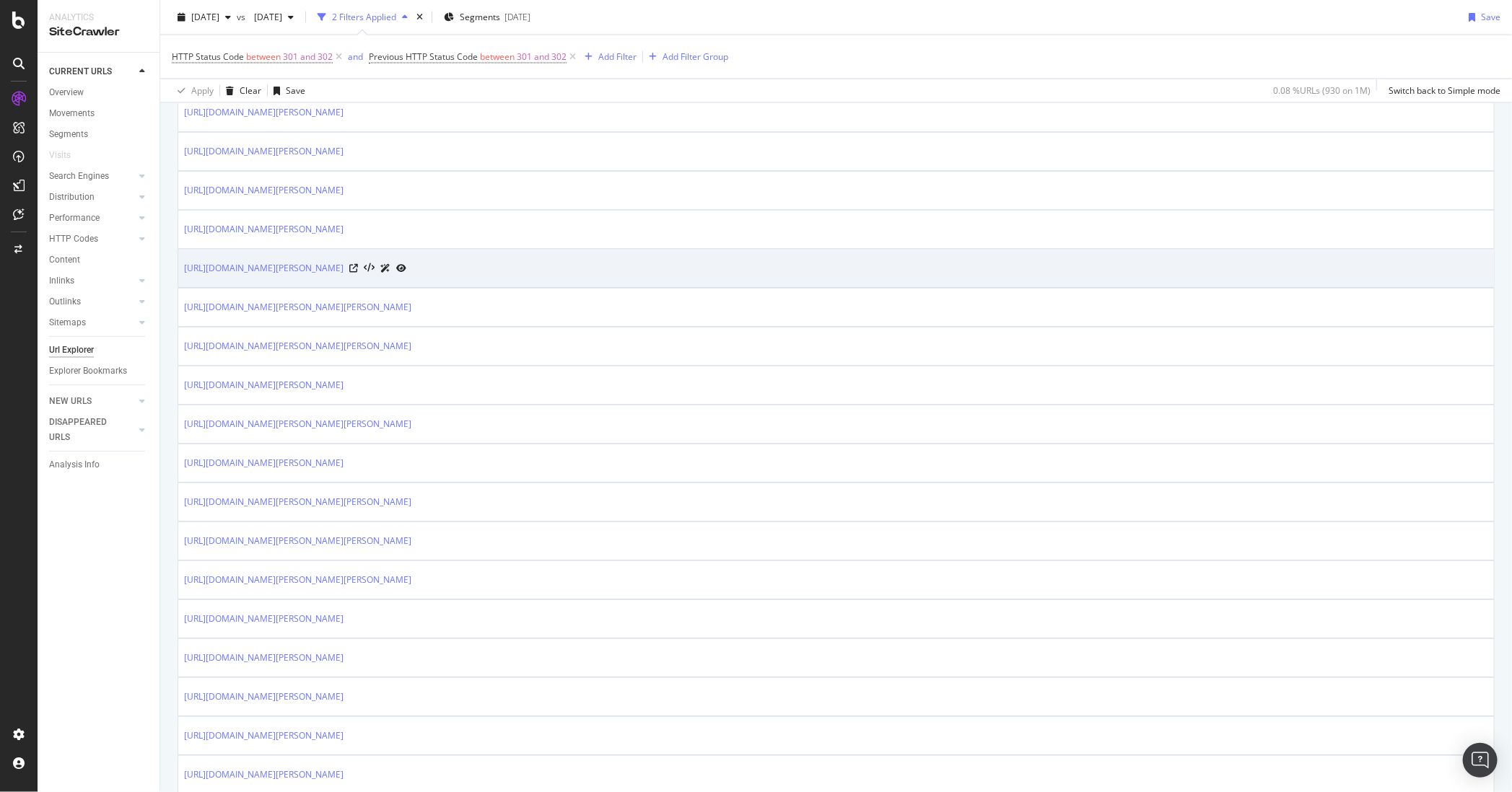
scroll to position [1707, 0]
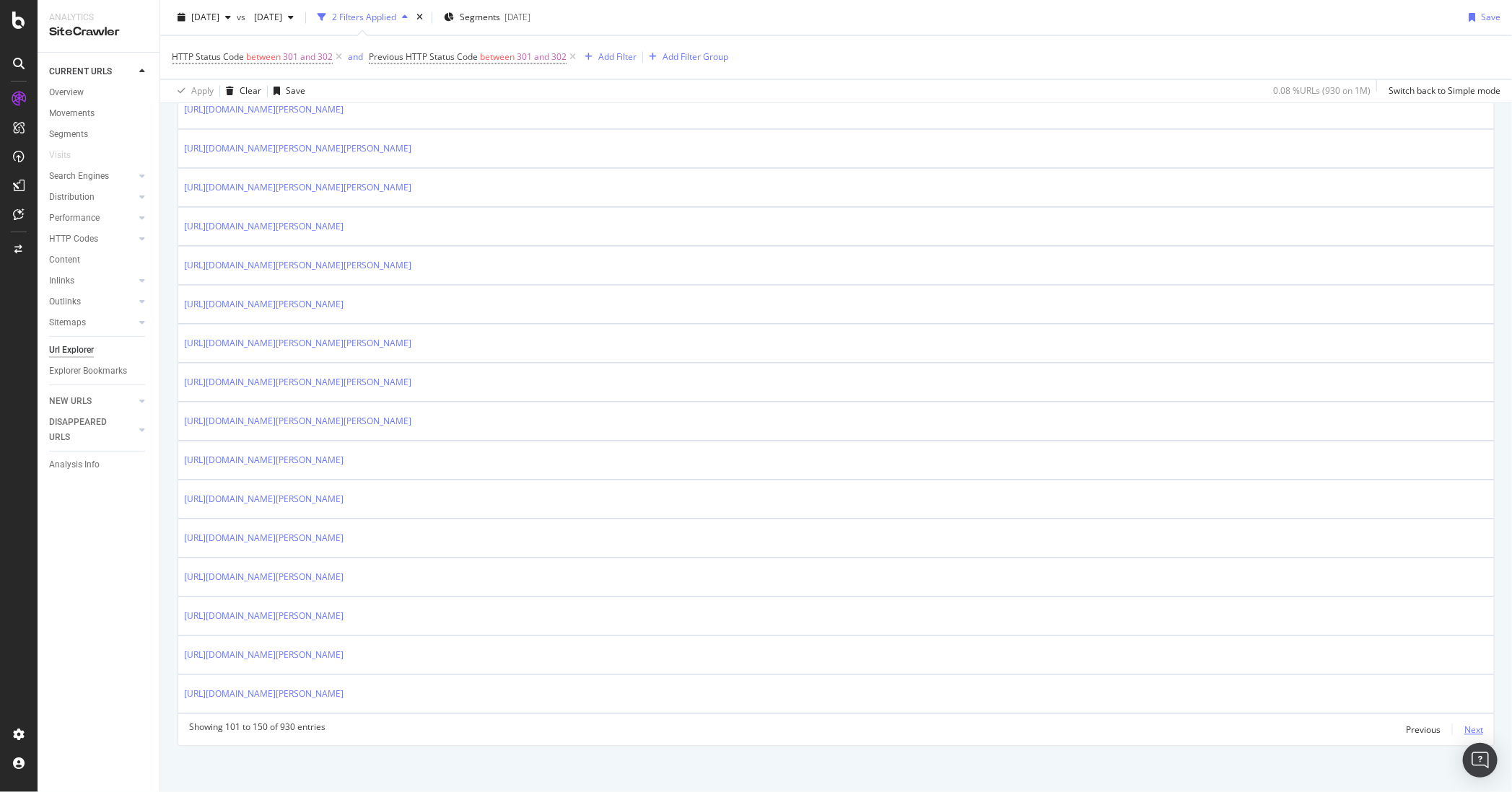
click at [1199, 725] on div "Next" at bounding box center [1473, 729] width 18 height 13
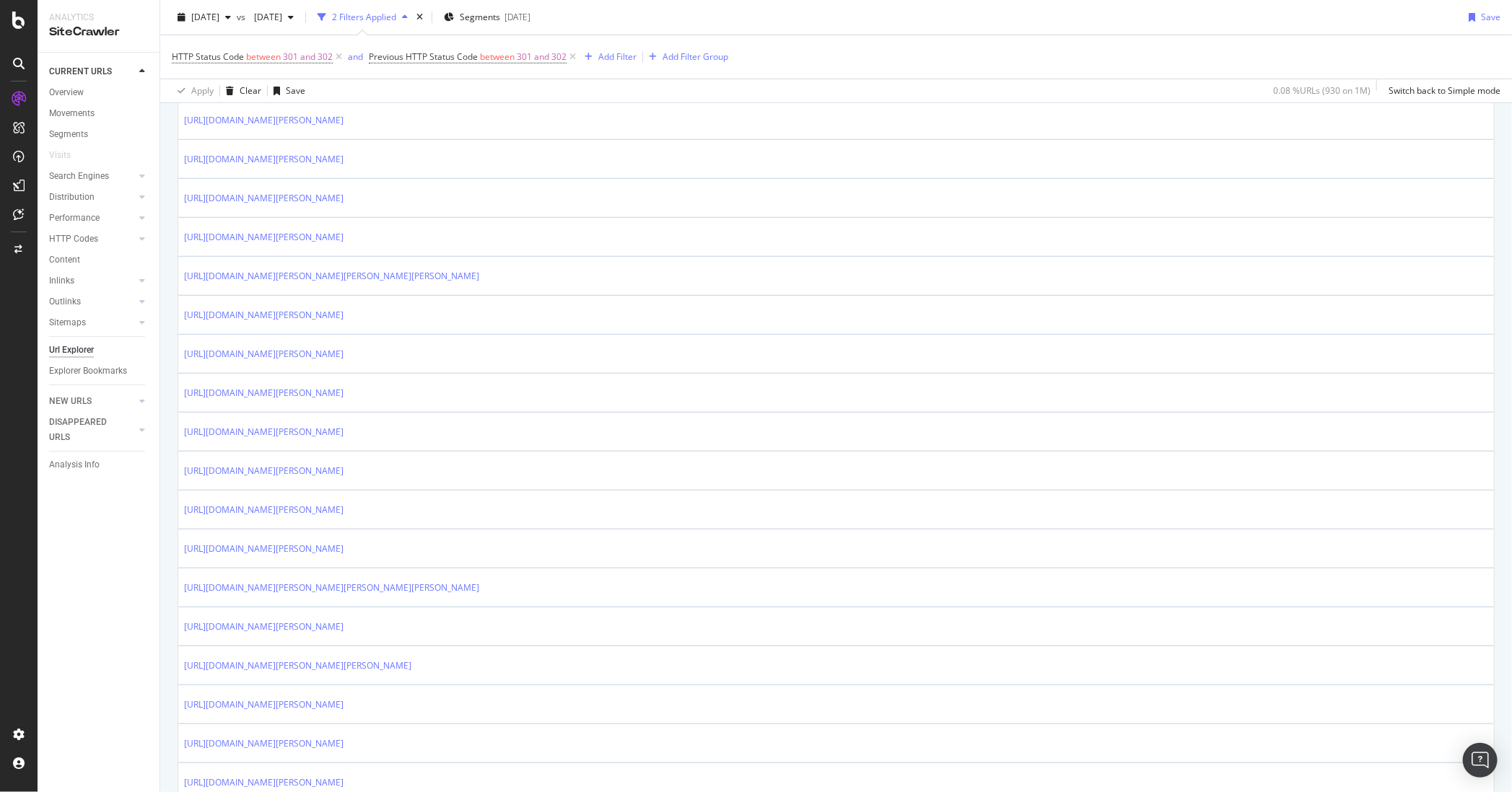
scroll to position [0, 0]
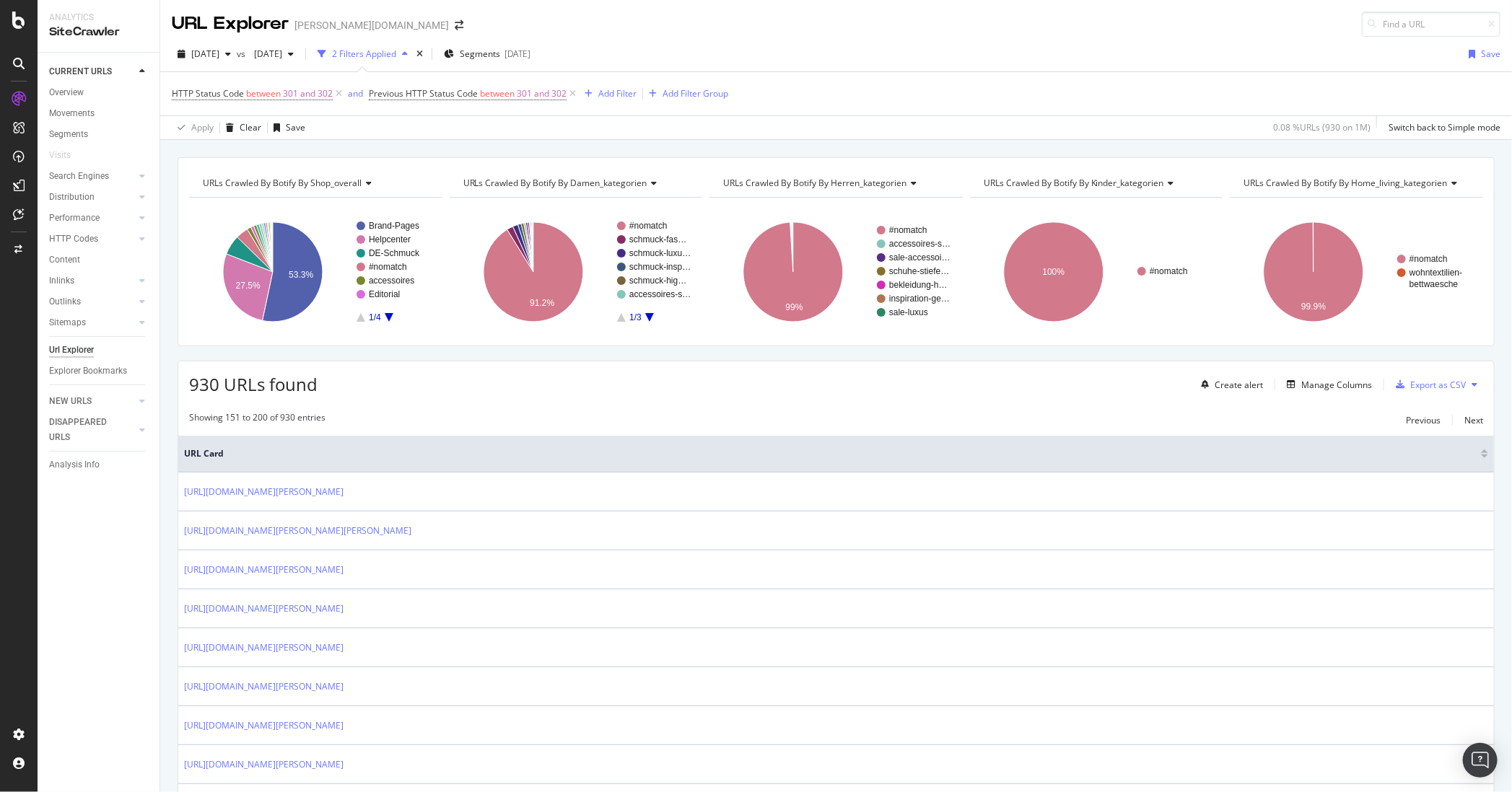
click at [1199, 176] on span "URLs Crawled By Botify By home_living_kategorien" at bounding box center [1345, 182] width 204 height 13
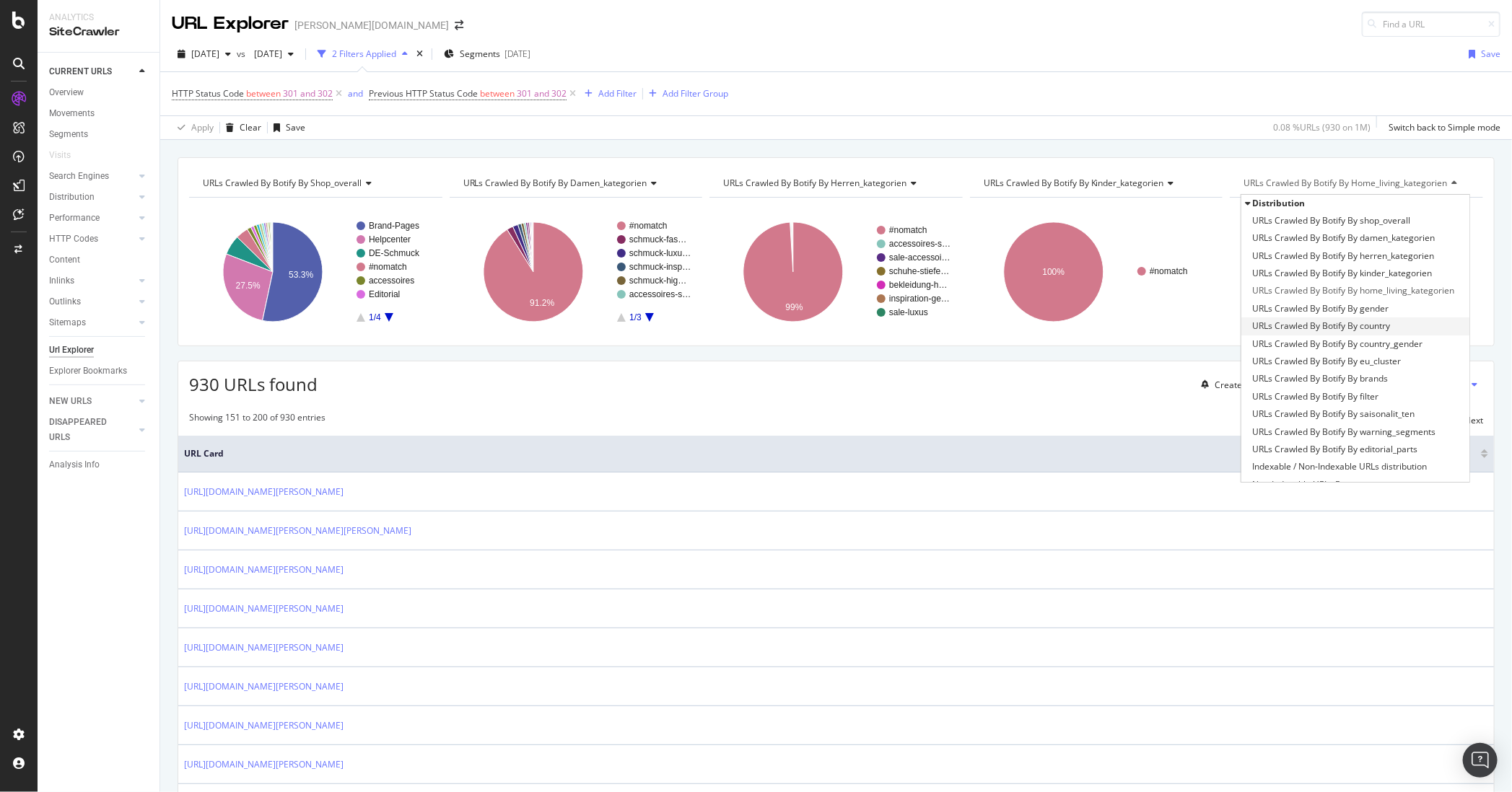
click at [1199, 317] on div "URLs Crawled By Botify By country" at bounding box center [1355, 326] width 228 height 17
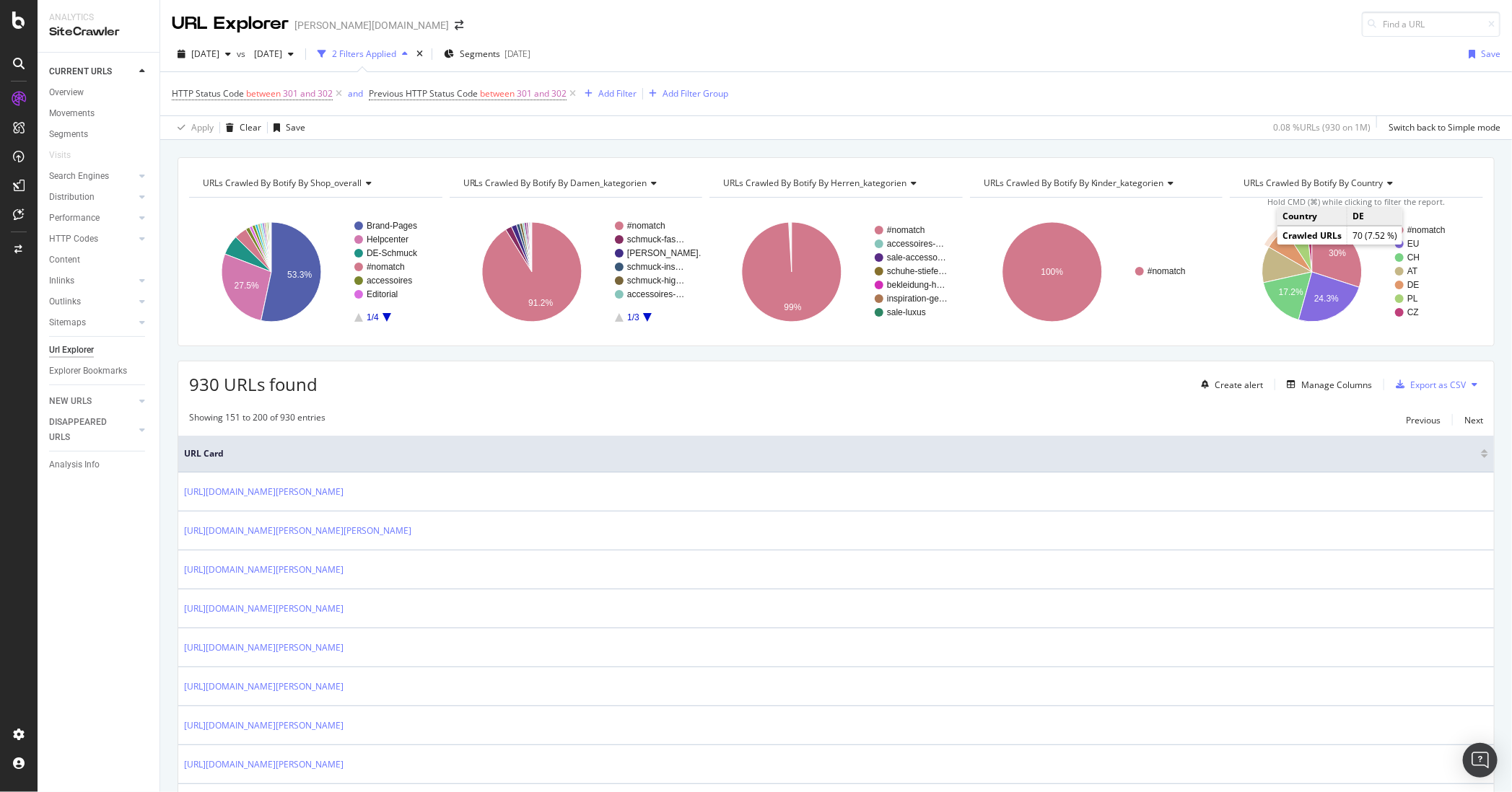
click at [1199, 238] on icon "A chart." at bounding box center [1291, 251] width 44 height 42
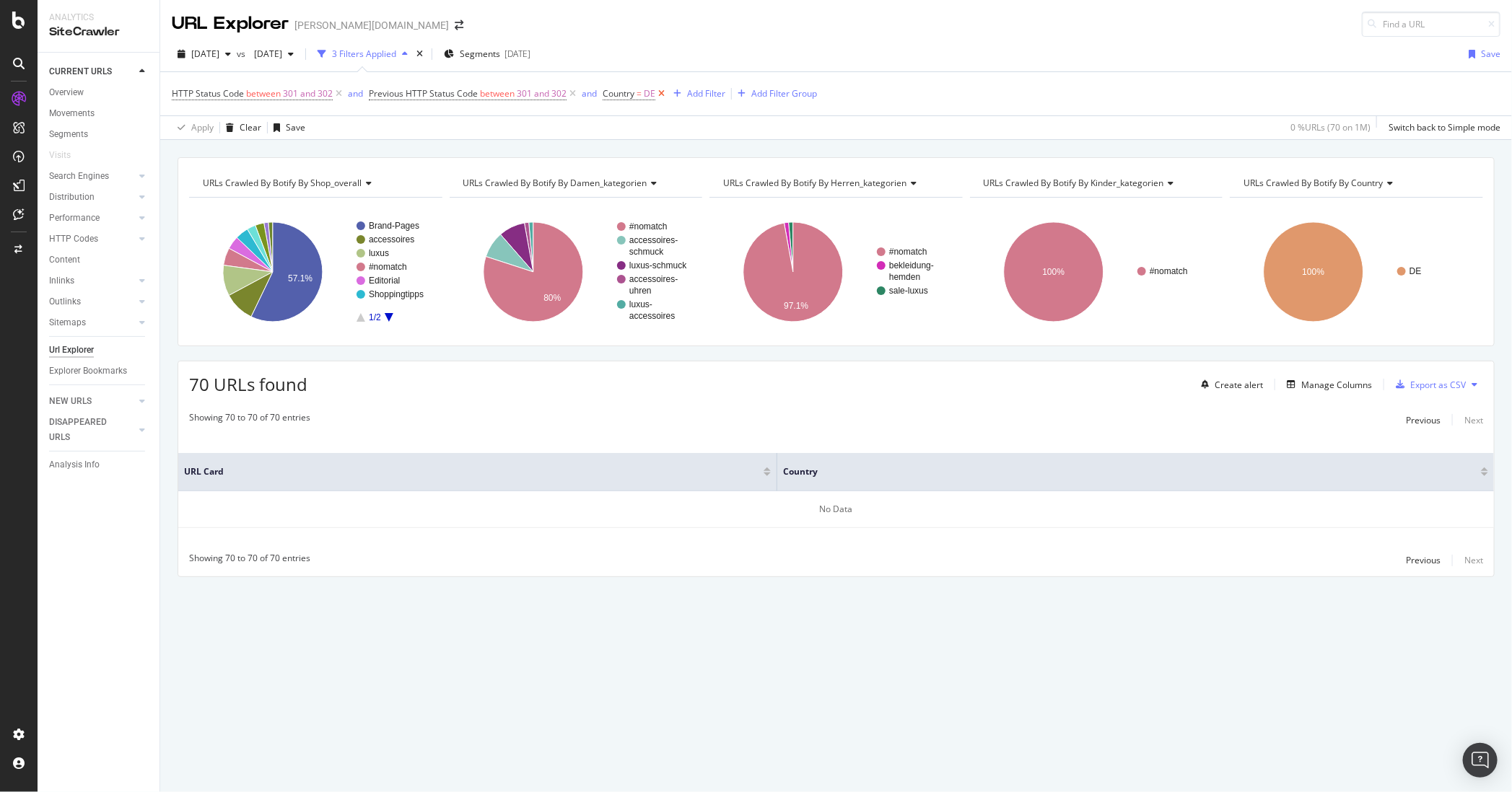
click at [661, 92] on icon at bounding box center [661, 94] width 13 height 15
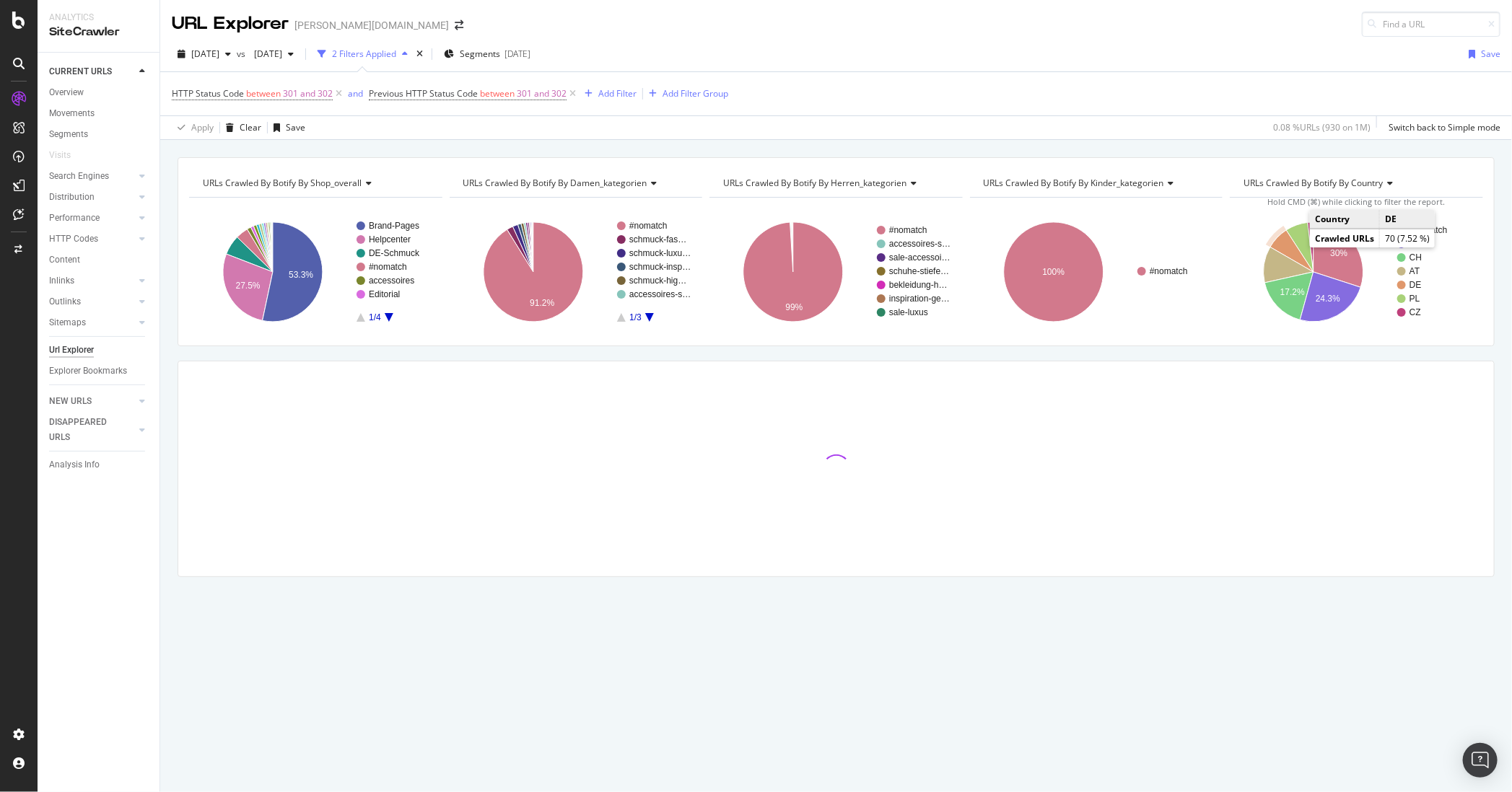
click at [1199, 244] on icon "A chart." at bounding box center [1292, 251] width 44 height 42
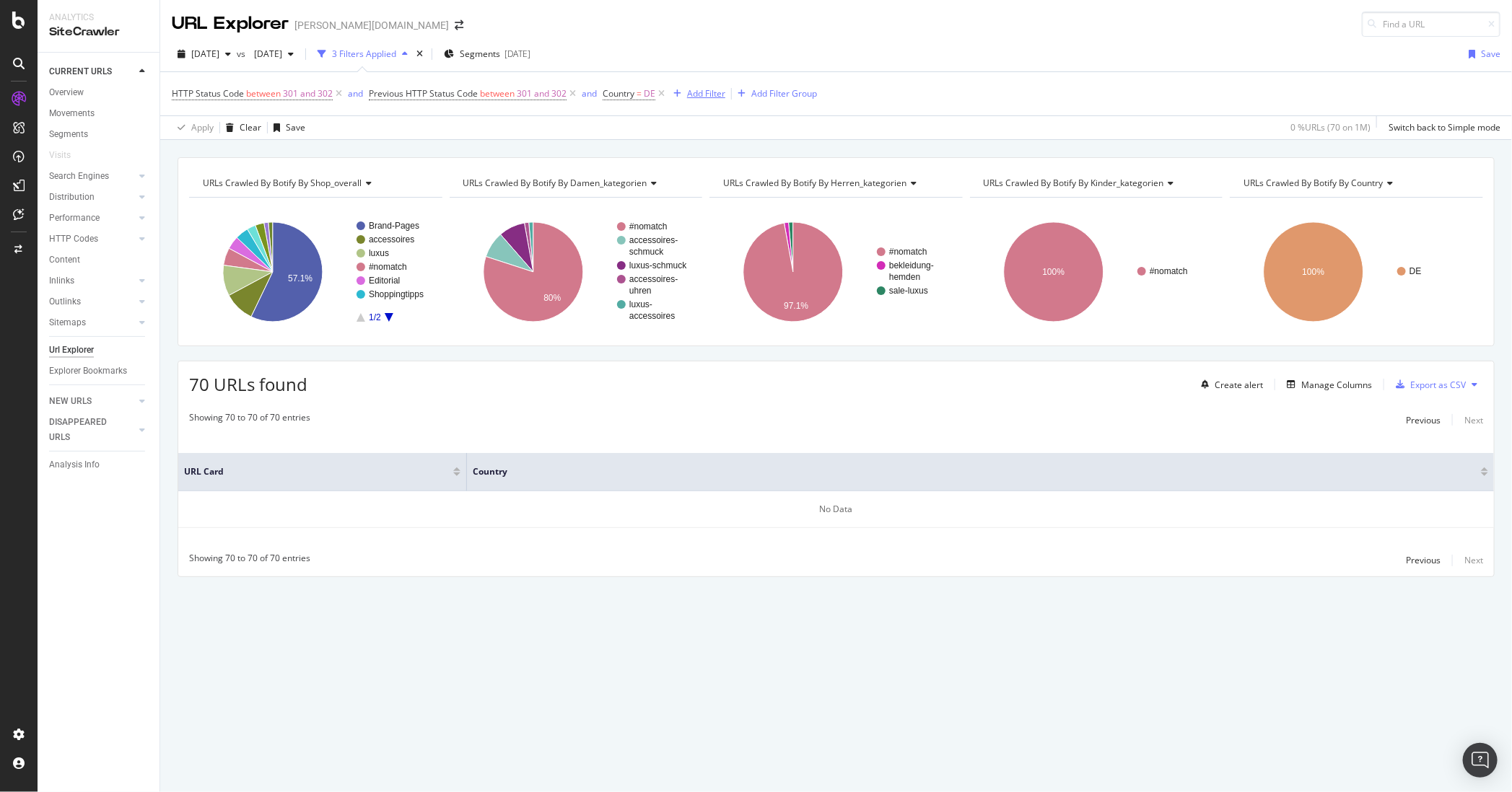
click at [667, 92] on div "button" at bounding box center [677, 94] width 19 height 9
click at [661, 91] on icon at bounding box center [661, 94] width 13 height 15
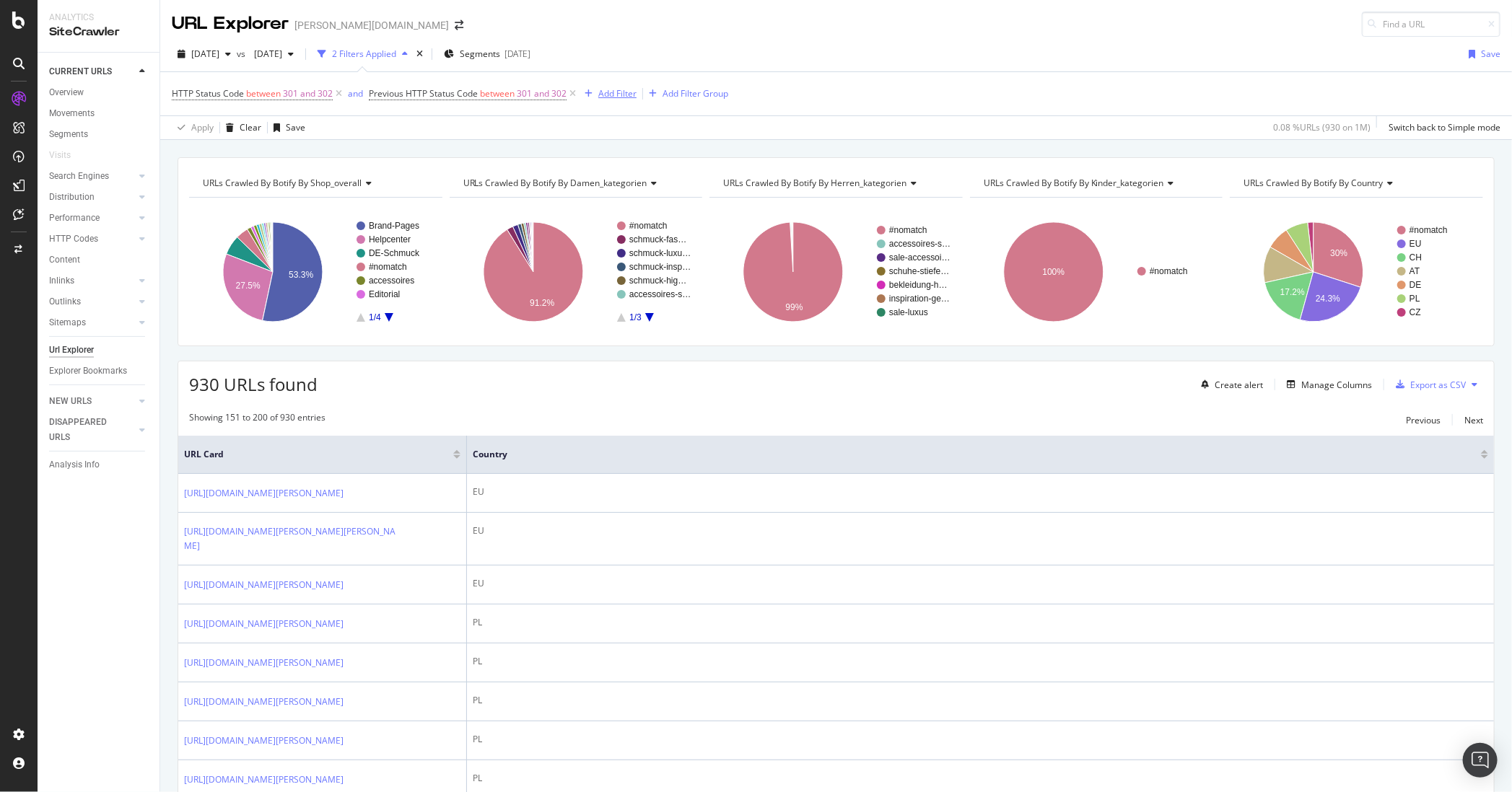
click at [613, 90] on div "Add Filter" at bounding box center [617, 93] width 38 height 13
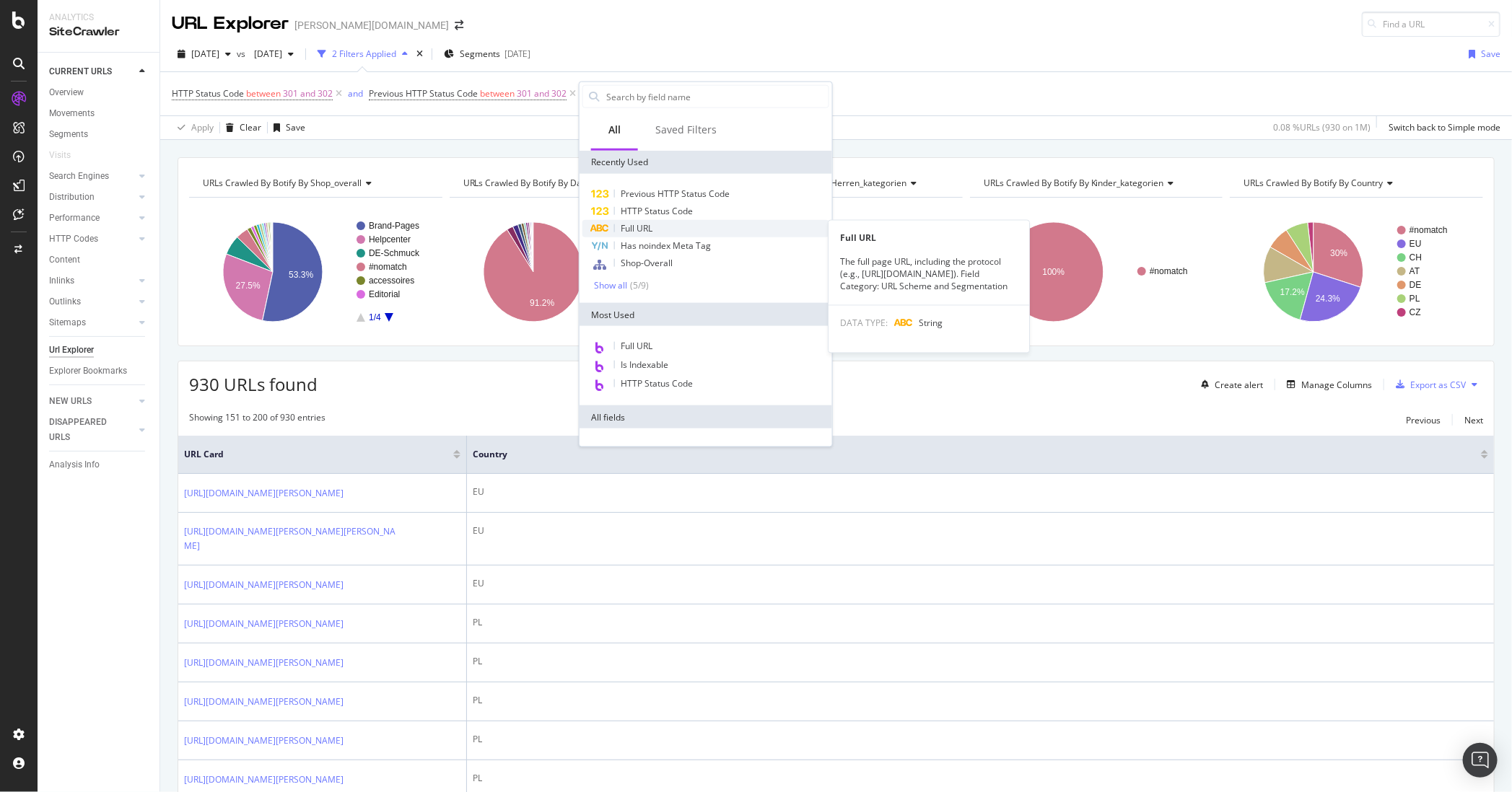
click at [671, 233] on div "Full URL" at bounding box center [706, 228] width 247 height 17
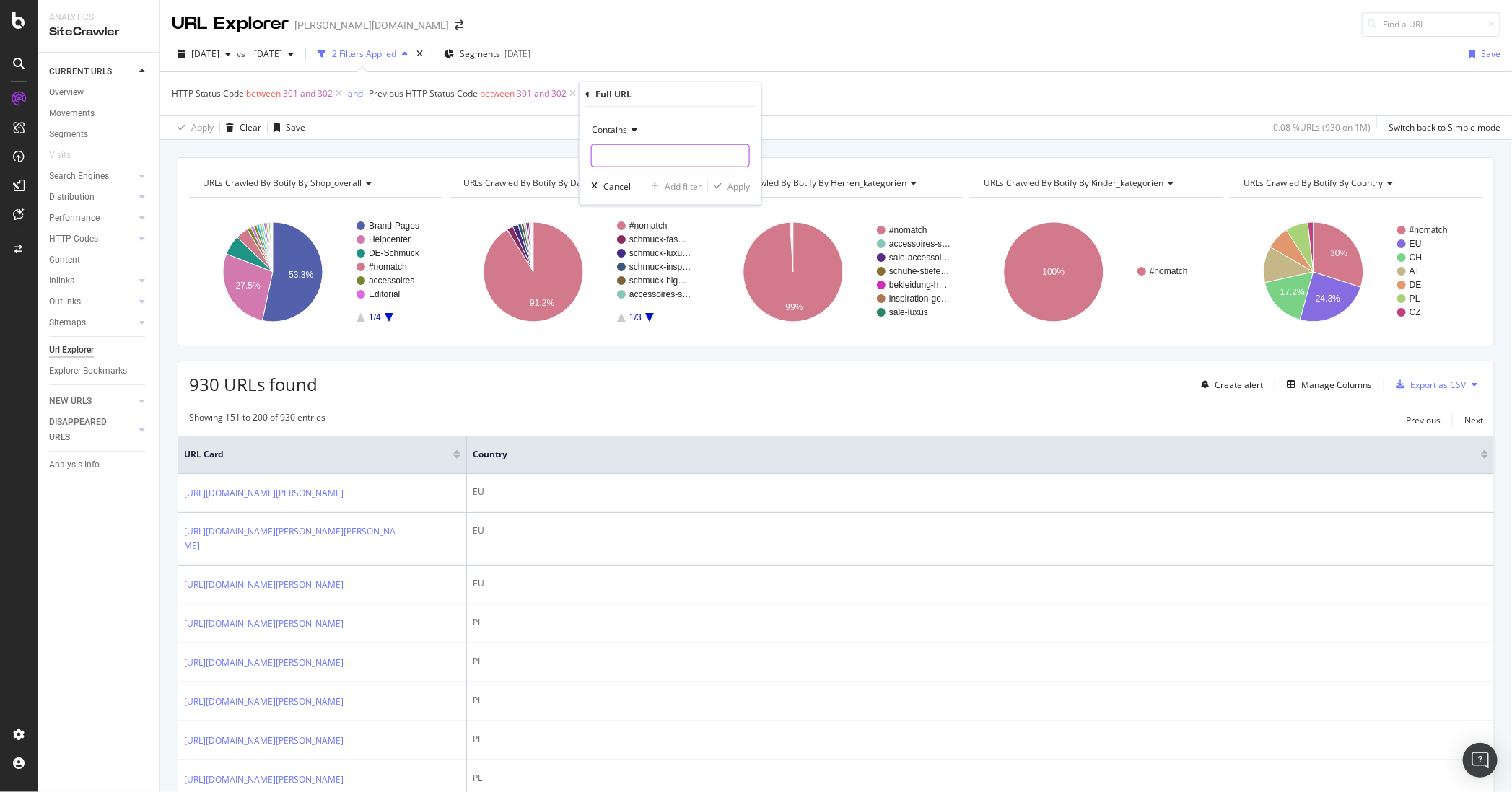
click at [627, 159] on input "text" at bounding box center [670, 155] width 157 height 23
type input "/de/"
click at [724, 185] on div "button" at bounding box center [718, 186] width 19 height 9
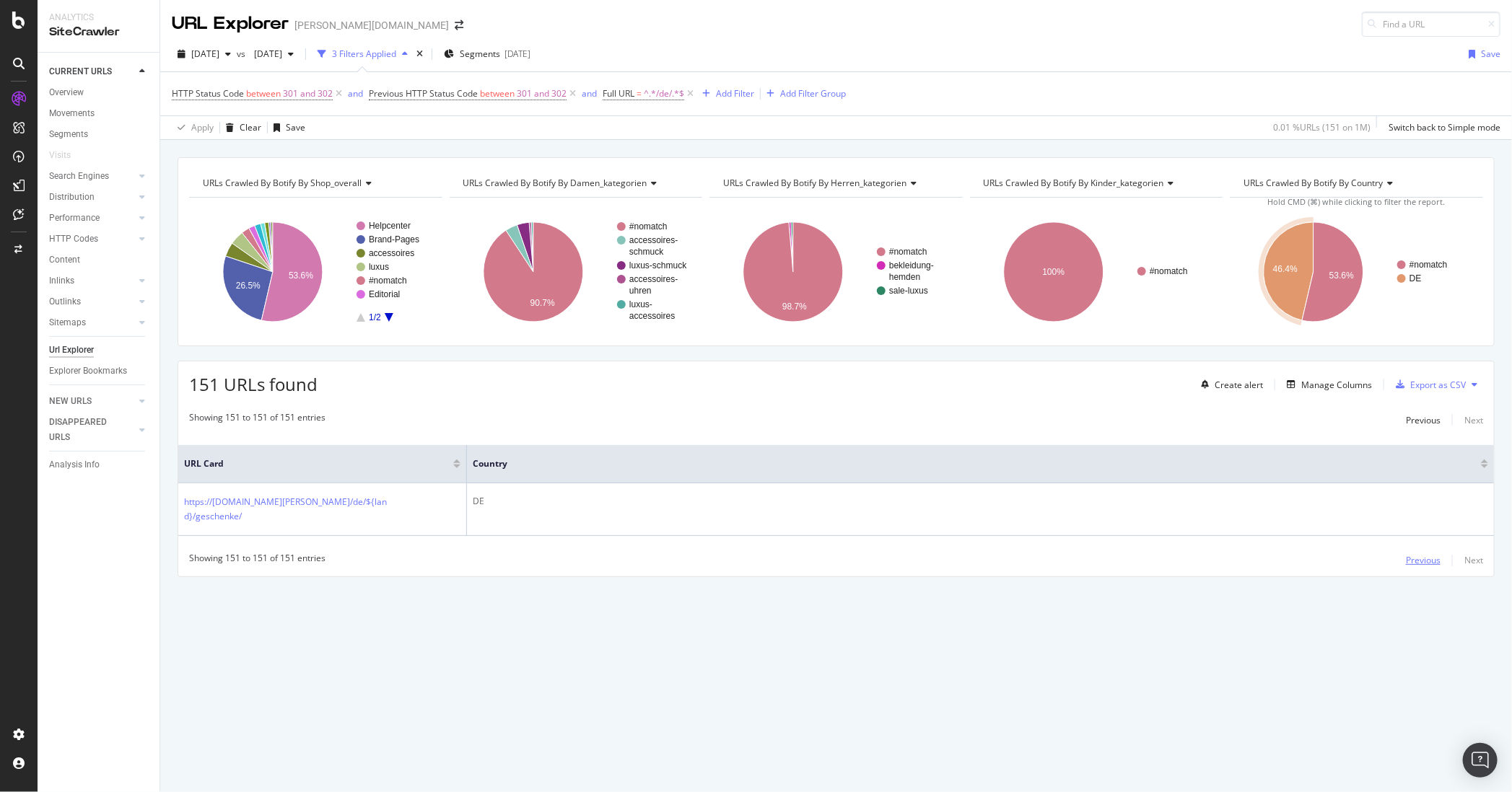
click at [1199, 567] on div "Previous" at bounding box center [1423, 561] width 35 height 16
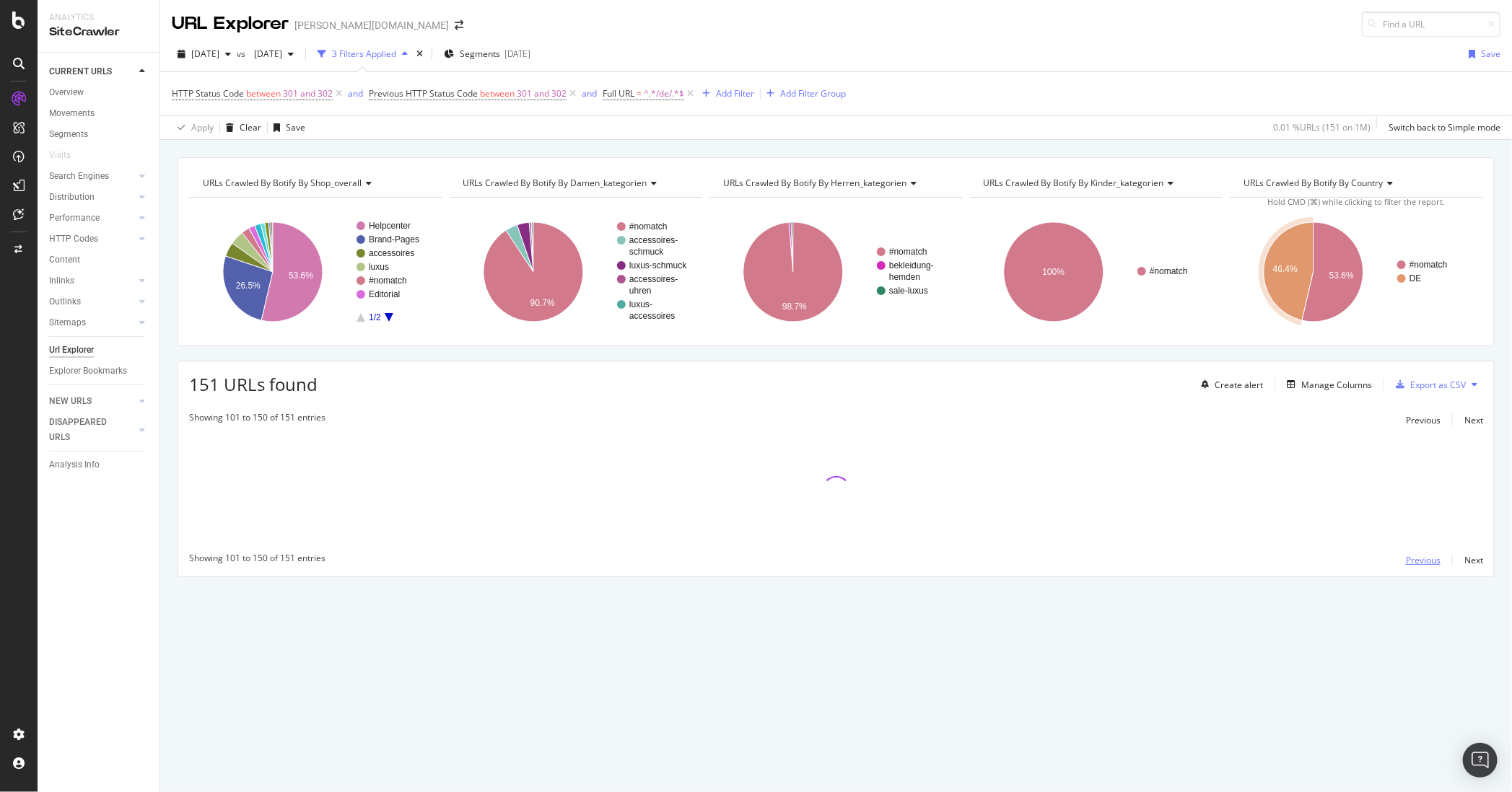
click at [1199, 567] on div "Previous" at bounding box center [1423, 561] width 35 height 16
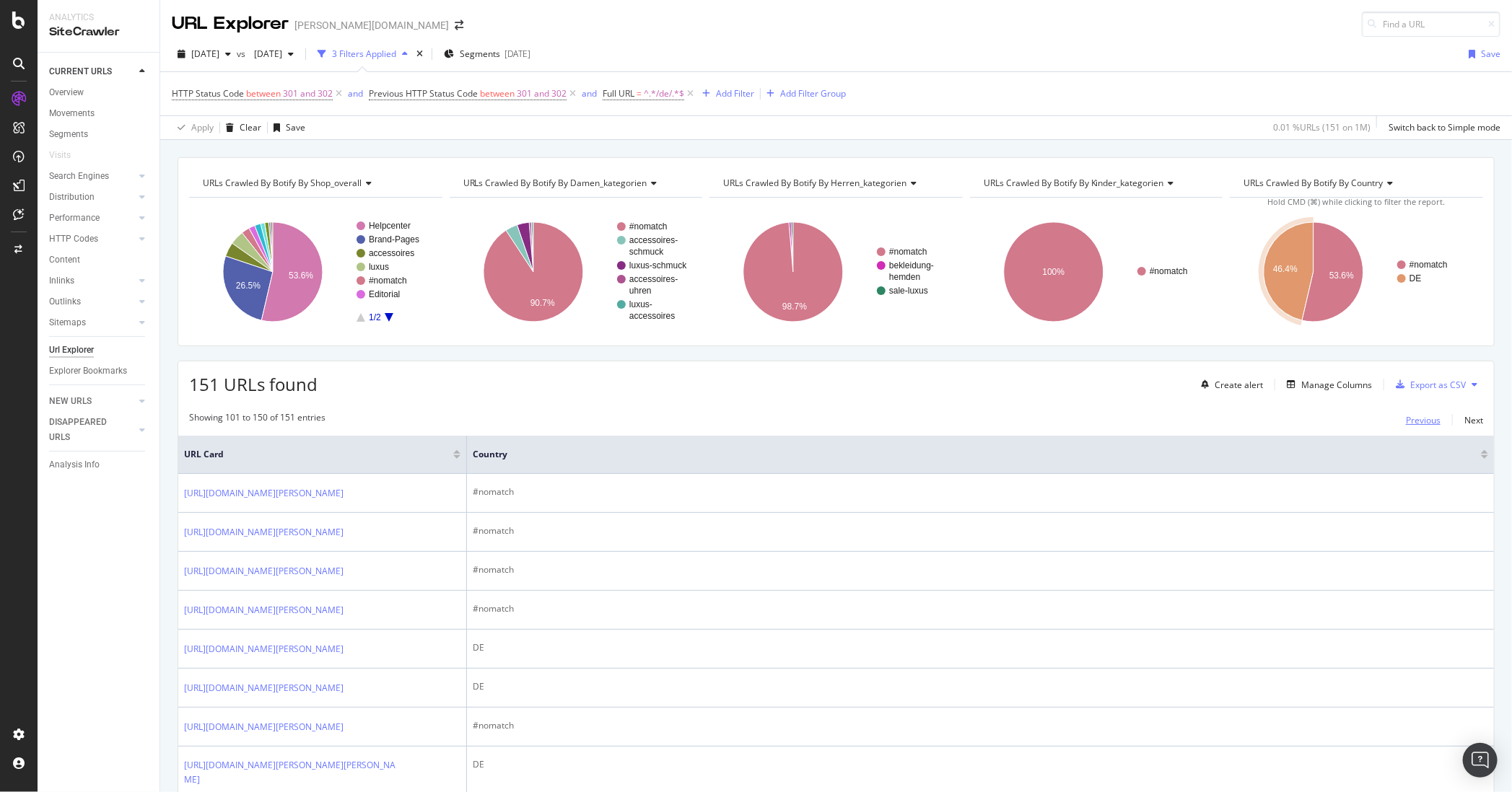
click at [1199, 419] on div "Previous" at bounding box center [1423, 420] width 35 height 13
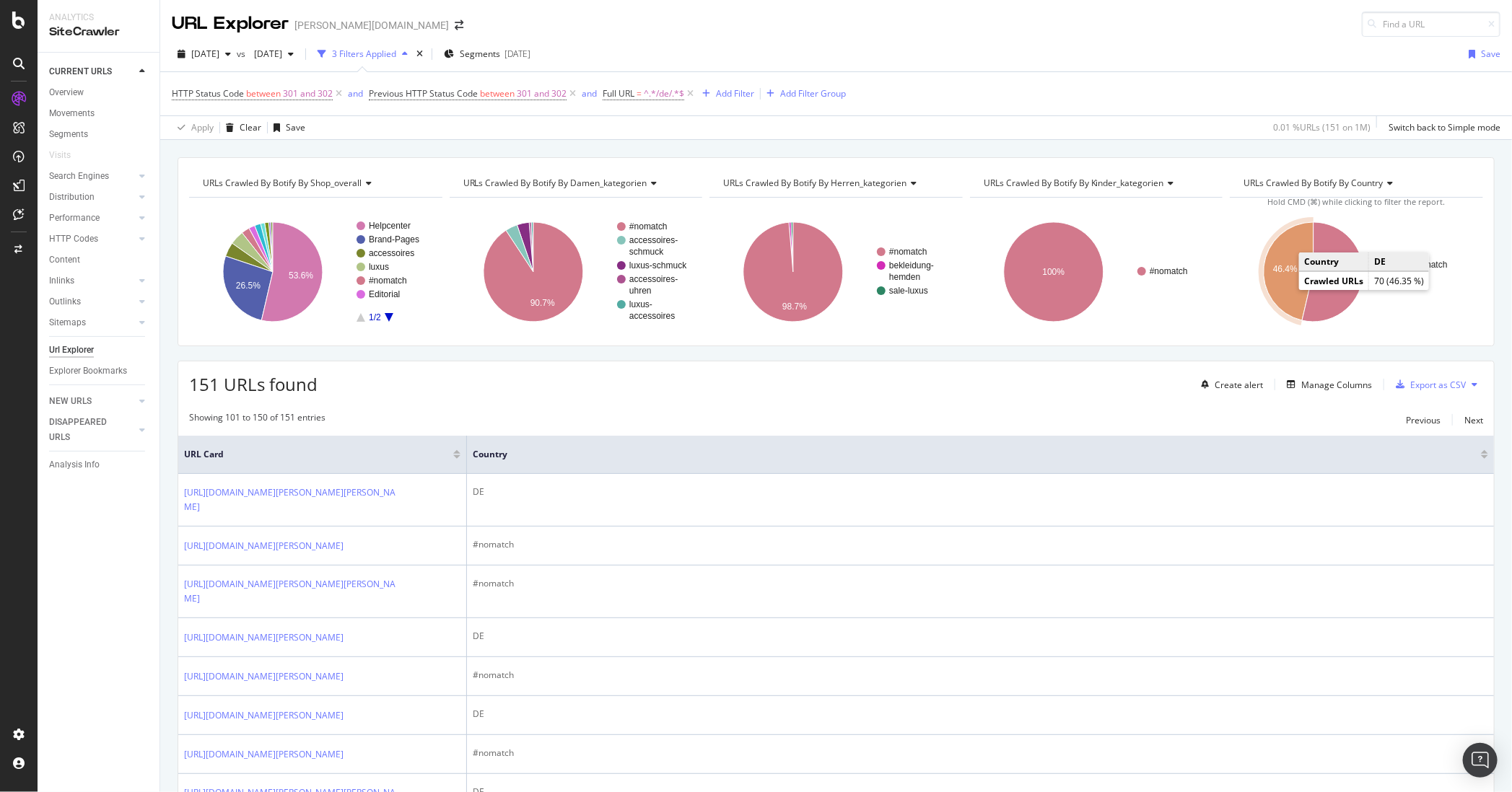
click at [1199, 260] on icon "A chart." at bounding box center [1288, 271] width 49 height 98
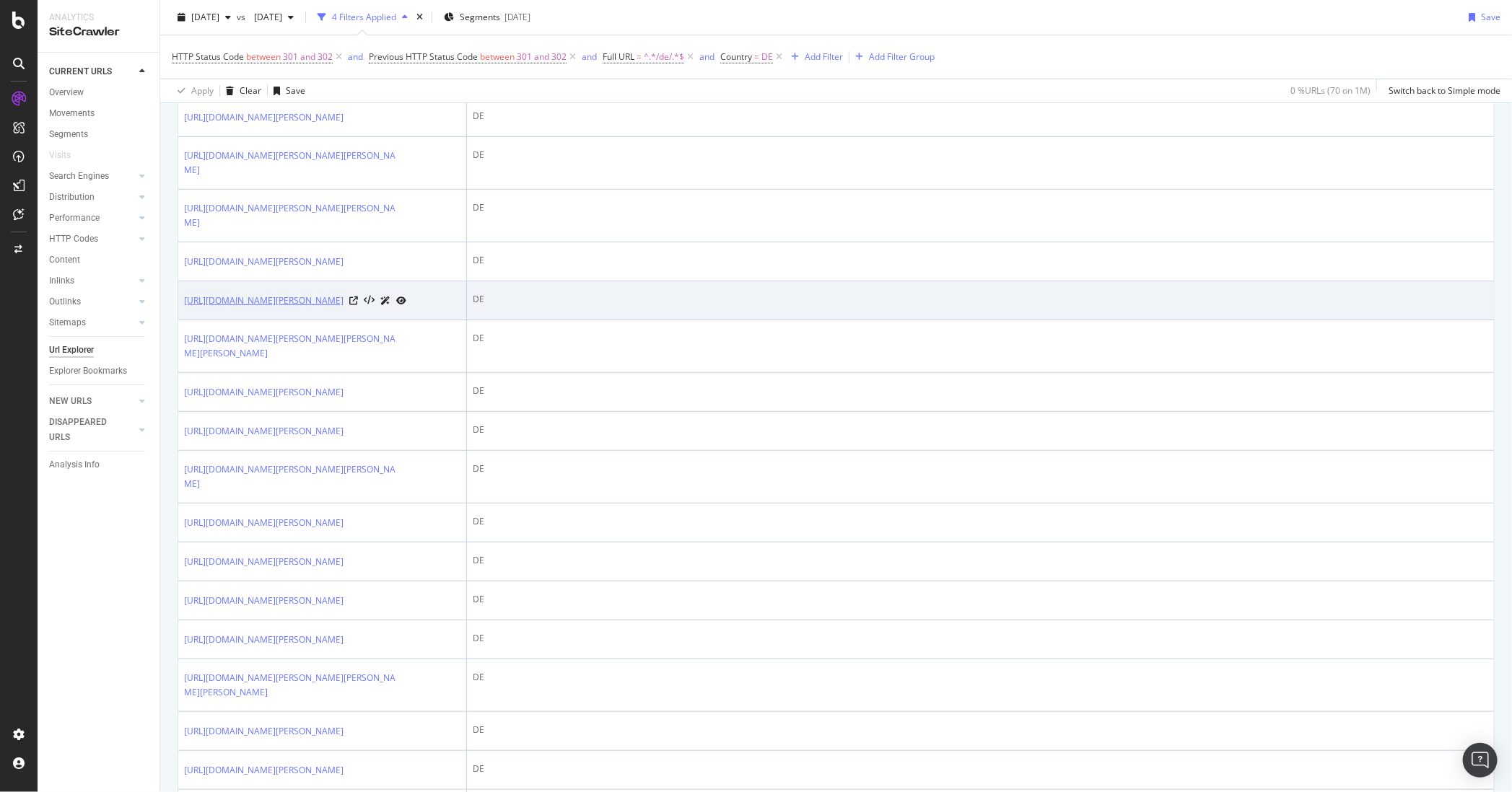
scroll to position [397, 0]
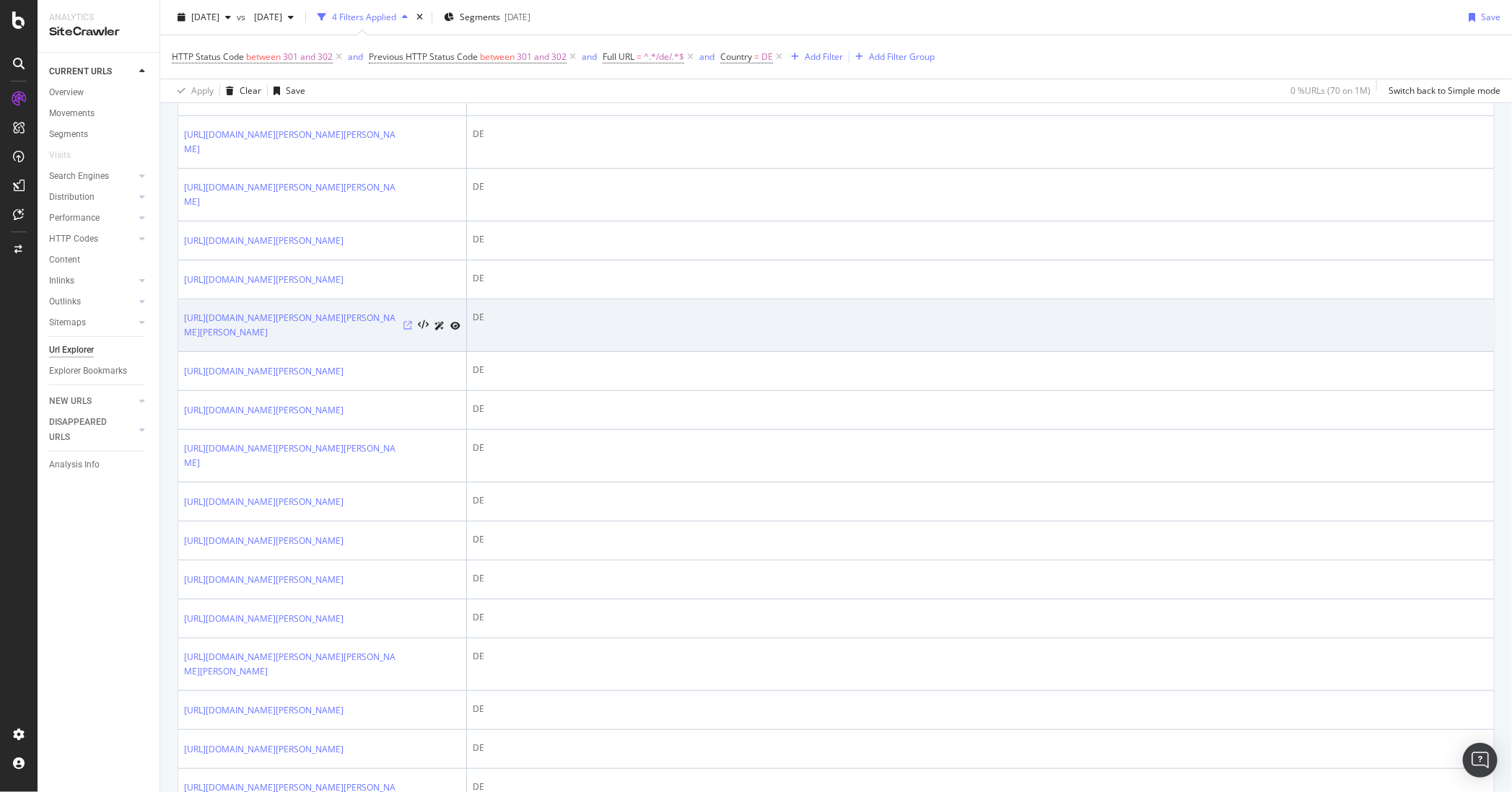
click at [411, 330] on icon at bounding box center [408, 326] width 9 height 9
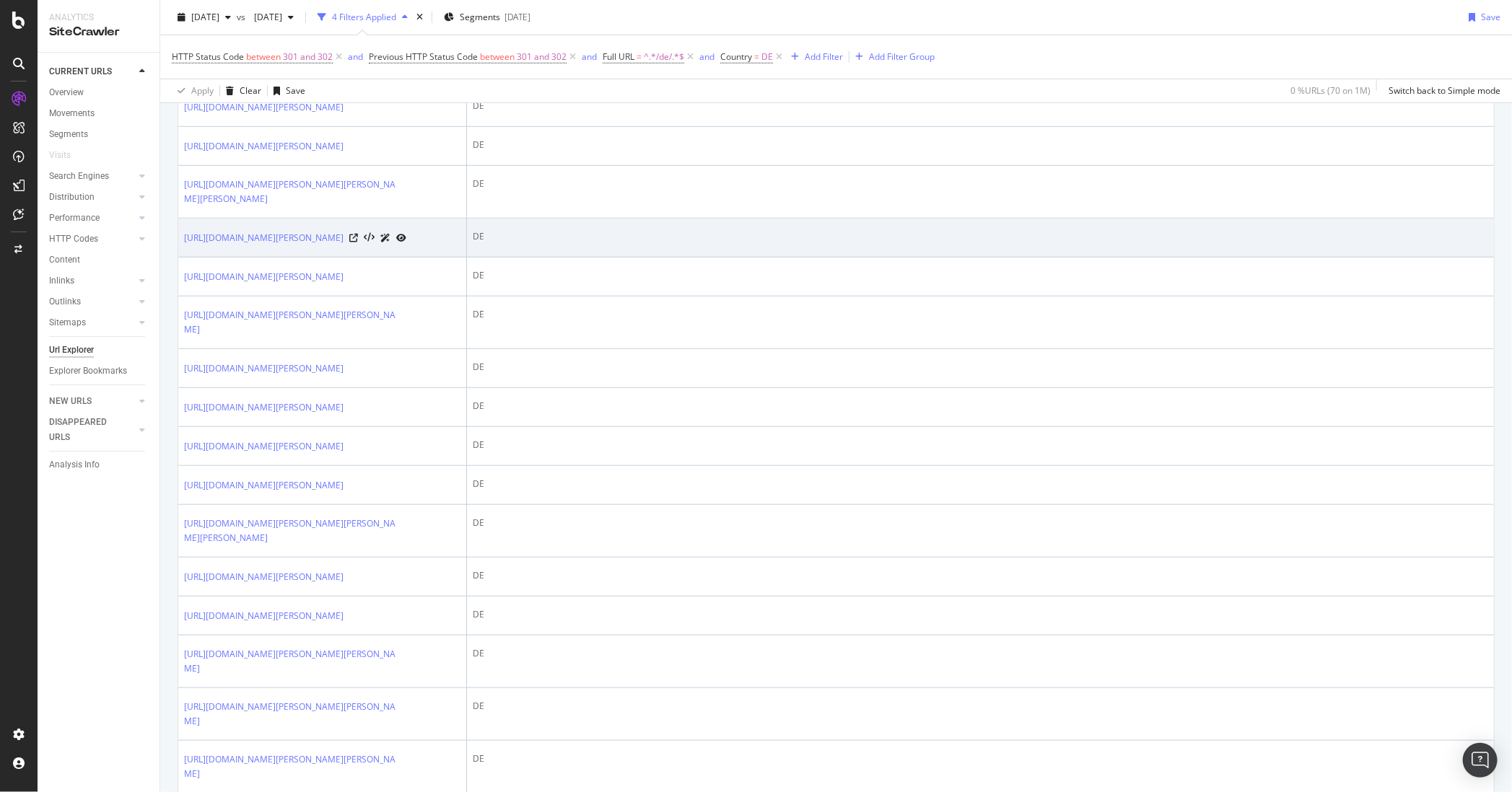
scroll to position [574, 0]
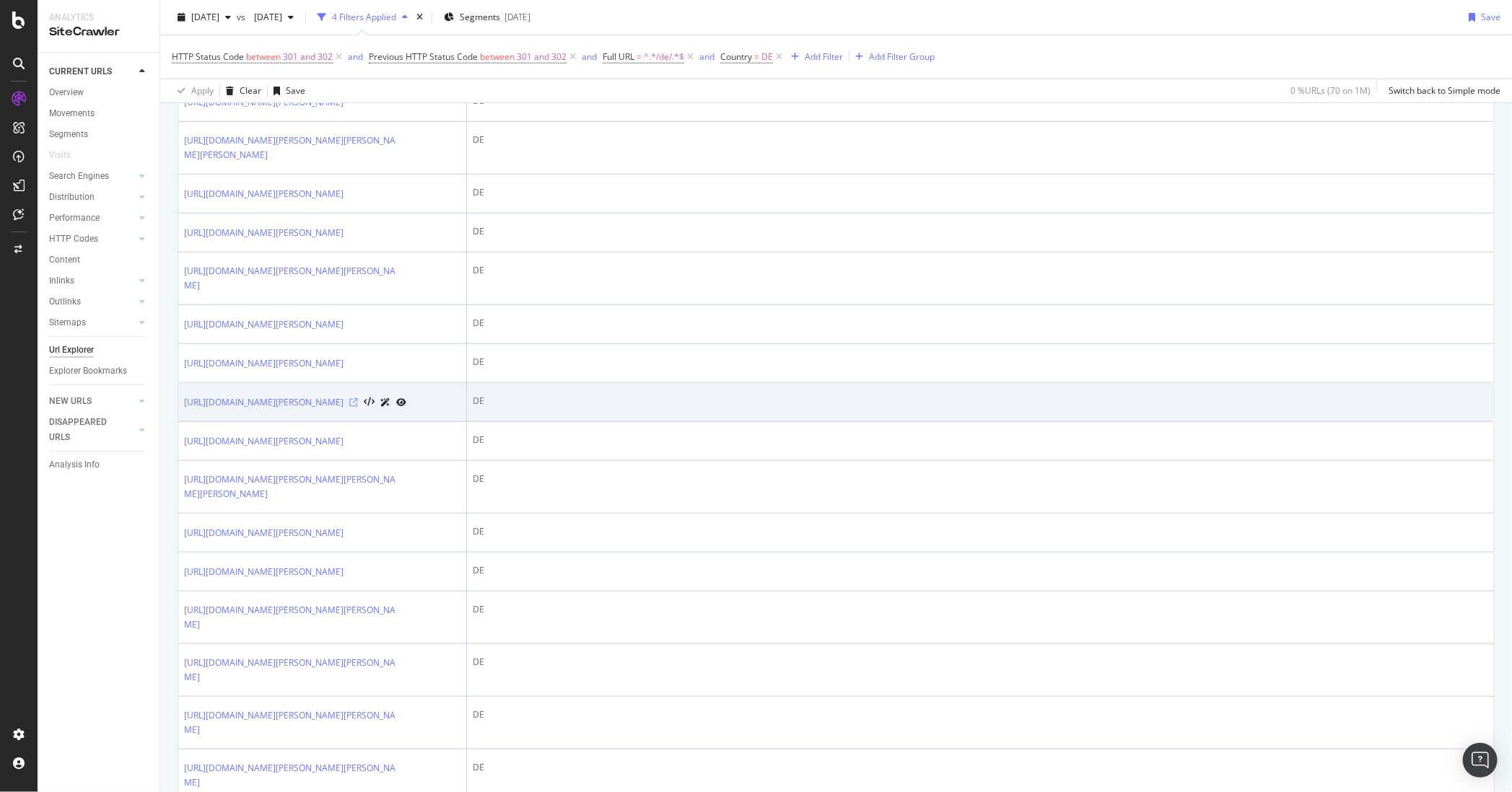
click at [358, 407] on icon at bounding box center [354, 402] width 9 height 9
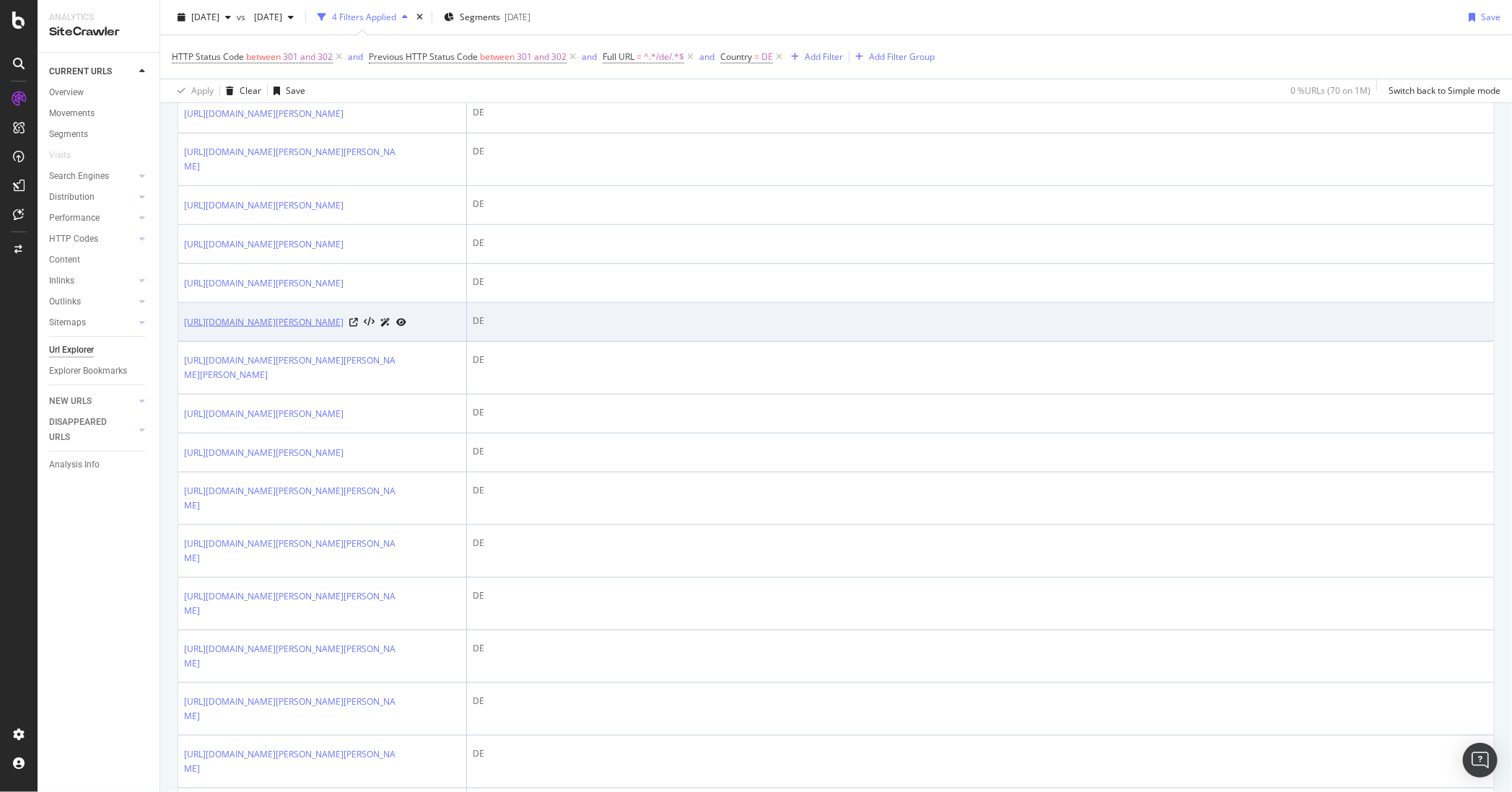
scroll to position [864, 0]
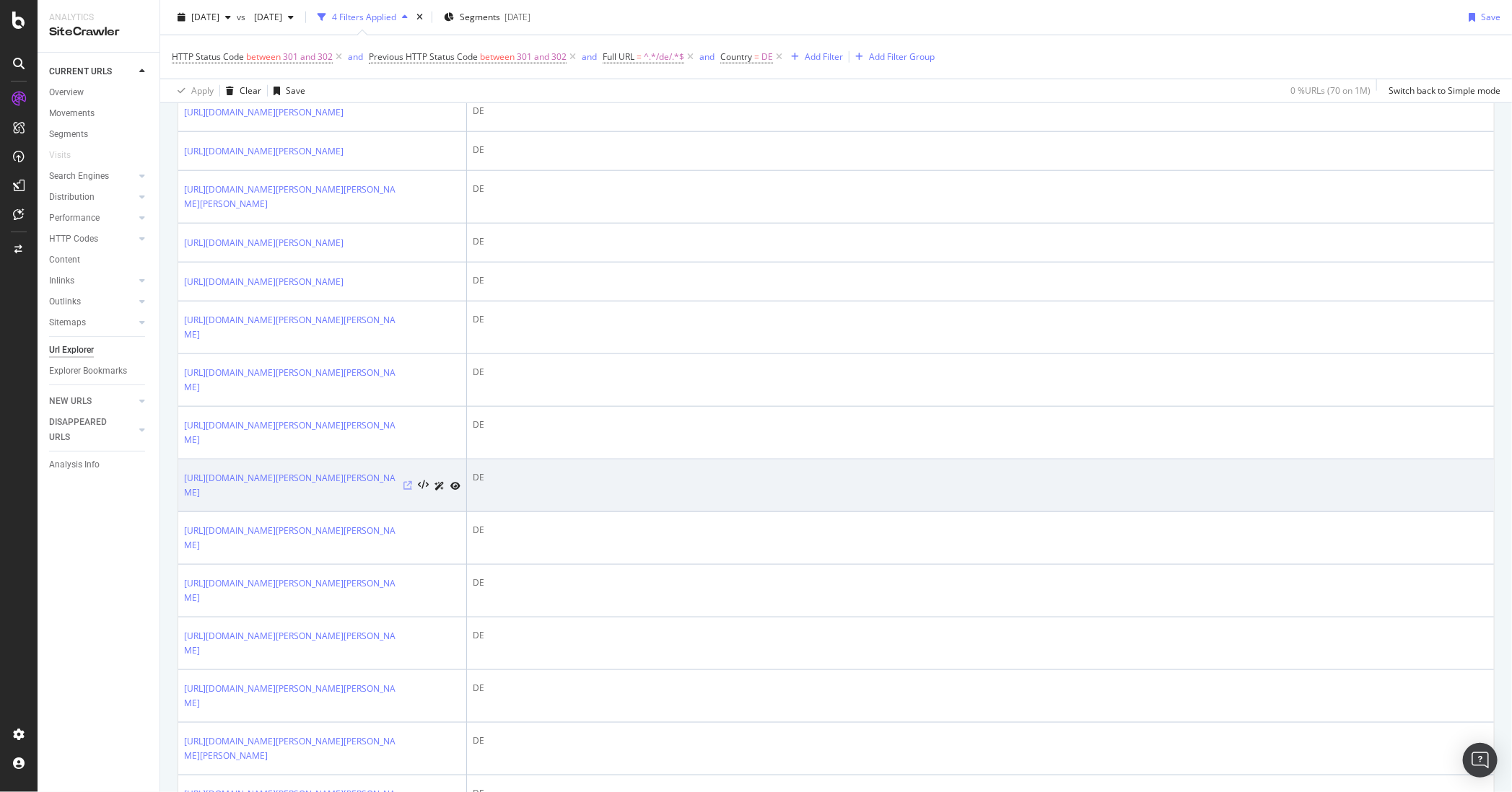
click at [408, 490] on icon at bounding box center [408, 486] width 9 height 9
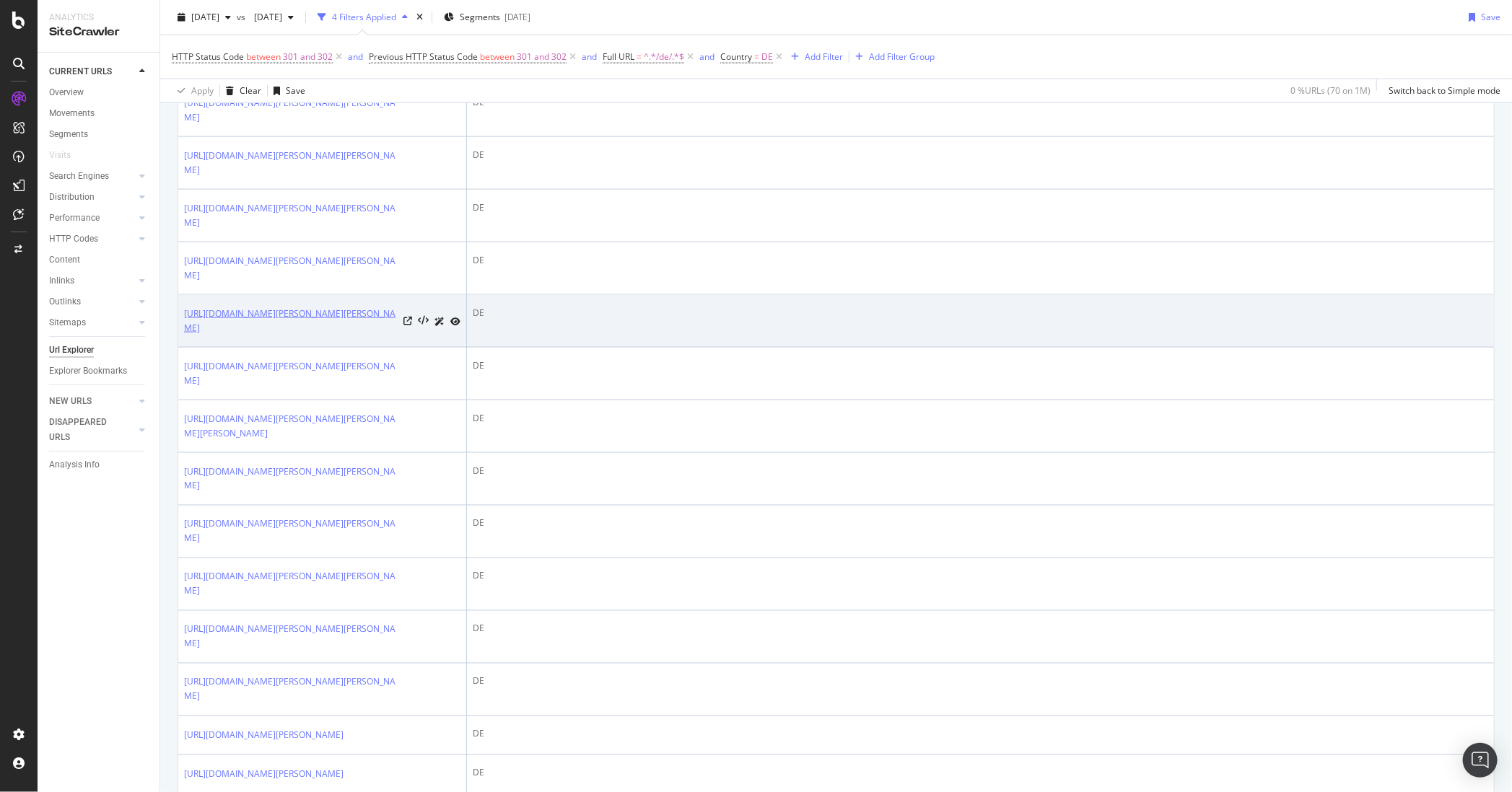
scroll to position [1514, 0]
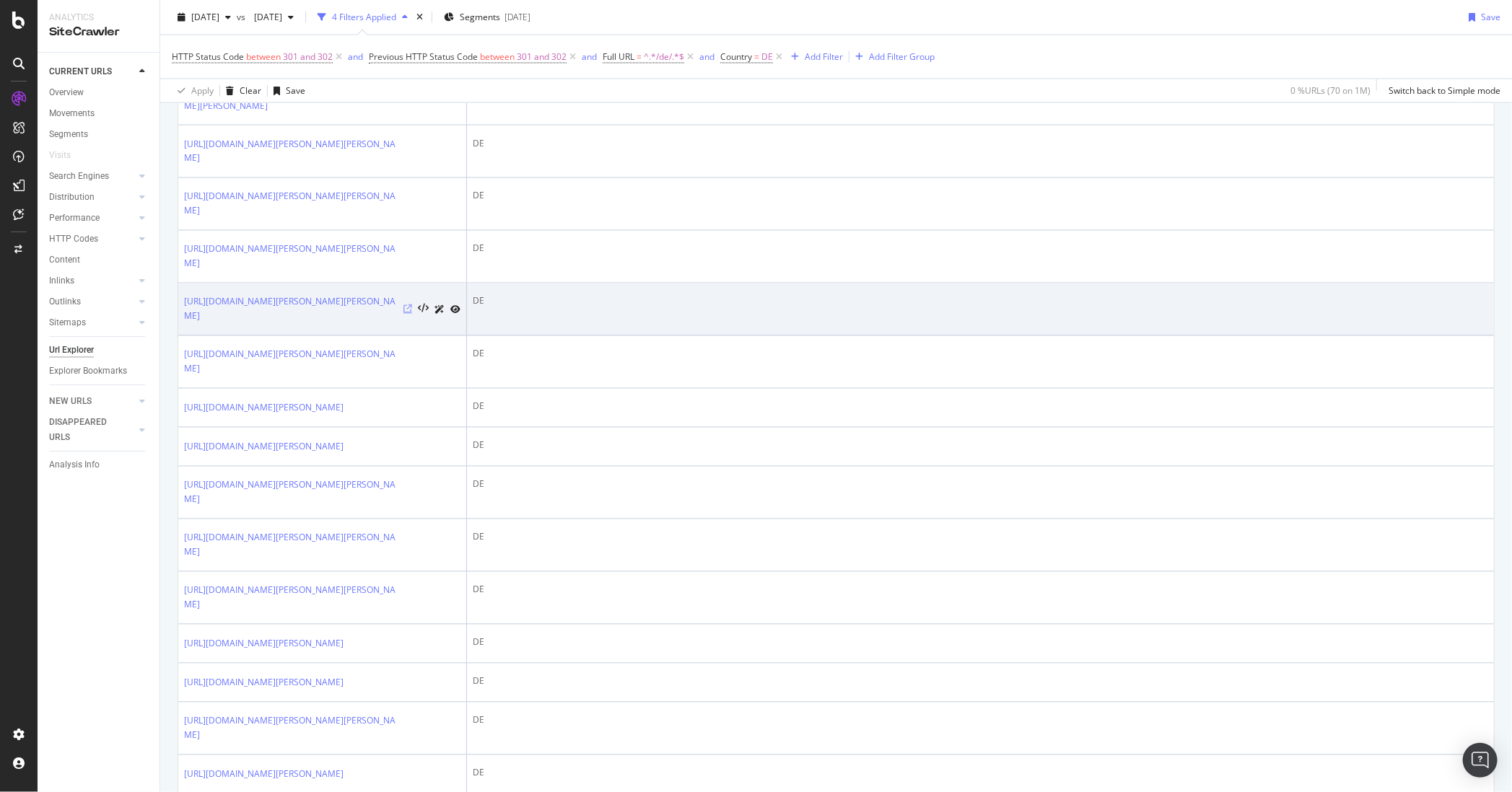
click at [408, 314] on icon at bounding box center [408, 309] width 9 height 9
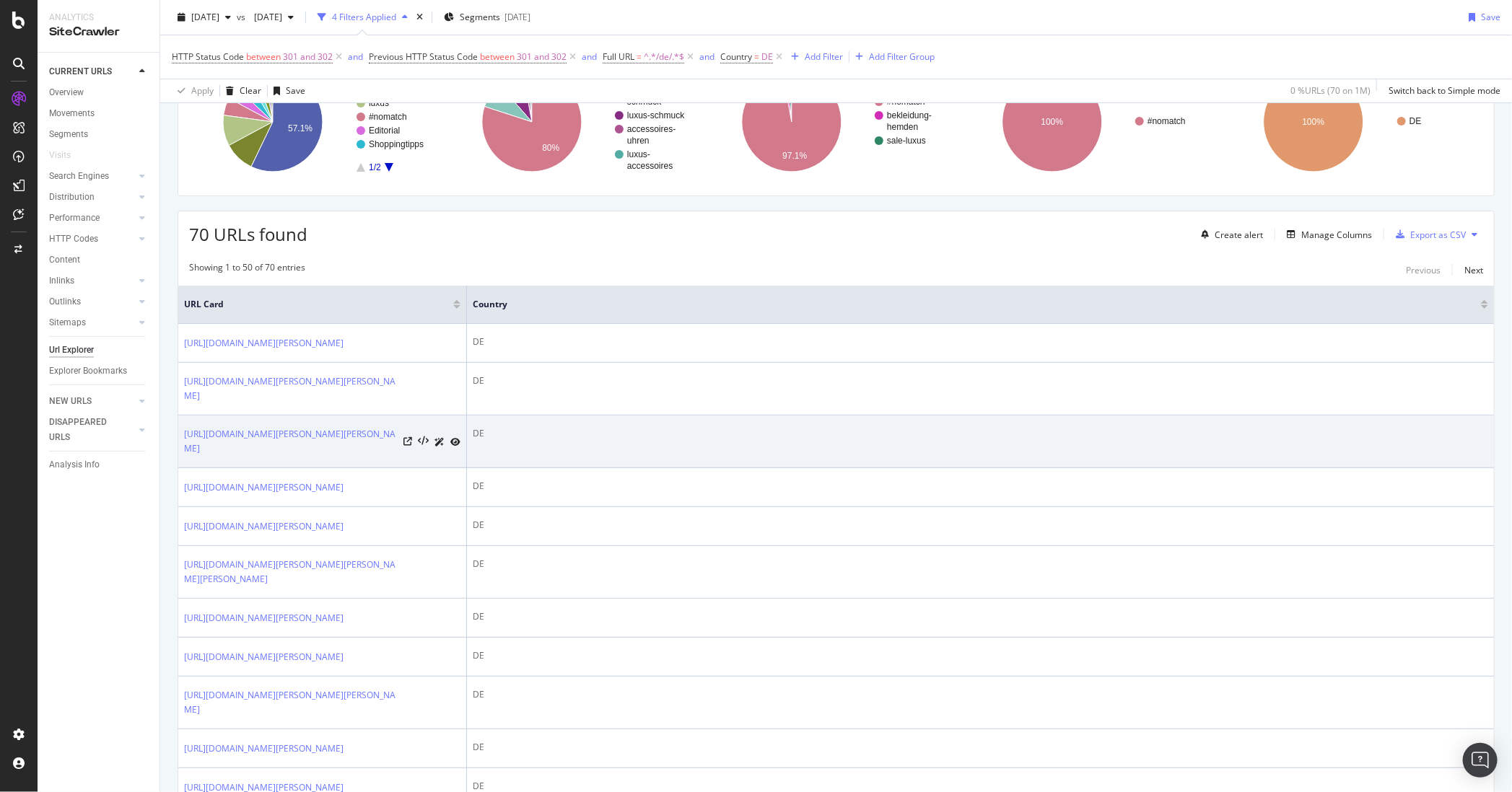
scroll to position [152, 0]
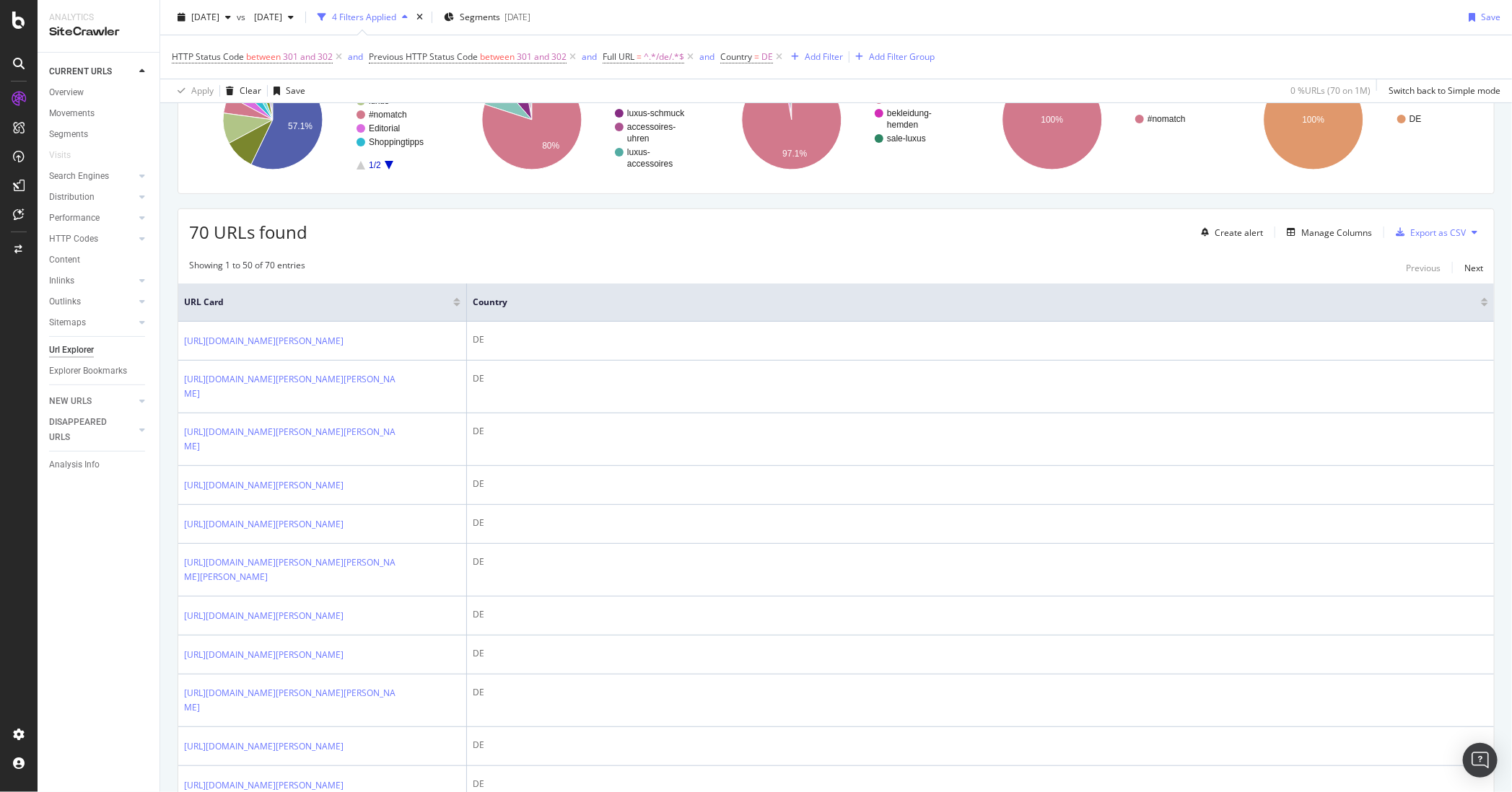
click at [217, 236] on span "70 URLs found" at bounding box center [248, 232] width 118 height 24
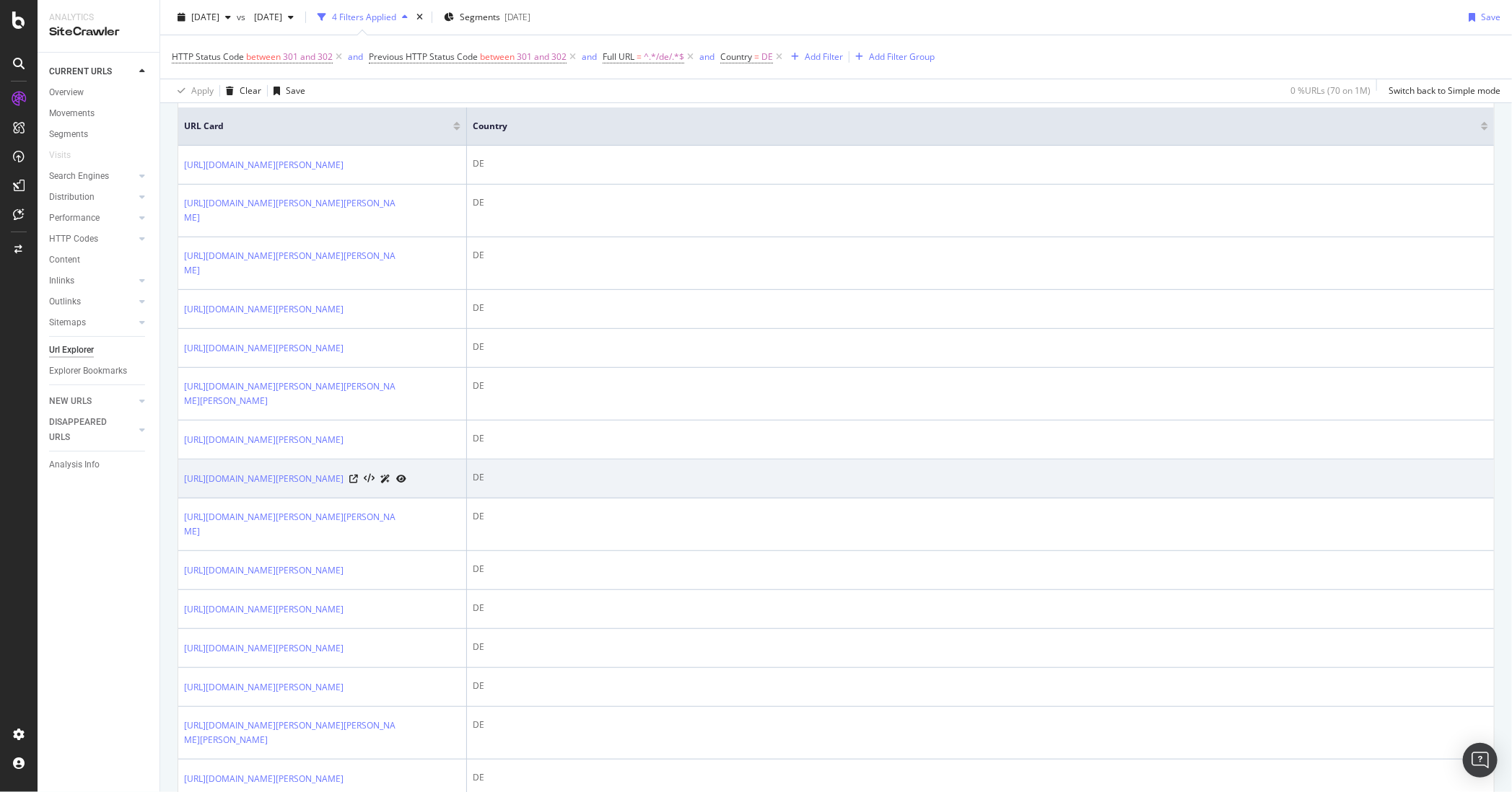
scroll to position [0, 0]
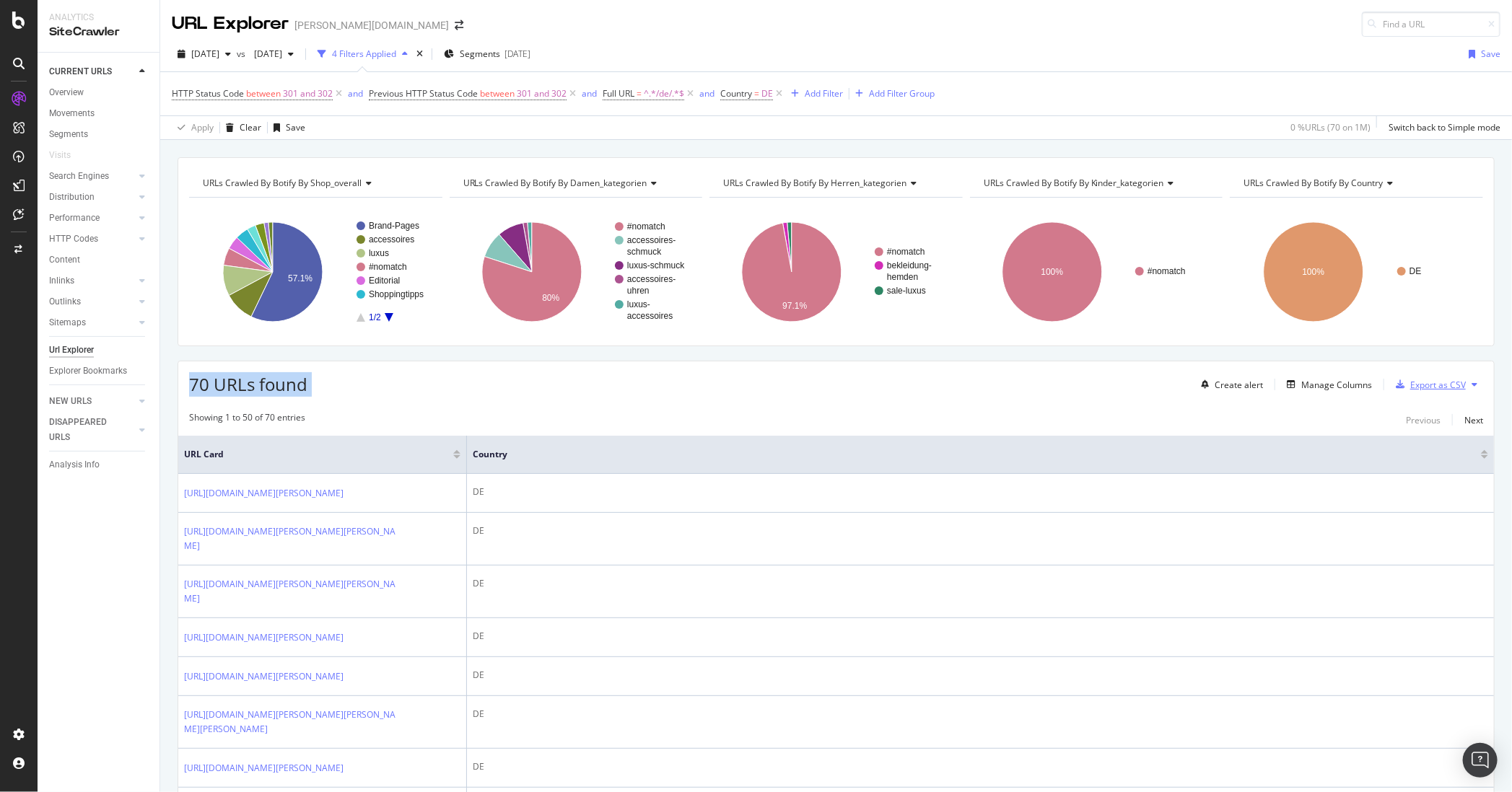
click at [1199, 385] on div "Export as CSV" at bounding box center [1437, 385] width 55 height 13
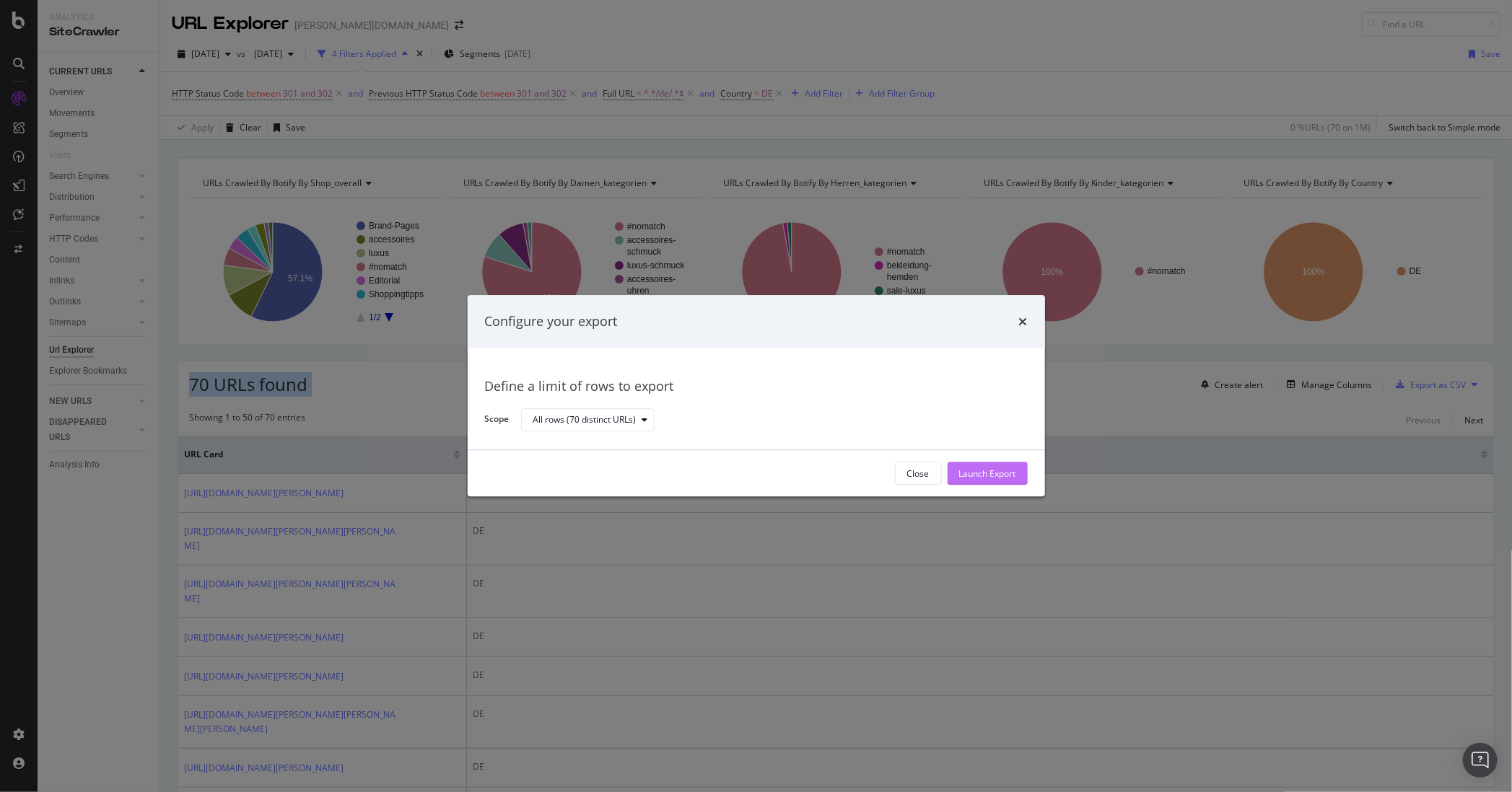
click at [1000, 476] on div "Launch Export" at bounding box center [987, 473] width 57 height 13
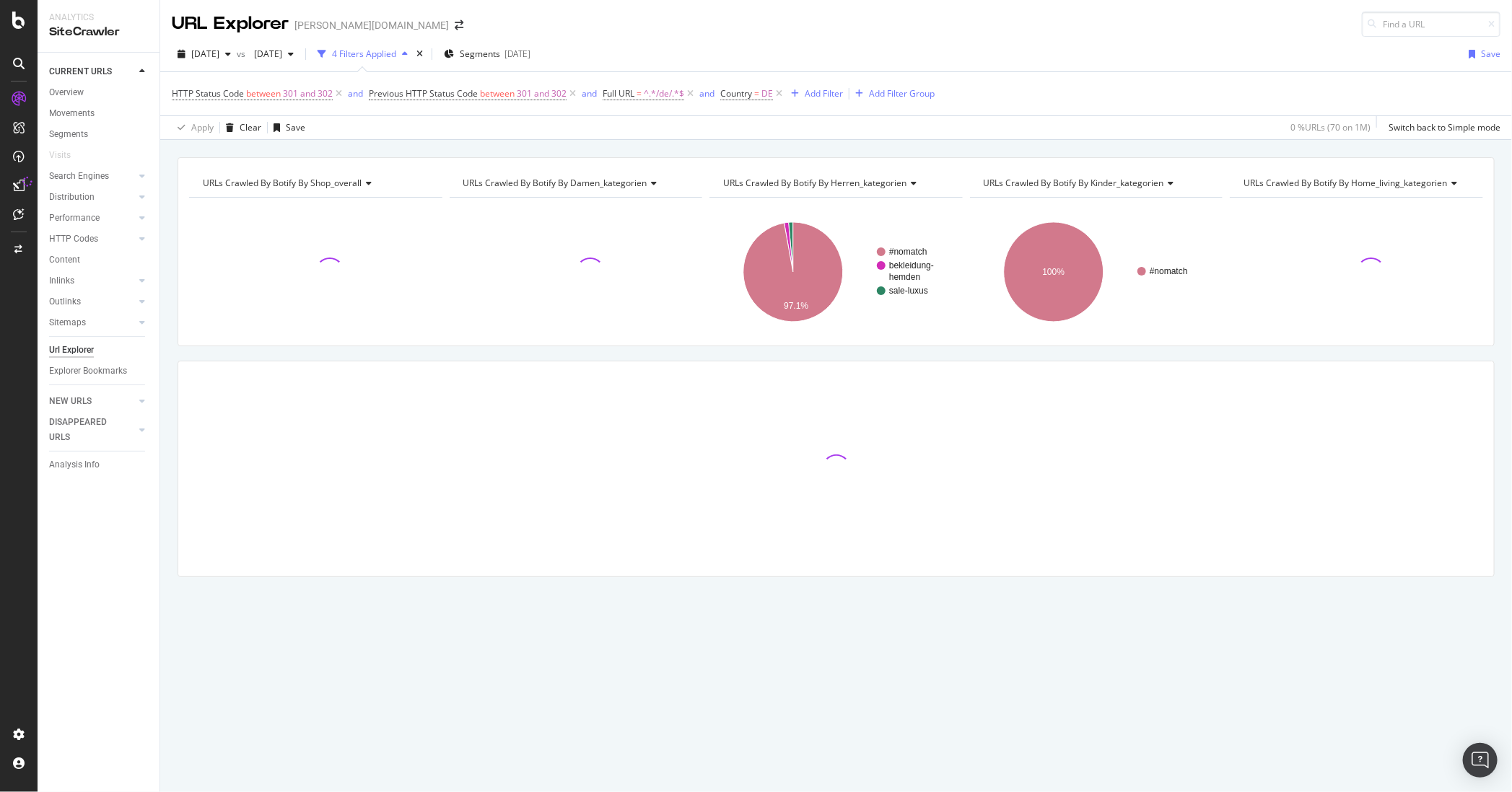
click at [78, 345] on div "Url Explorer" at bounding box center [71, 350] width 45 height 16
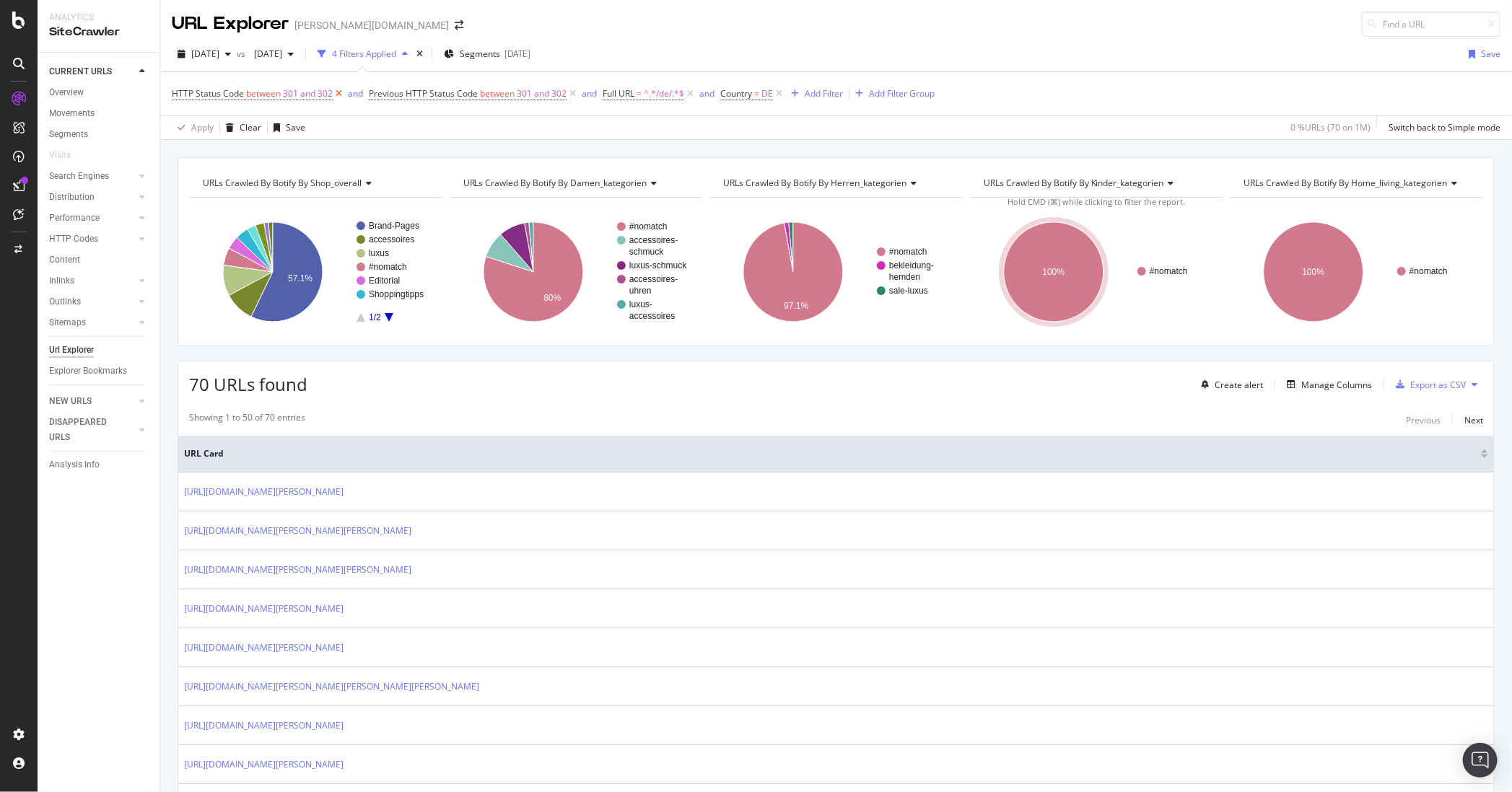
click at [339, 90] on icon at bounding box center [339, 94] width 13 height 15
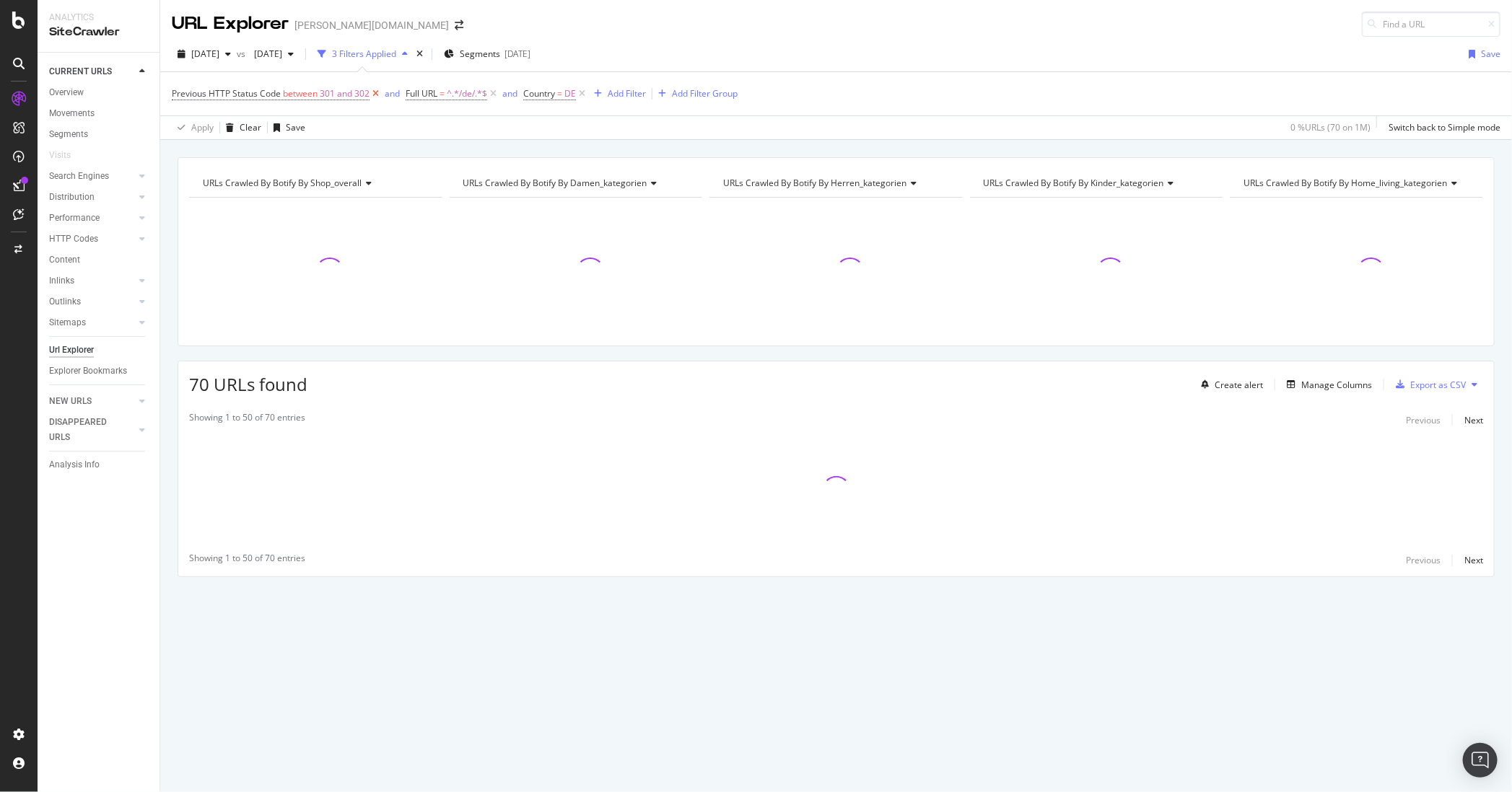
click at [374, 97] on icon at bounding box center [375, 94] width 13 height 15
click at [261, 92] on icon at bounding box center [259, 94] width 13 height 15
click at [225, 94] on icon at bounding box center [230, 94] width 13 height 15
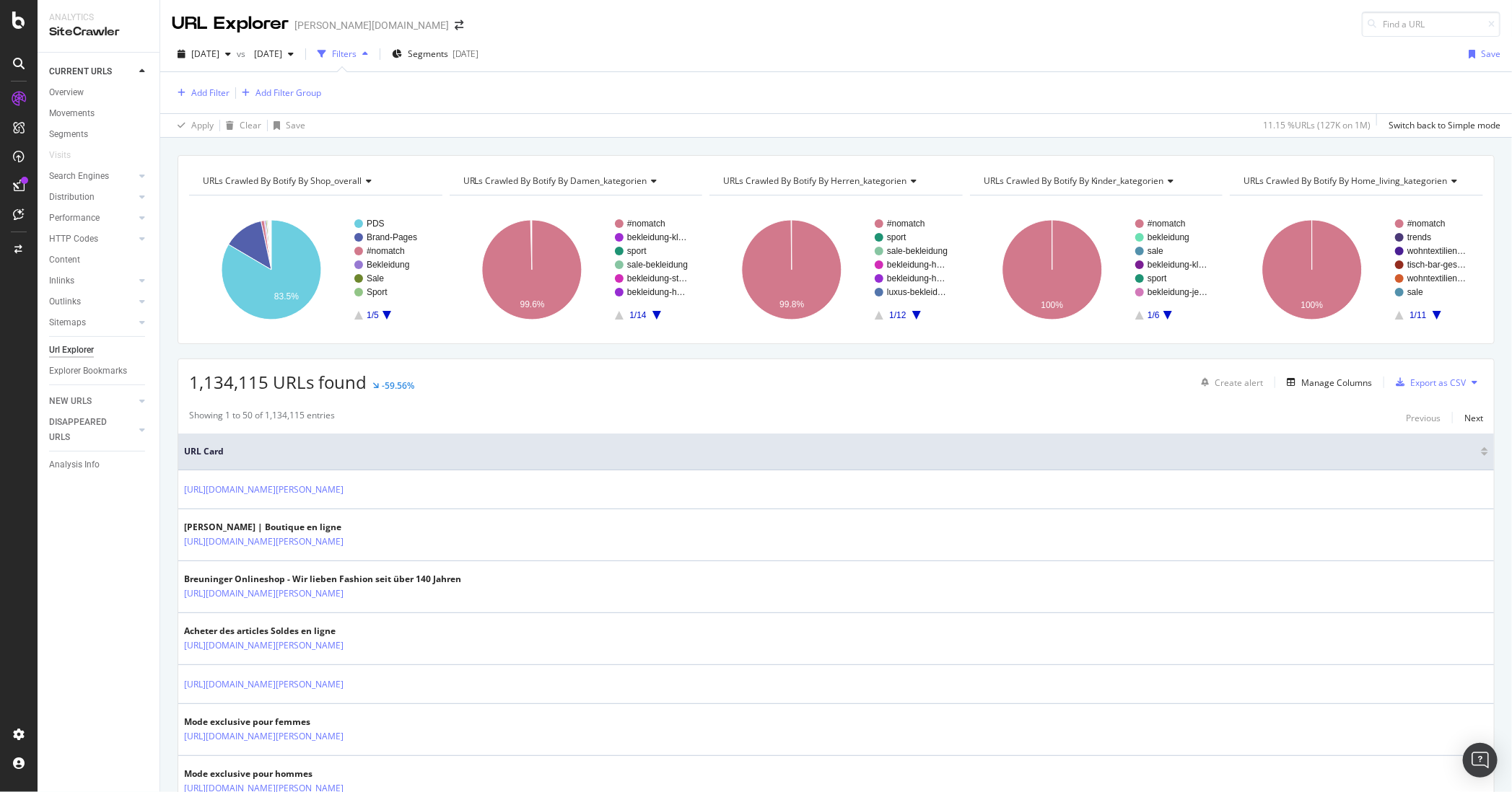
click at [1387, 179] on span "URLs Crawled By Botify By home_living_kategorien" at bounding box center [1345, 181] width 204 height 13
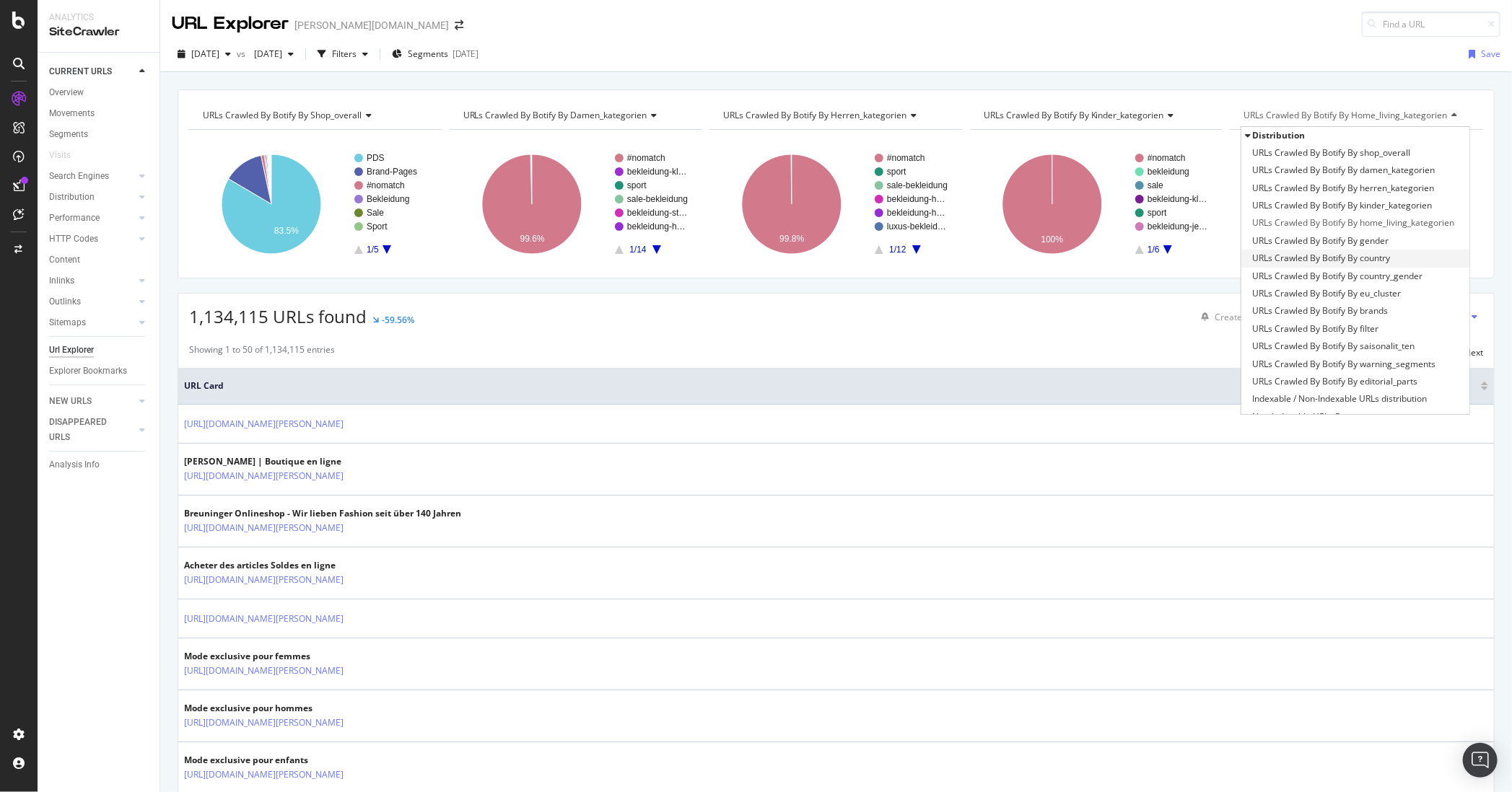
click at [1361, 253] on span "URLs Crawled By Botify By country" at bounding box center [1321, 258] width 138 height 15
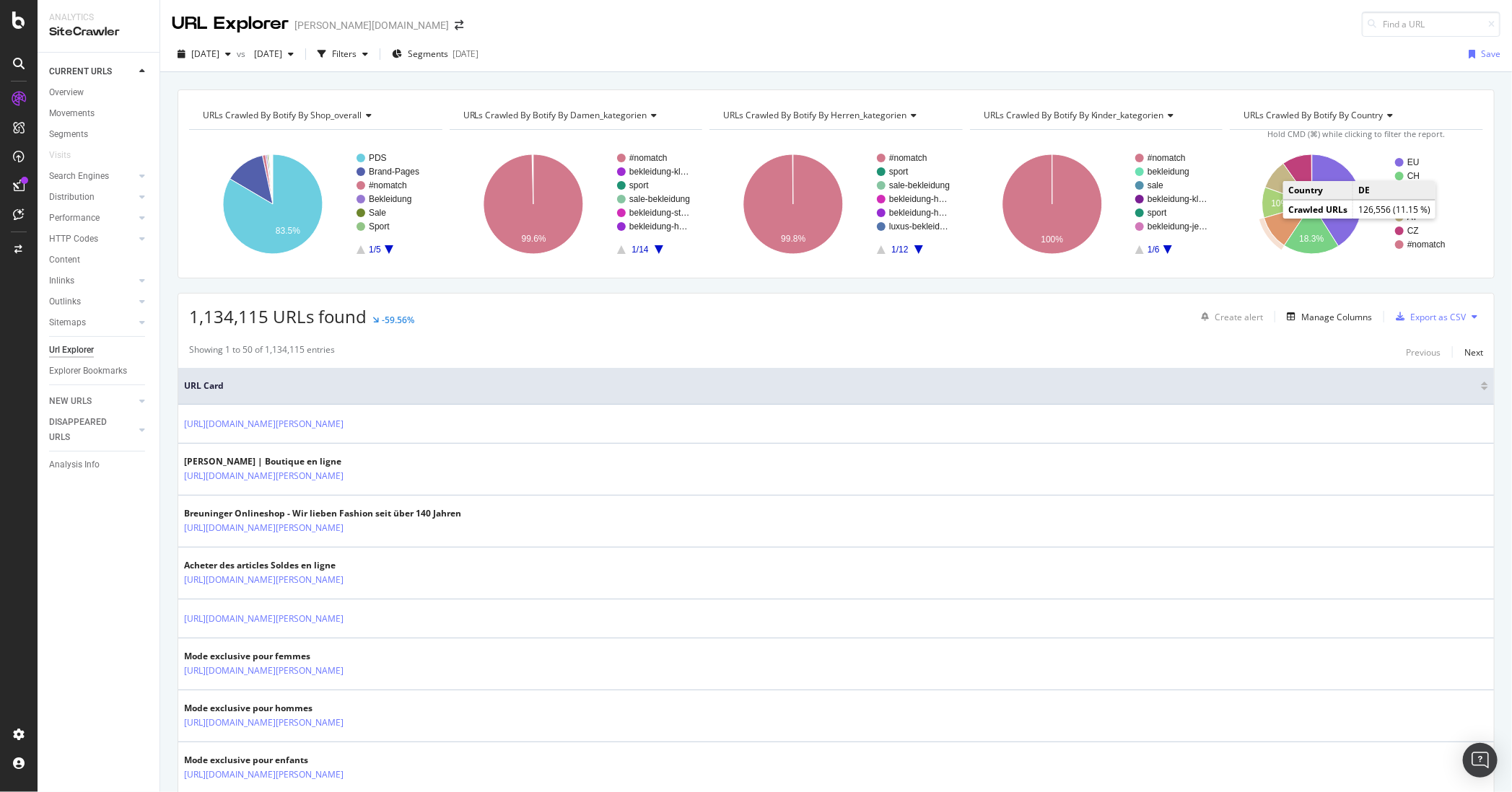
click at [1274, 233] on icon "A chart." at bounding box center [1288, 225] width 48 height 41
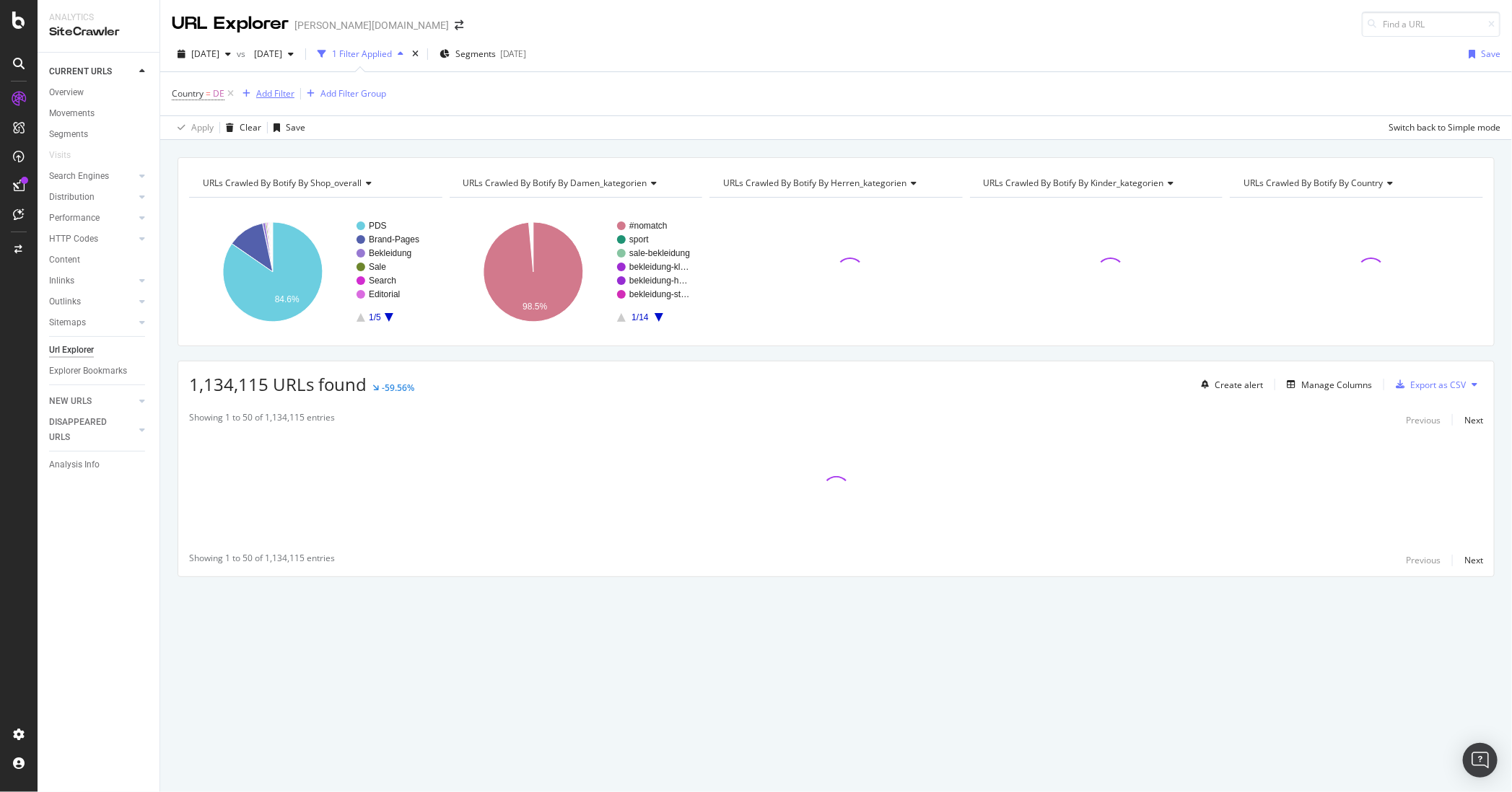
click at [291, 86] on div "Add Filter" at bounding box center [266, 94] width 58 height 16
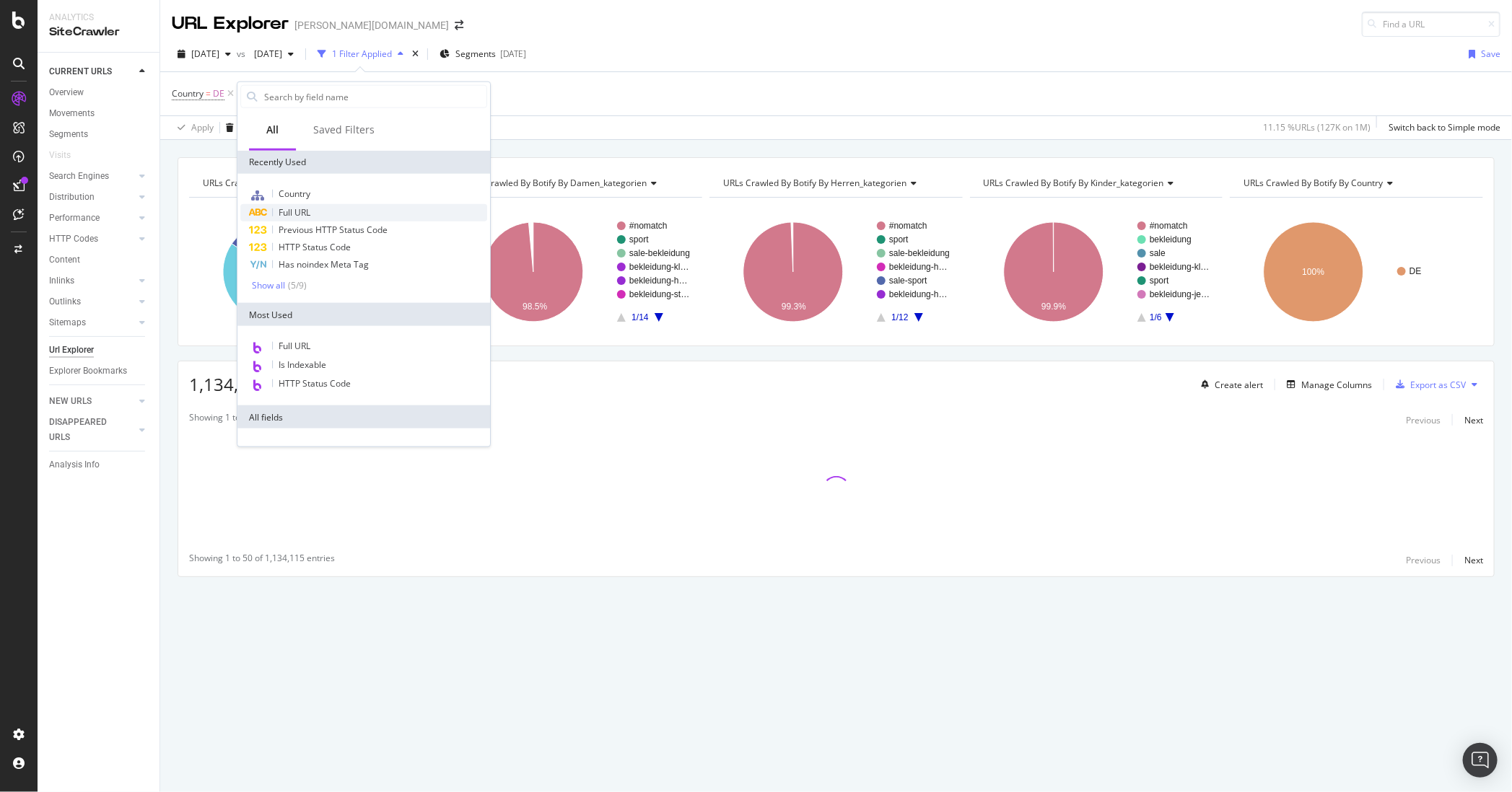
click at [314, 208] on div "Full URL" at bounding box center [363, 213] width 247 height 17
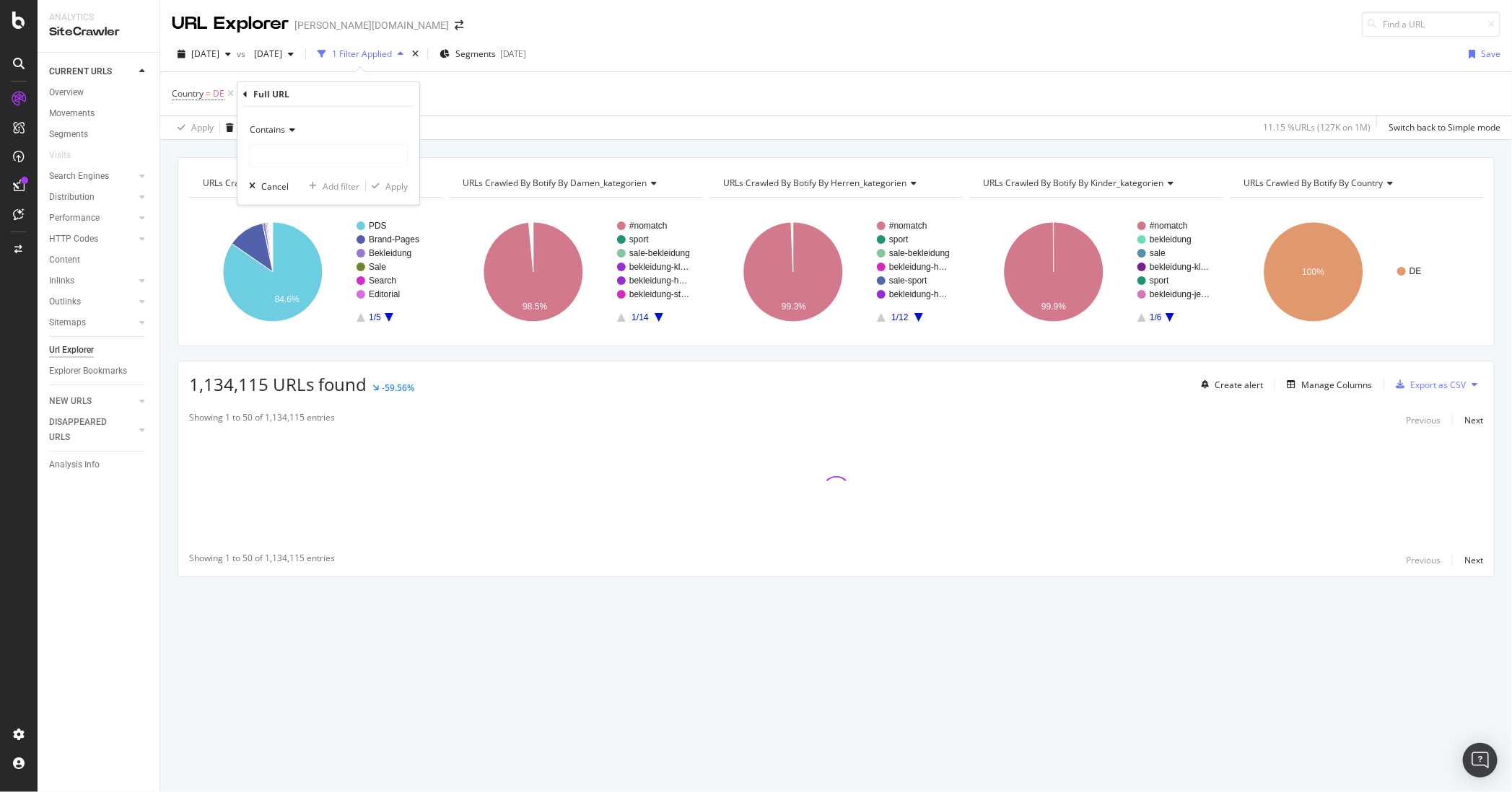
click at [277, 132] on span "Contains" at bounding box center [267, 129] width 35 height 13
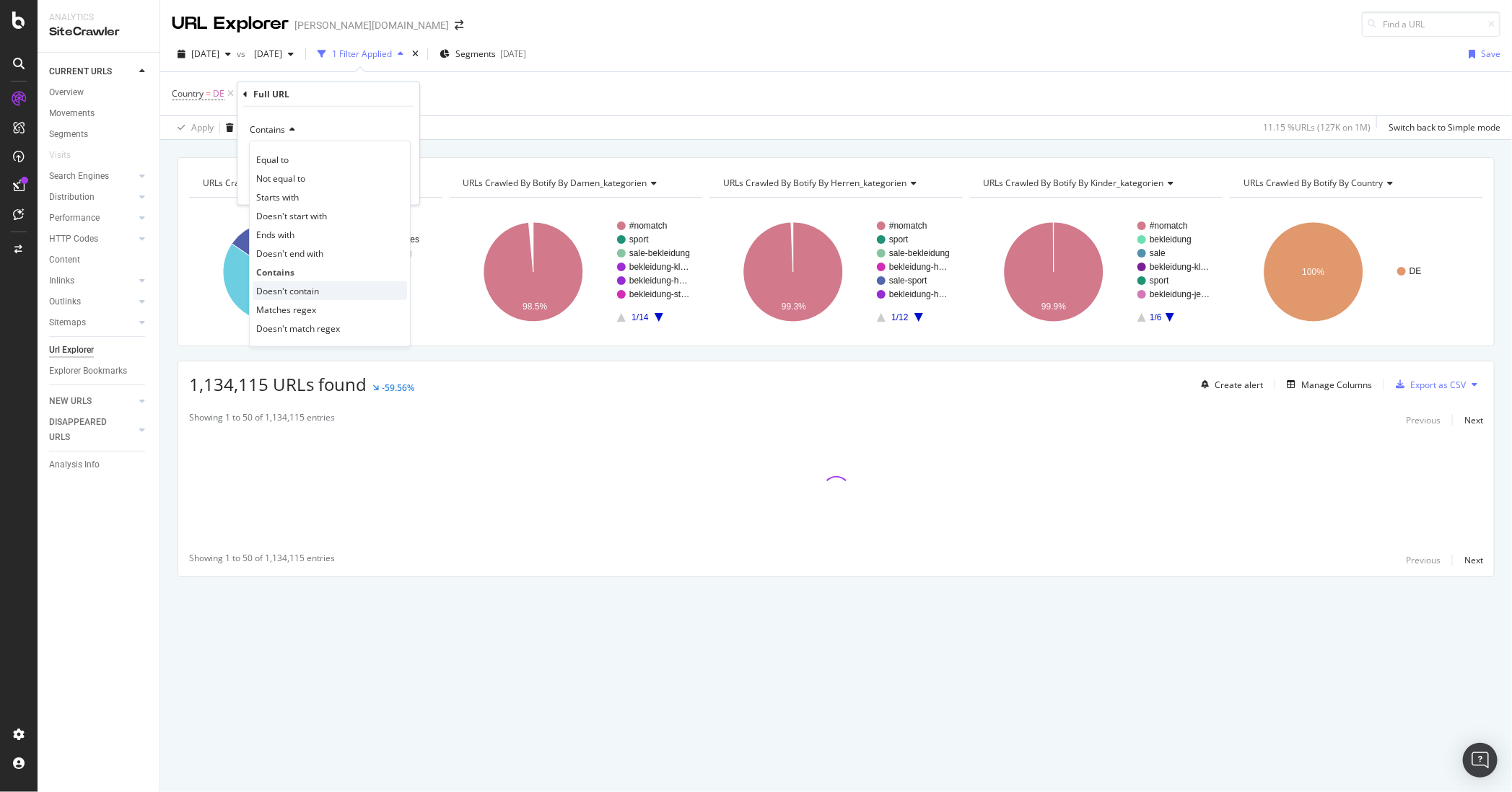
click at [289, 291] on span "Doesn't contain" at bounding box center [287, 290] width 63 height 13
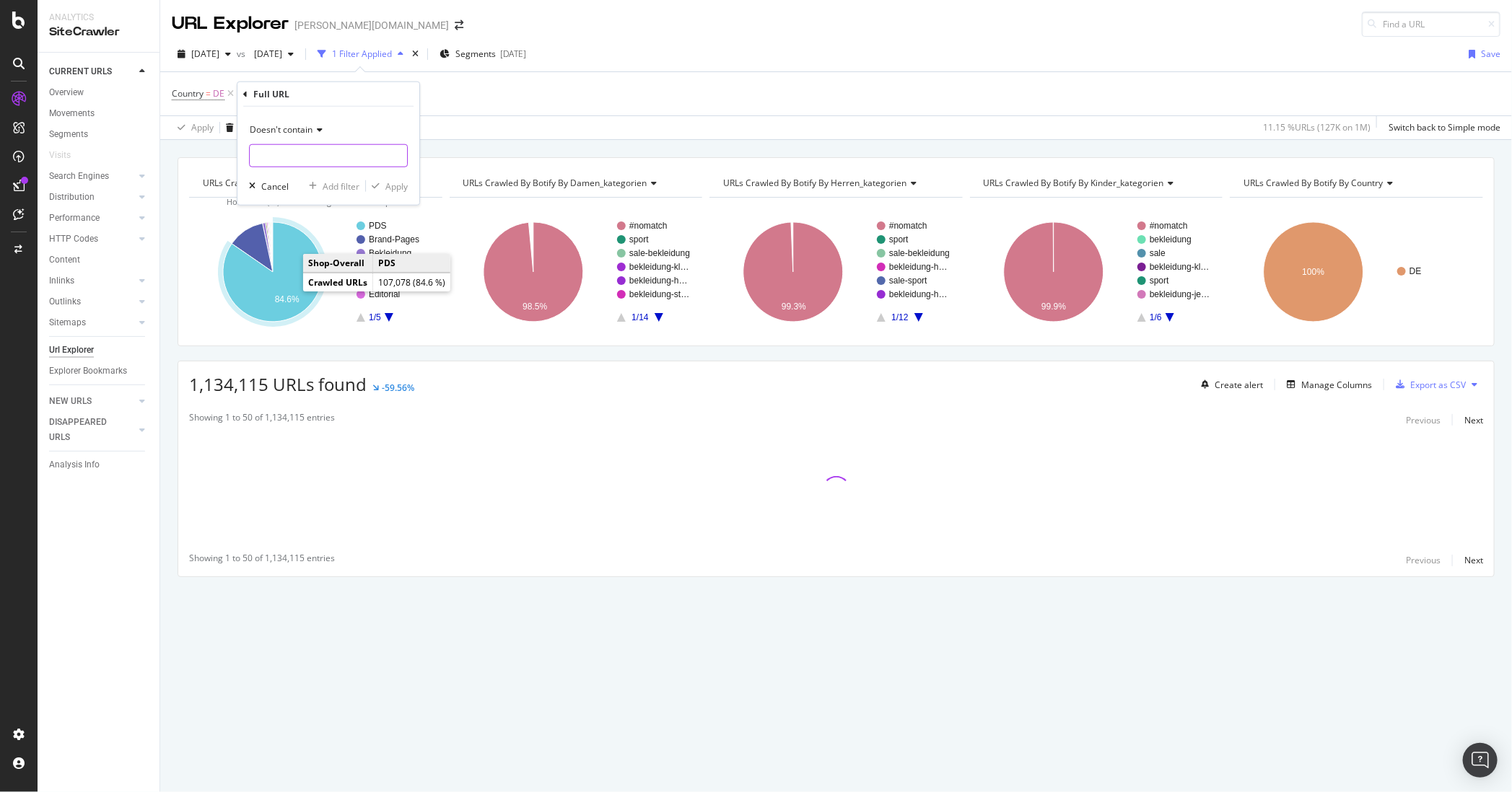
click at [286, 148] on input "text" at bounding box center [328, 155] width 157 height 23
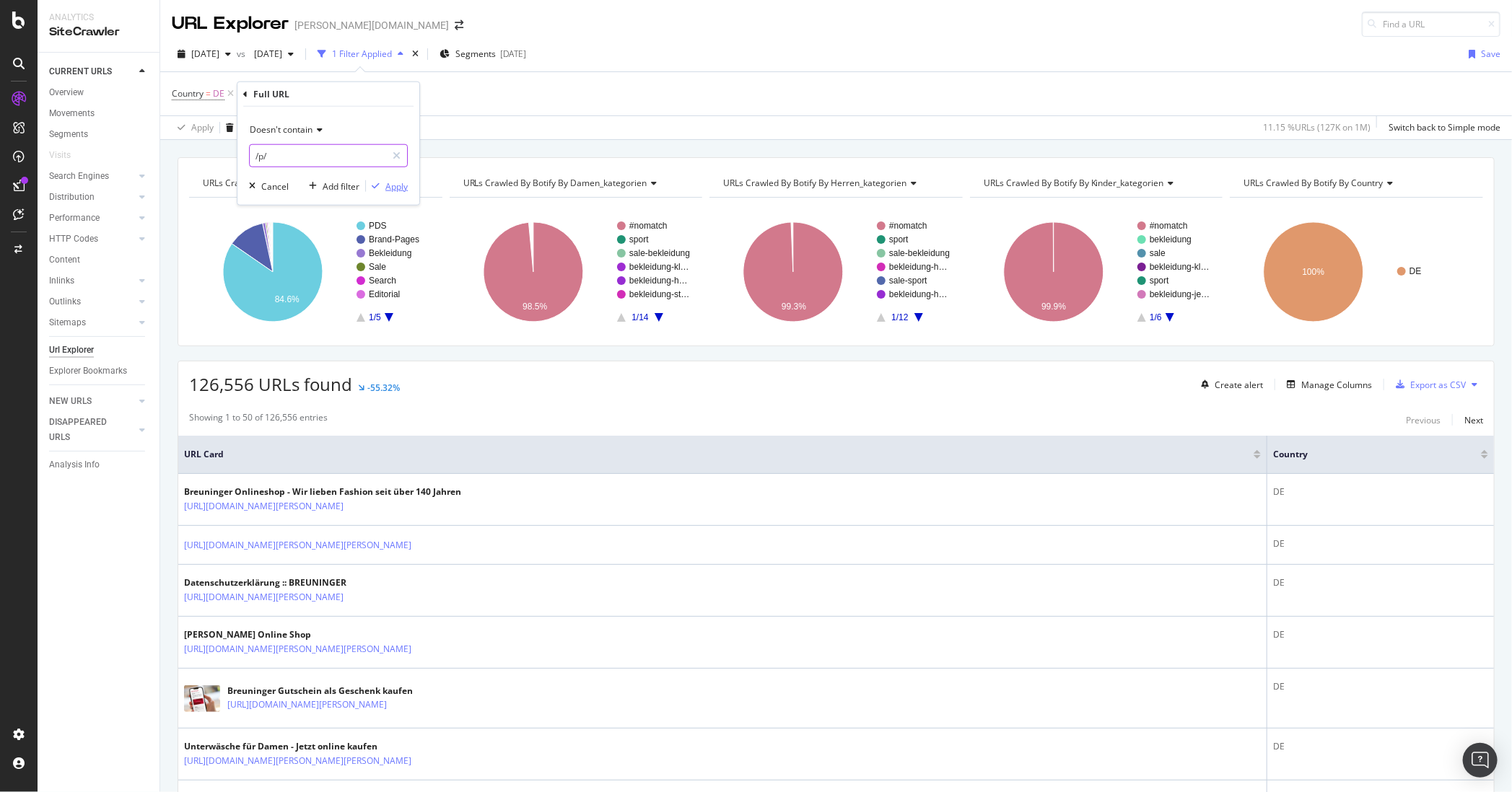
type input "/p/"
click at [398, 188] on div "Apply" at bounding box center [396, 185] width 22 height 13
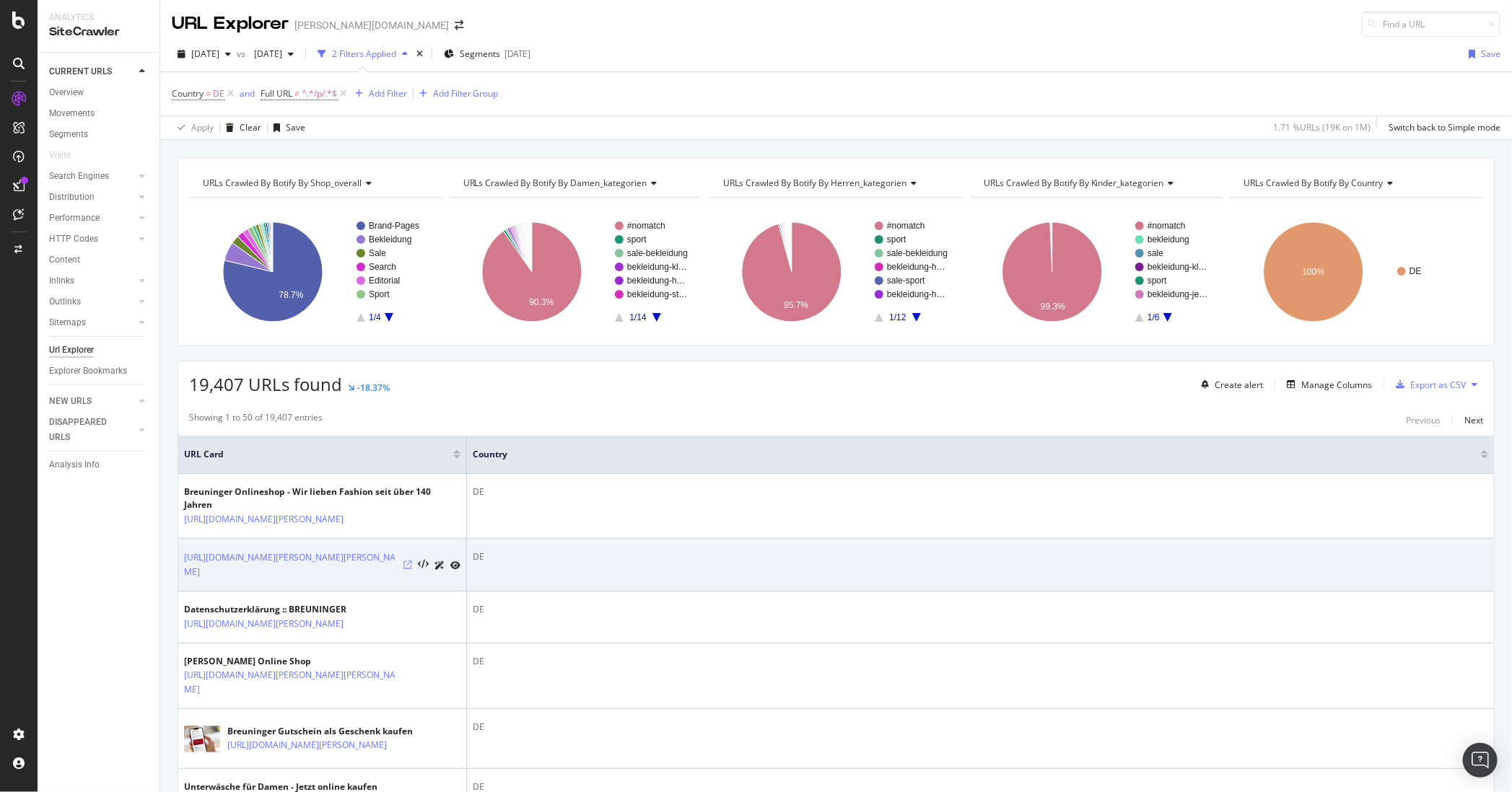
click at [408, 560] on icon at bounding box center [408, 565] width 9 height 9
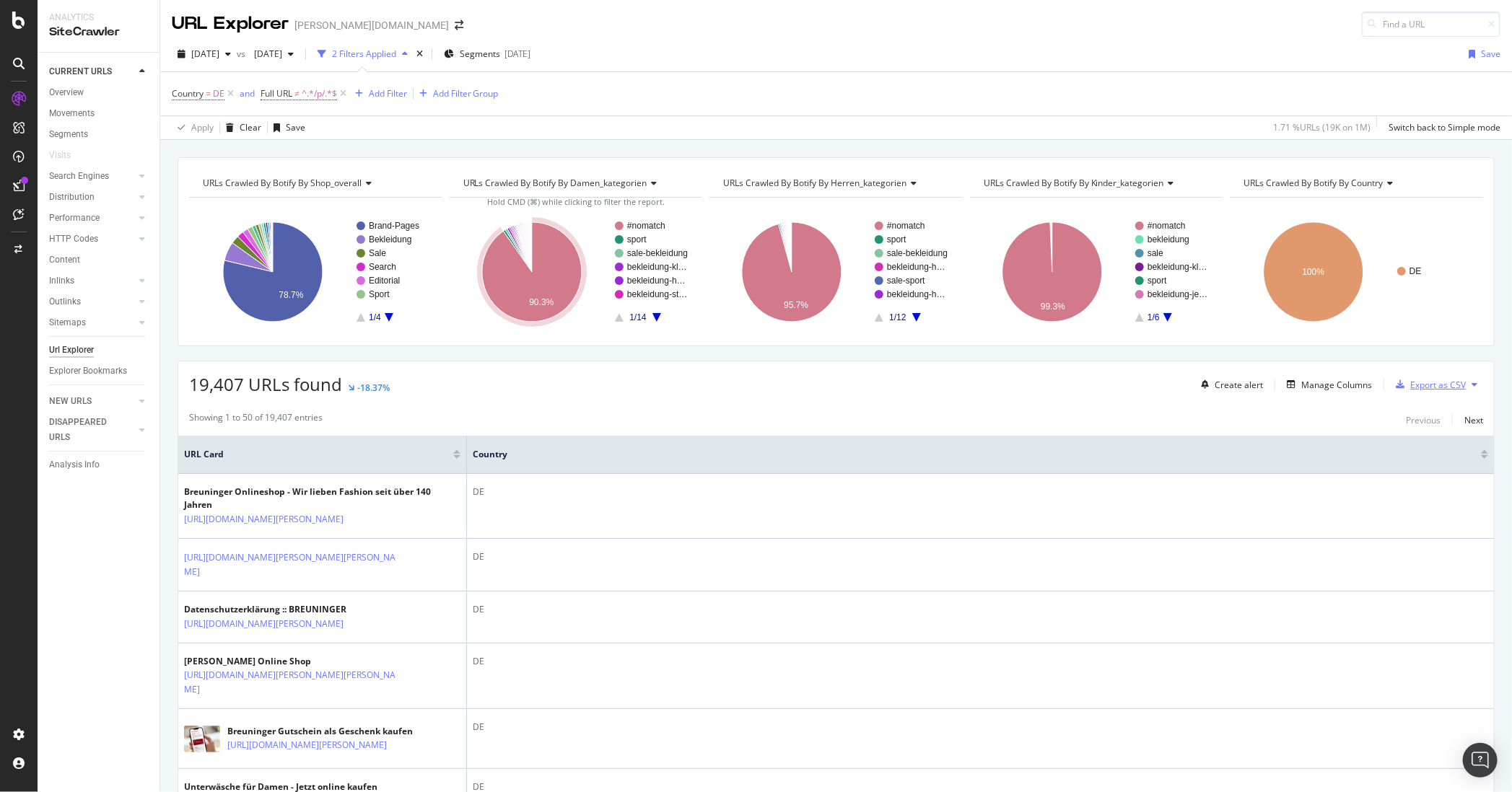
click at [1444, 379] on div "Export as CSV" at bounding box center [1437, 385] width 55 height 13
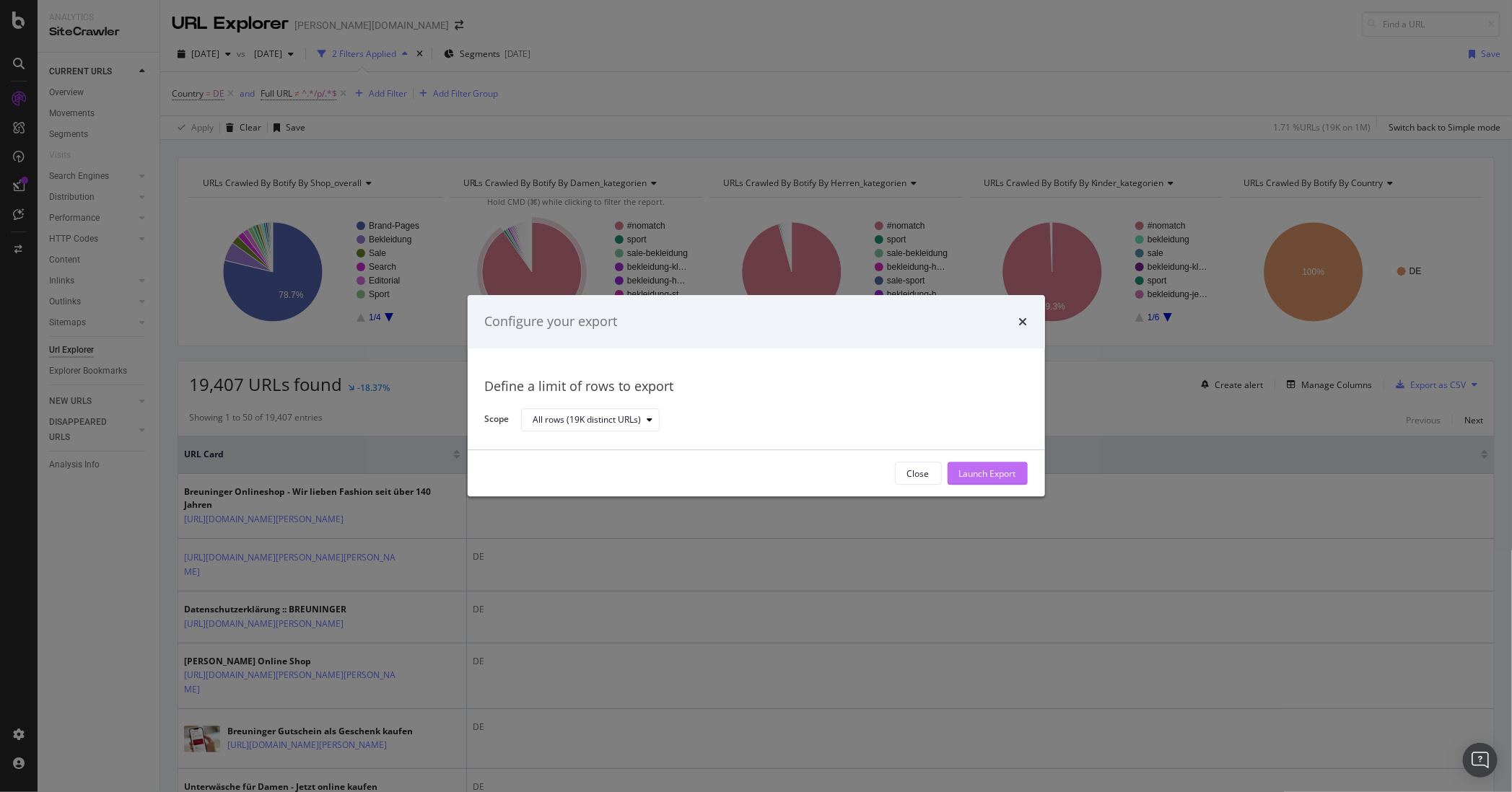
click at [976, 478] on div "Launch Export" at bounding box center [987, 473] width 57 height 13
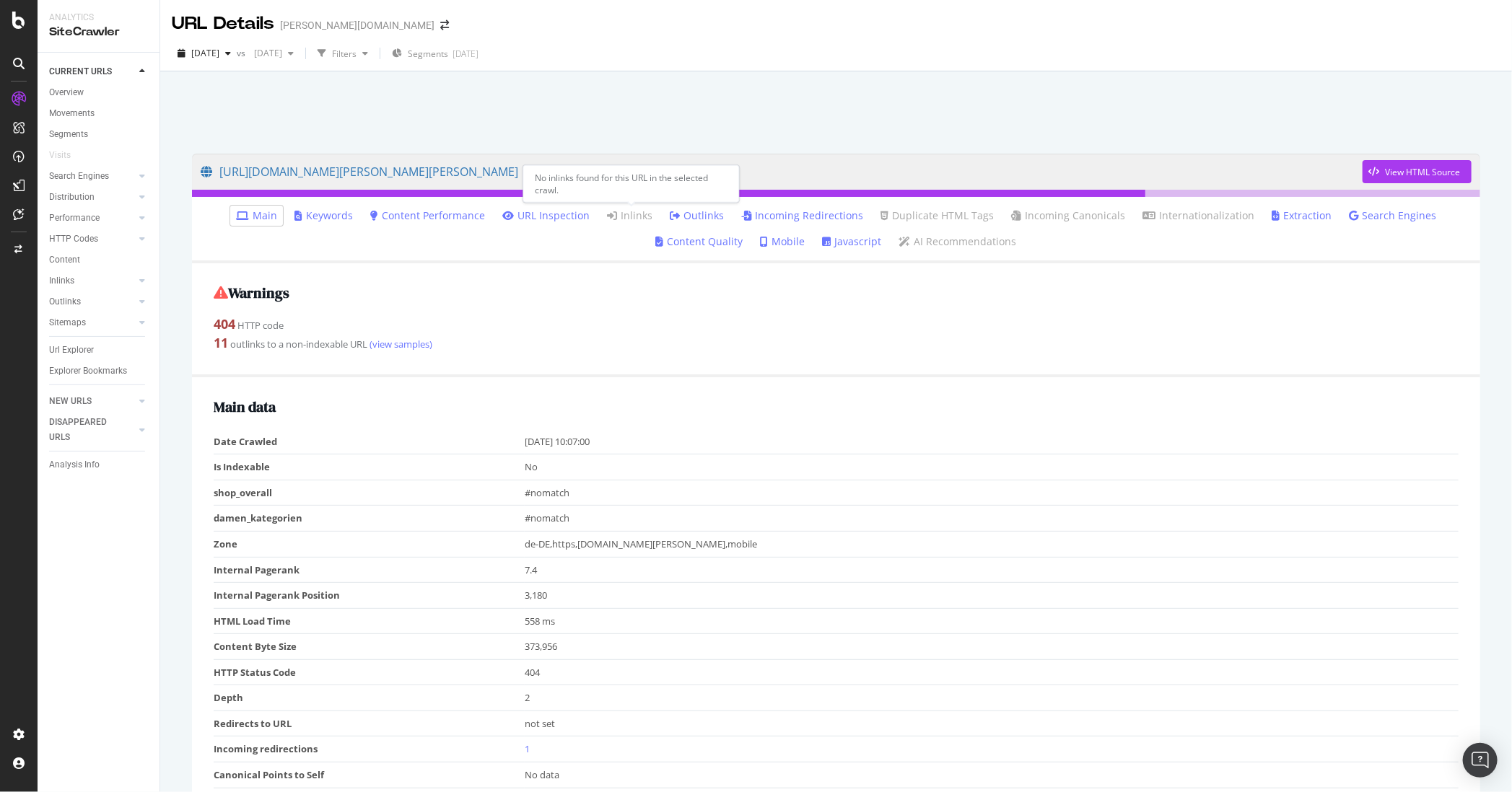
click at [616, 217] on icon at bounding box center [612, 216] width 10 height 10
click at [408, 345] on link "(view samples)" at bounding box center [399, 344] width 65 height 13
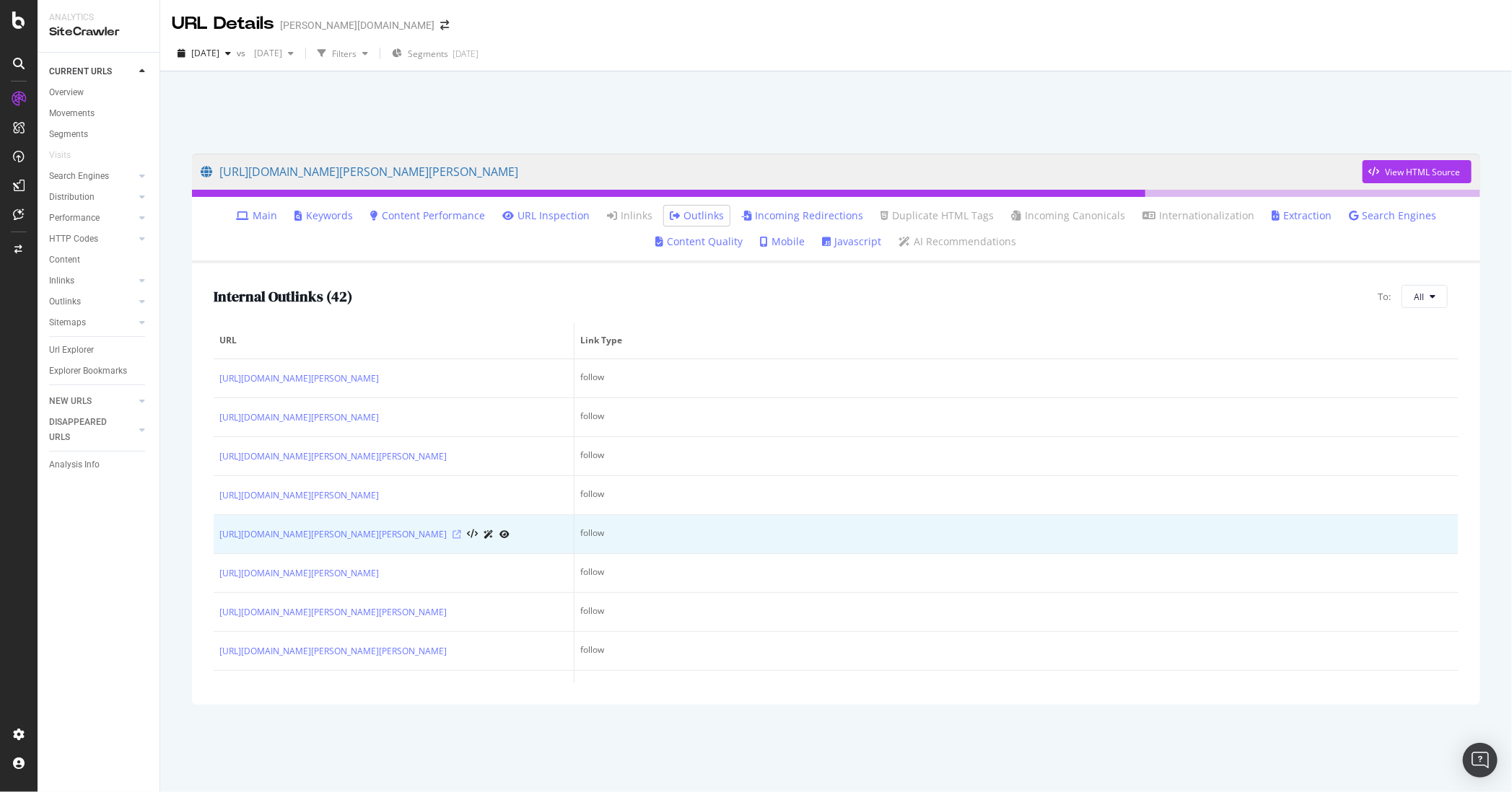
click at [453, 539] on icon at bounding box center [457, 534] width 9 height 9
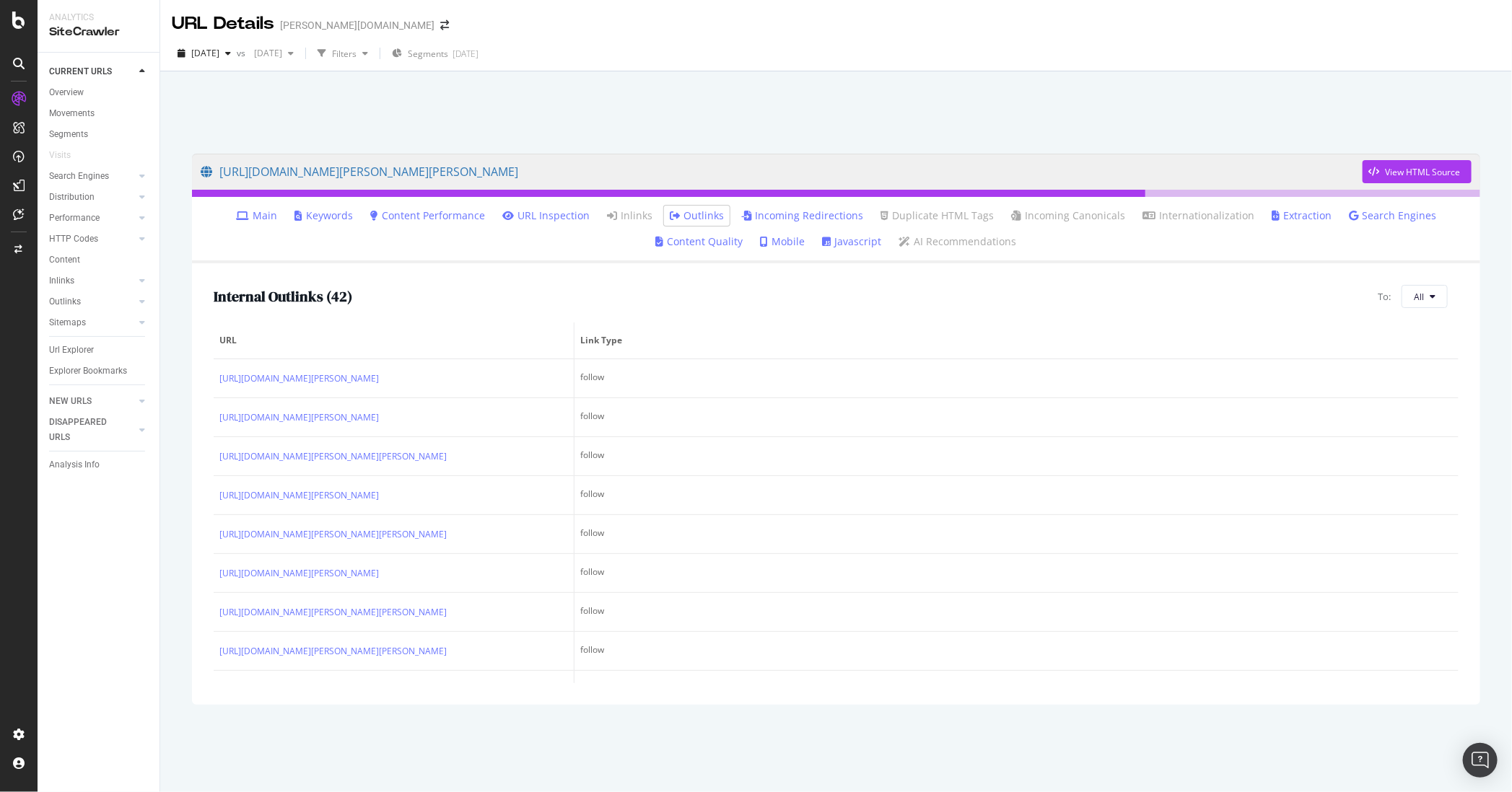
click at [817, 210] on link "Incoming Redirections" at bounding box center [802, 216] width 122 height 15
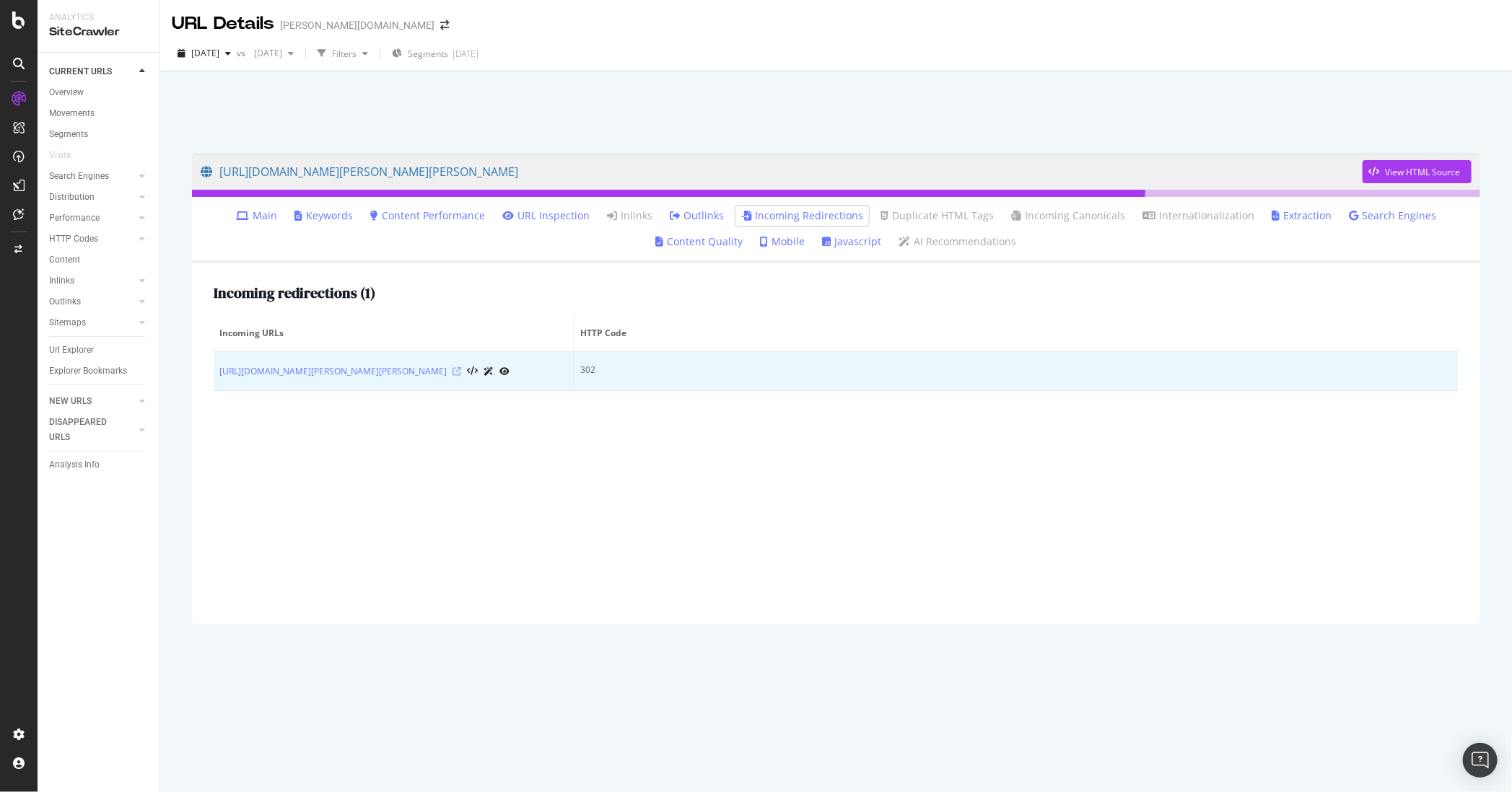
click at [461, 373] on icon at bounding box center [457, 371] width 9 height 9
drag, startPoint x: 206, startPoint y: 366, endPoint x: 465, endPoint y: 375, distance: 259.2
click at [465, 375] on div "Incoming redirections ( 1 ) Incoming URLs HTTP Code https://www.breuninger.com/…" at bounding box center [836, 444] width 1288 height 361
copy table "Incoming URLs HTTP Code https://www.breuninger.com/fr/marques/polo-ralph-lauren/"
click at [378, 371] on link "https://www.breuninger.com/fr/marques/polo-ralph-lauren/" at bounding box center [333, 372] width 227 height 15
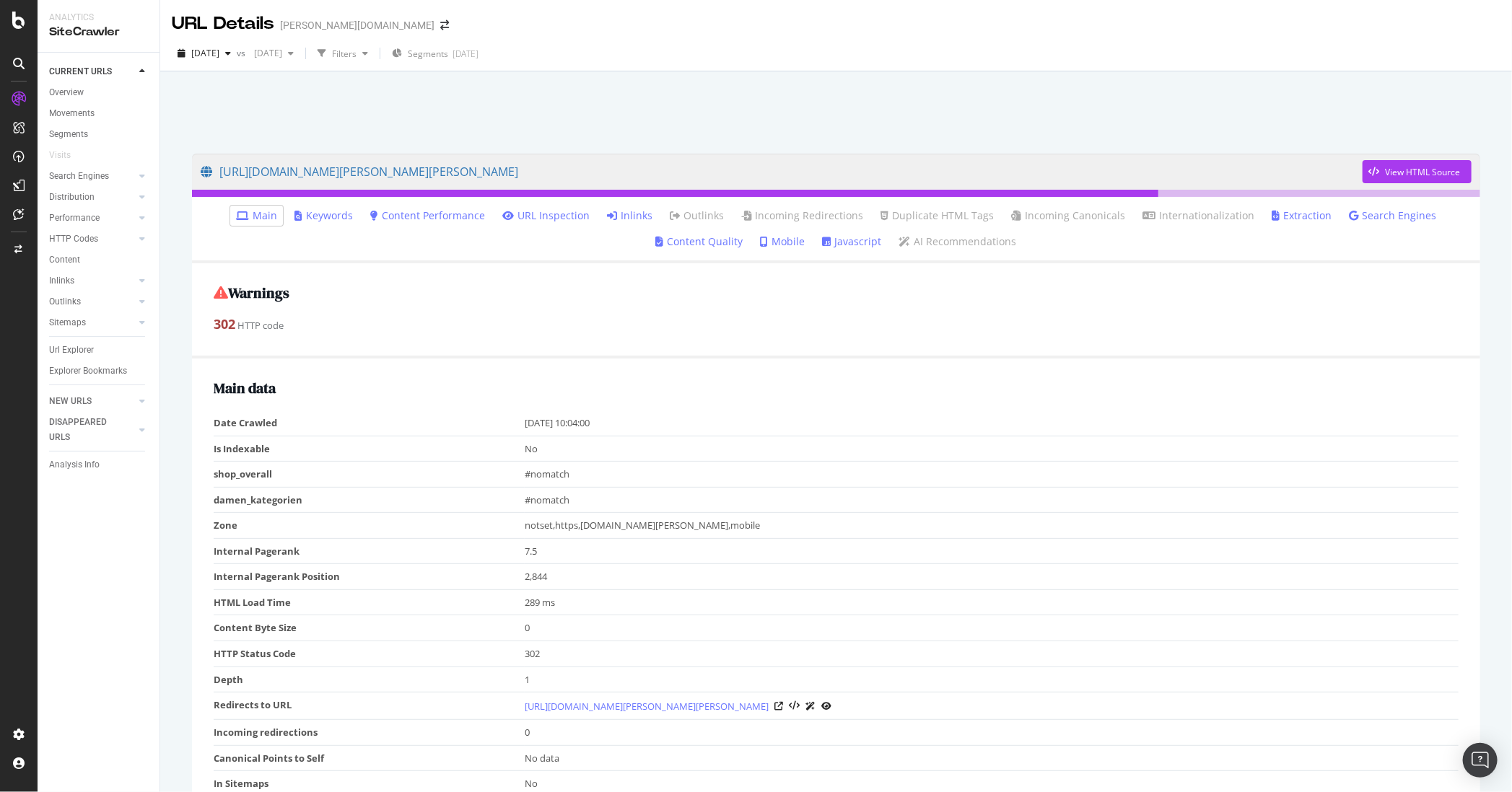
click at [639, 204] on ul "Main Keywords Content Performance URL Inspection Inlinks Outlinks Incoming Redi…" at bounding box center [836, 230] width 1288 height 66
click at [633, 212] on link "Inlinks" at bounding box center [630, 216] width 46 height 15
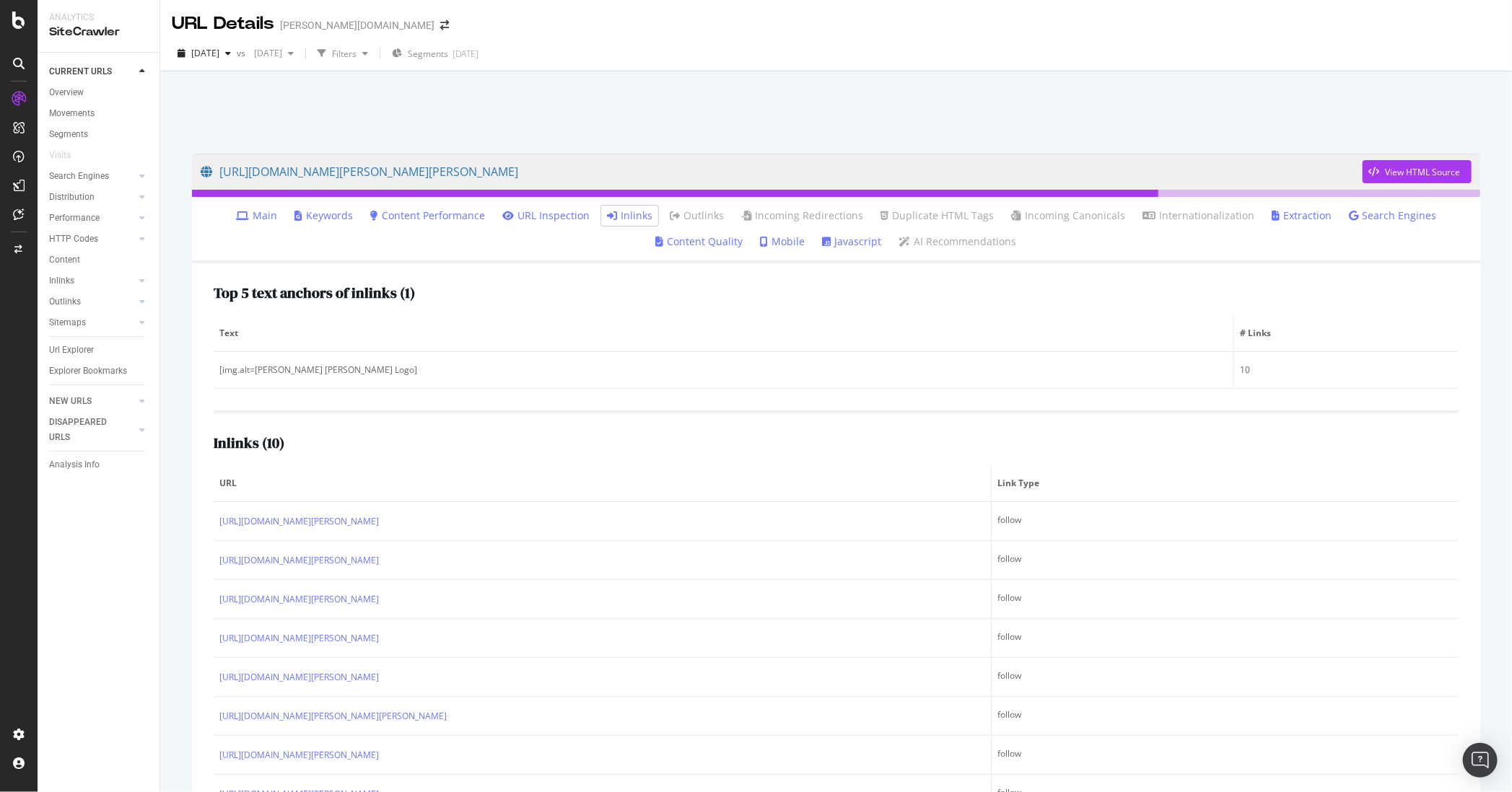
click at [524, 130] on div at bounding box center [836, 109] width 1317 height 61
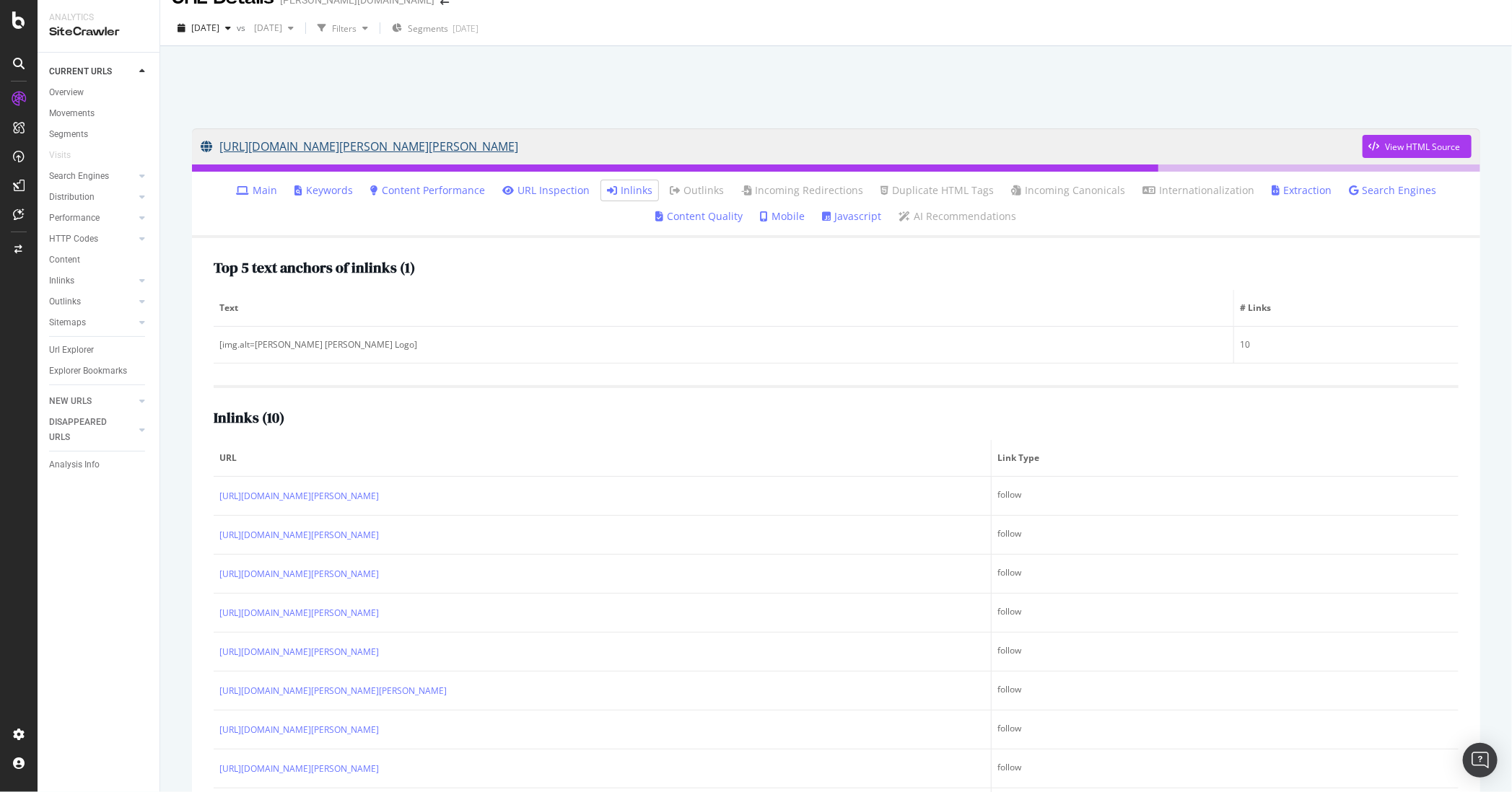
scroll to position [72, 0]
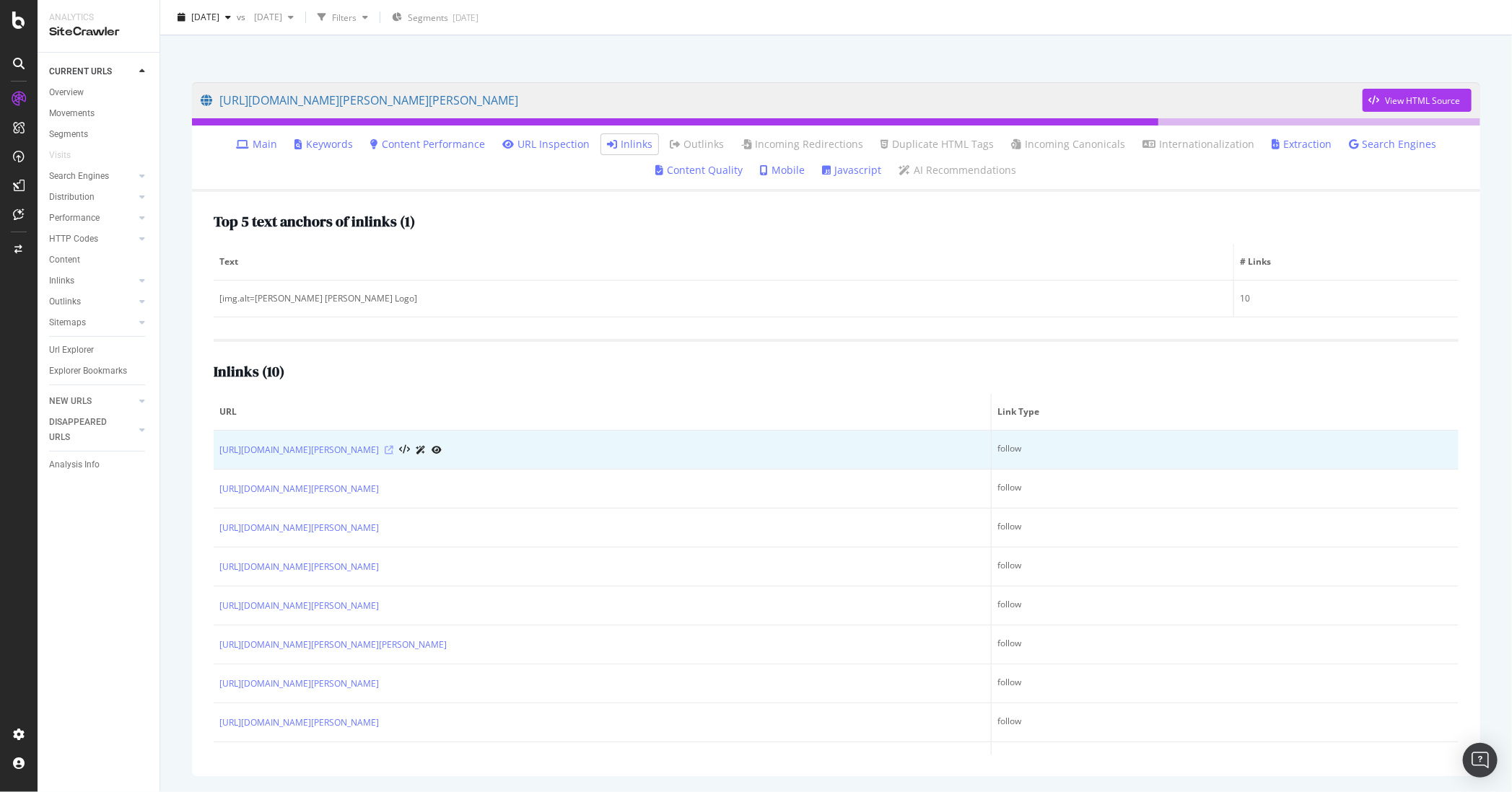
click at [385, 447] on icon at bounding box center [389, 450] width 9 height 9
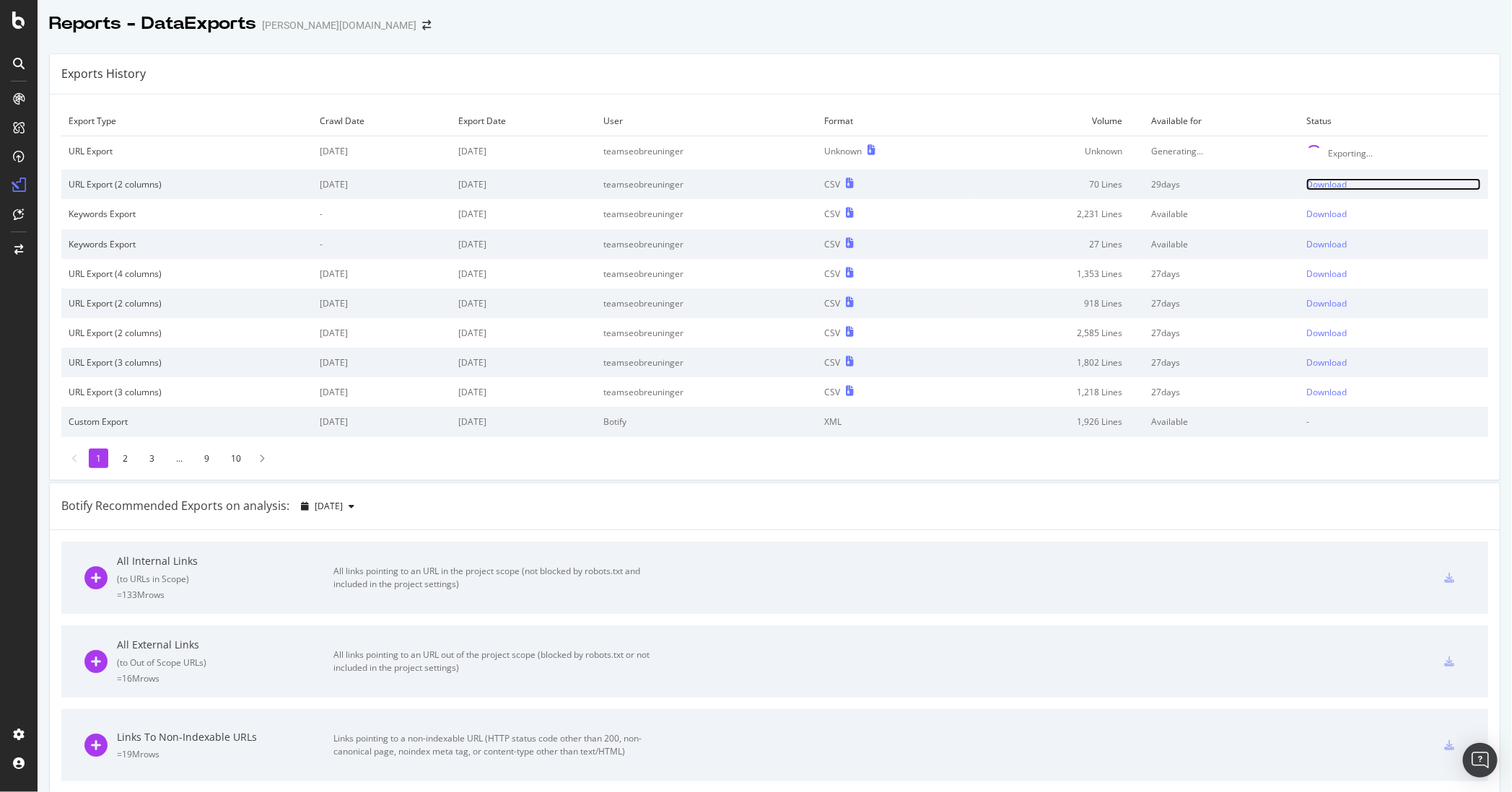
click at [1312, 182] on div "Download" at bounding box center [1326, 184] width 41 height 13
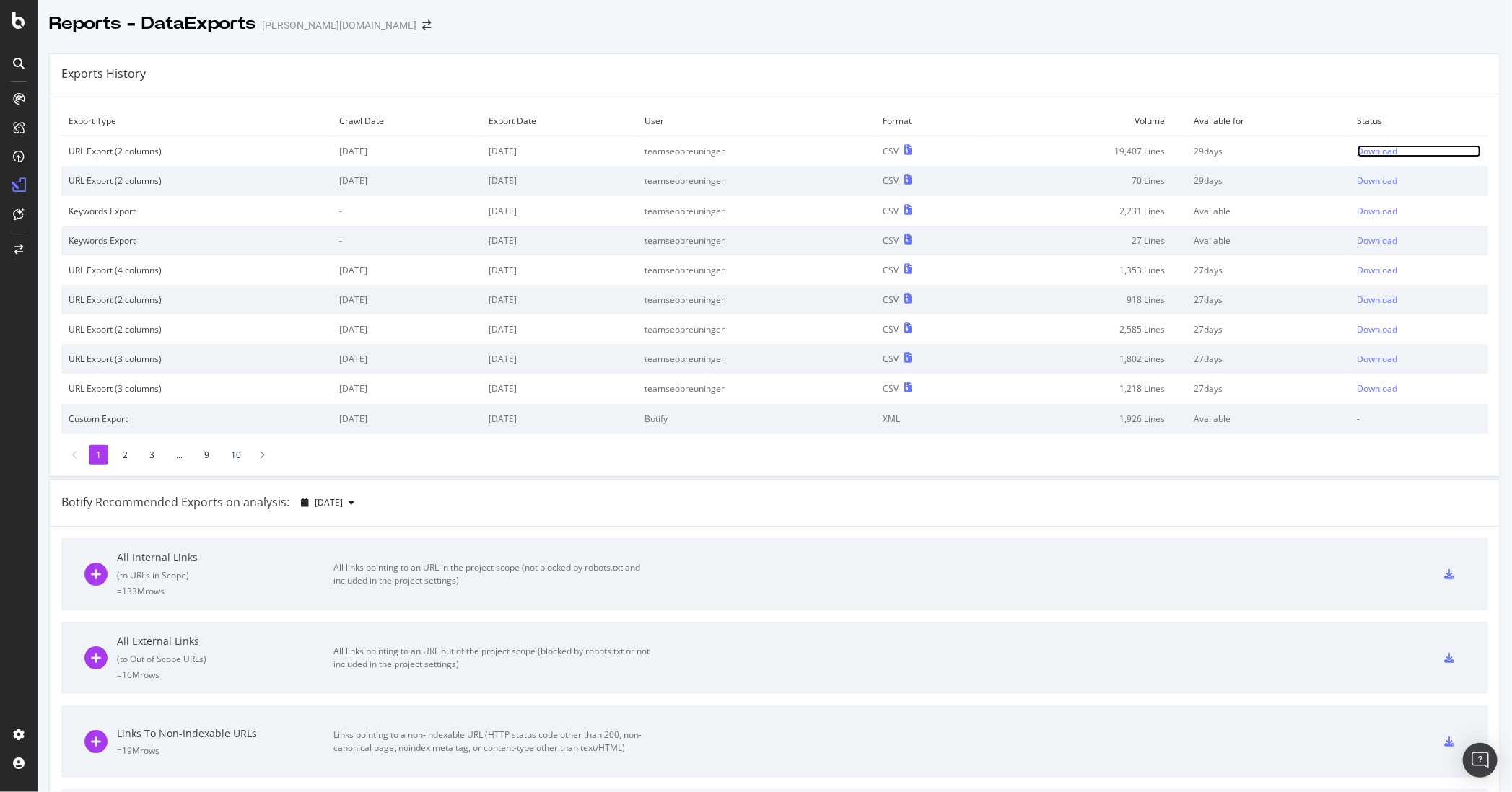
click at [1364, 148] on div "Download" at bounding box center [1377, 151] width 41 height 13
